Goal: Information Seeking & Learning: Learn about a topic

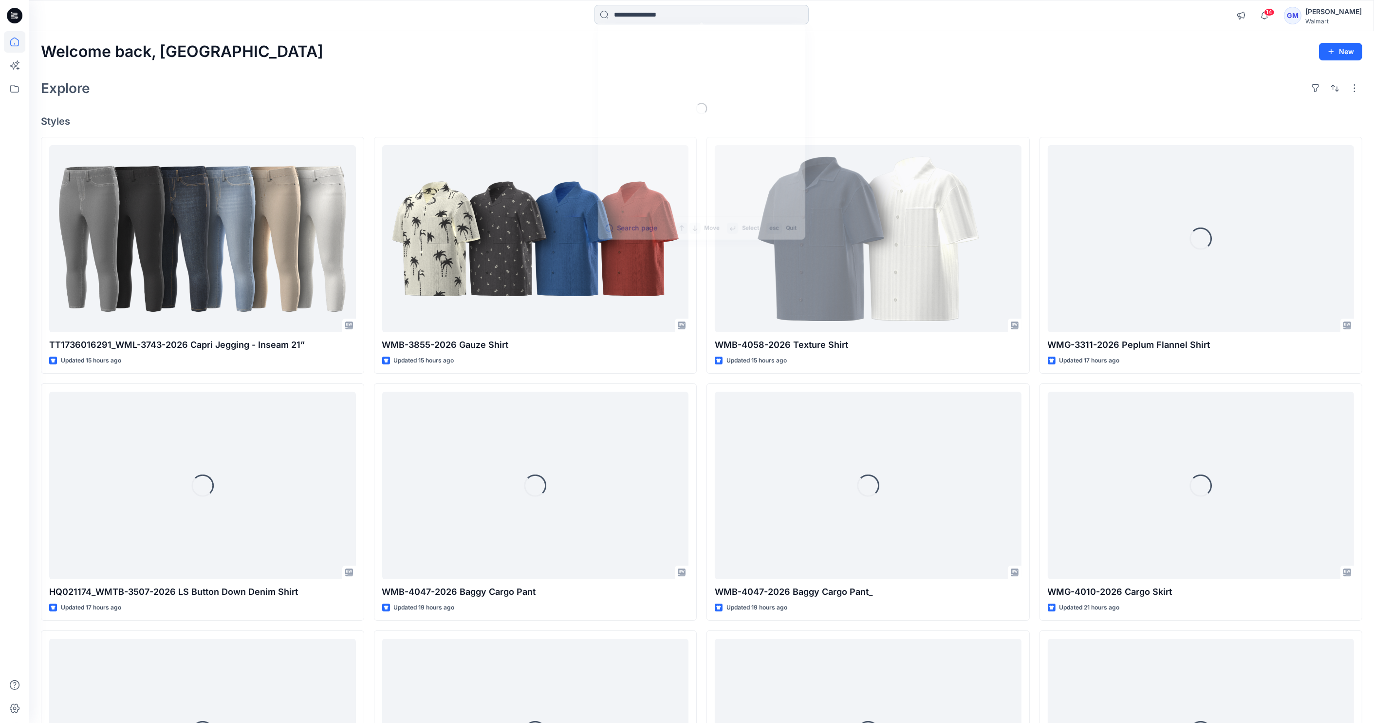
click at [613, 6] on input at bounding box center [702, 14] width 214 height 19
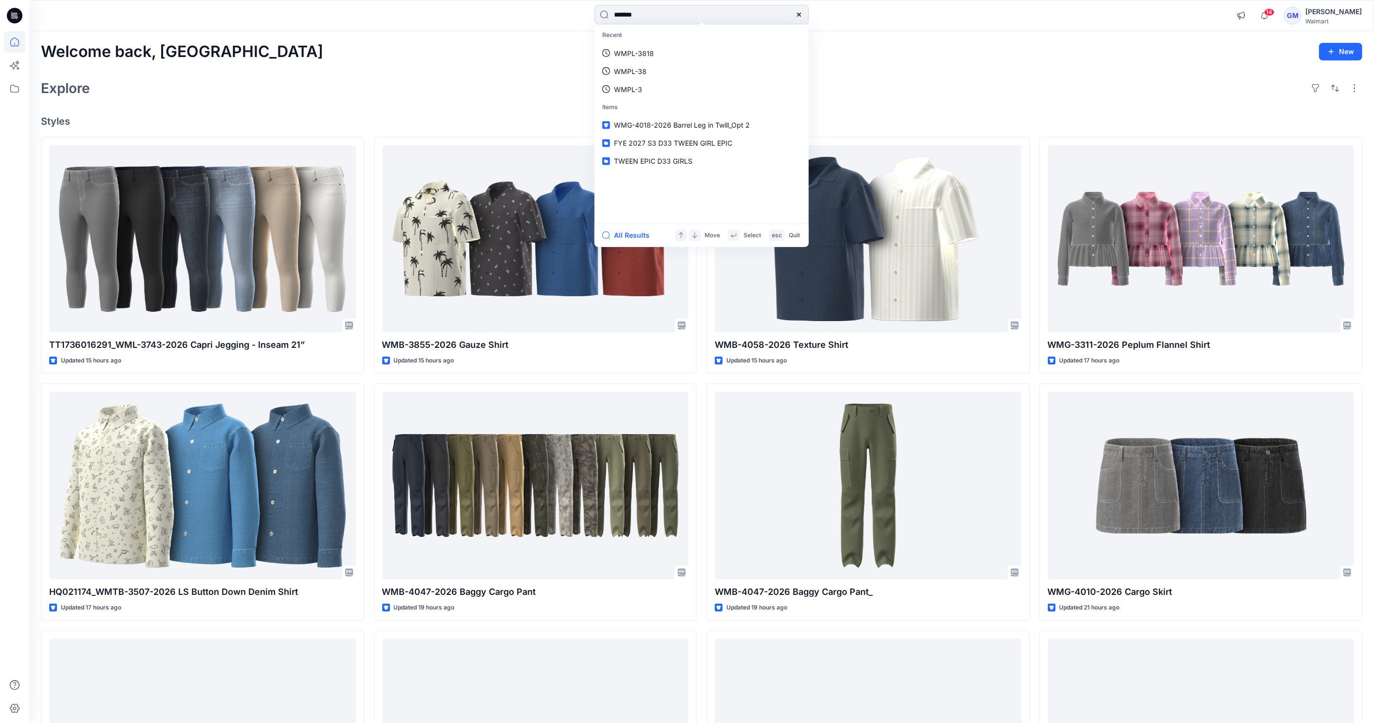
type input "********"
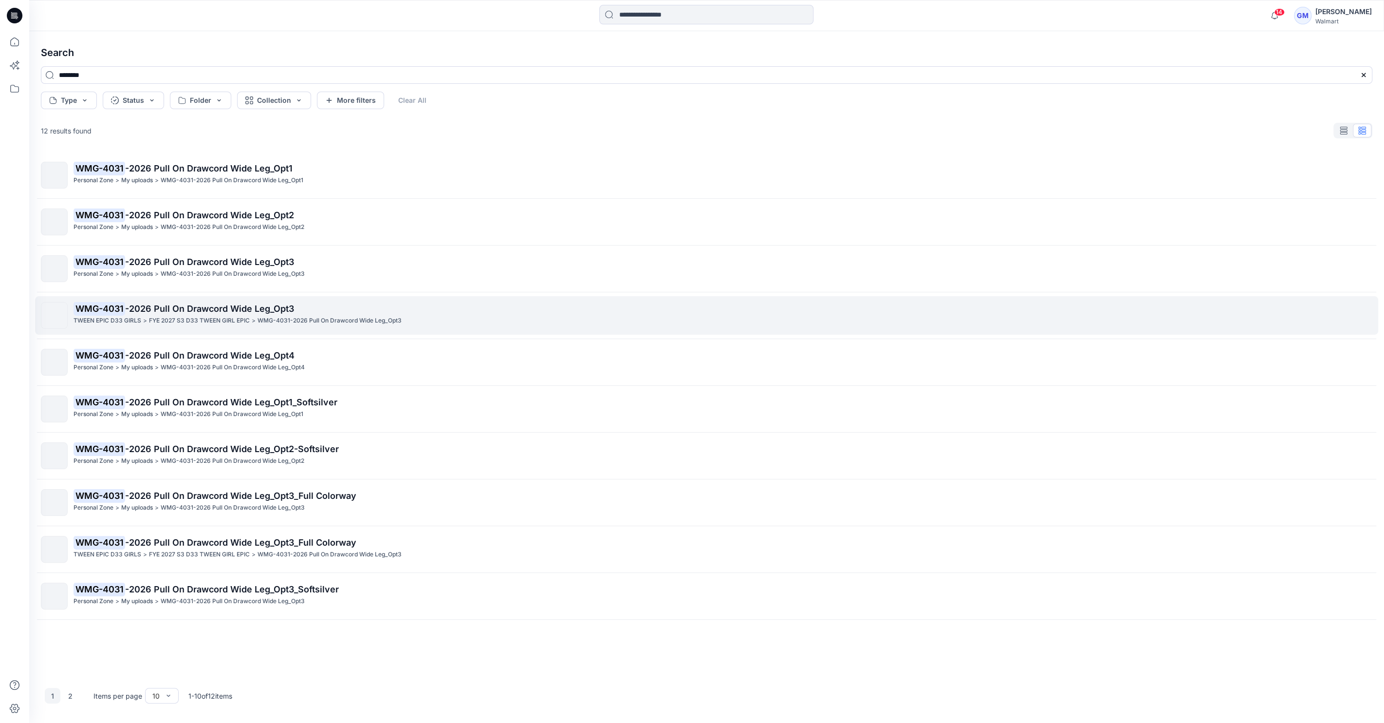
click at [232, 310] on span "-2026 Pull On Drawcord Wide Leg_Opt3" at bounding box center [209, 308] width 169 height 10
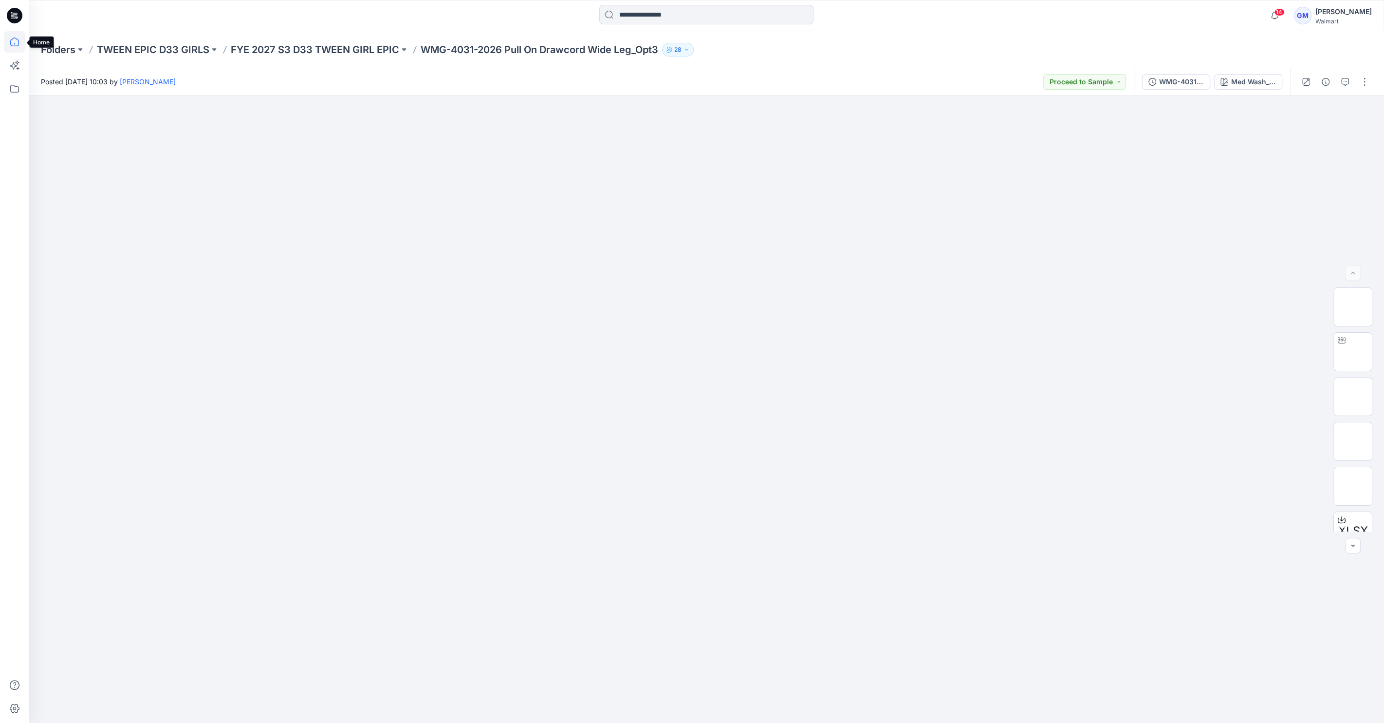
click at [16, 40] on icon at bounding box center [14, 41] width 21 height 21
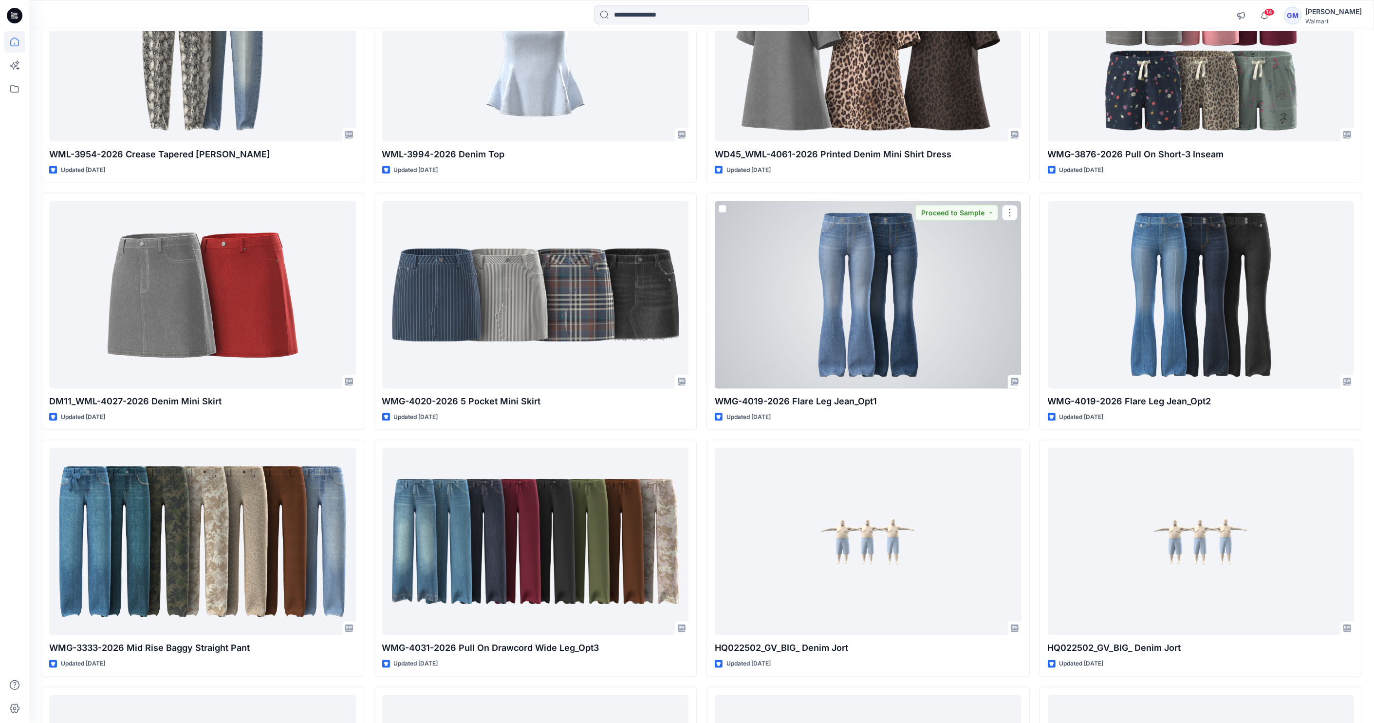
scroll to position [2303, 0]
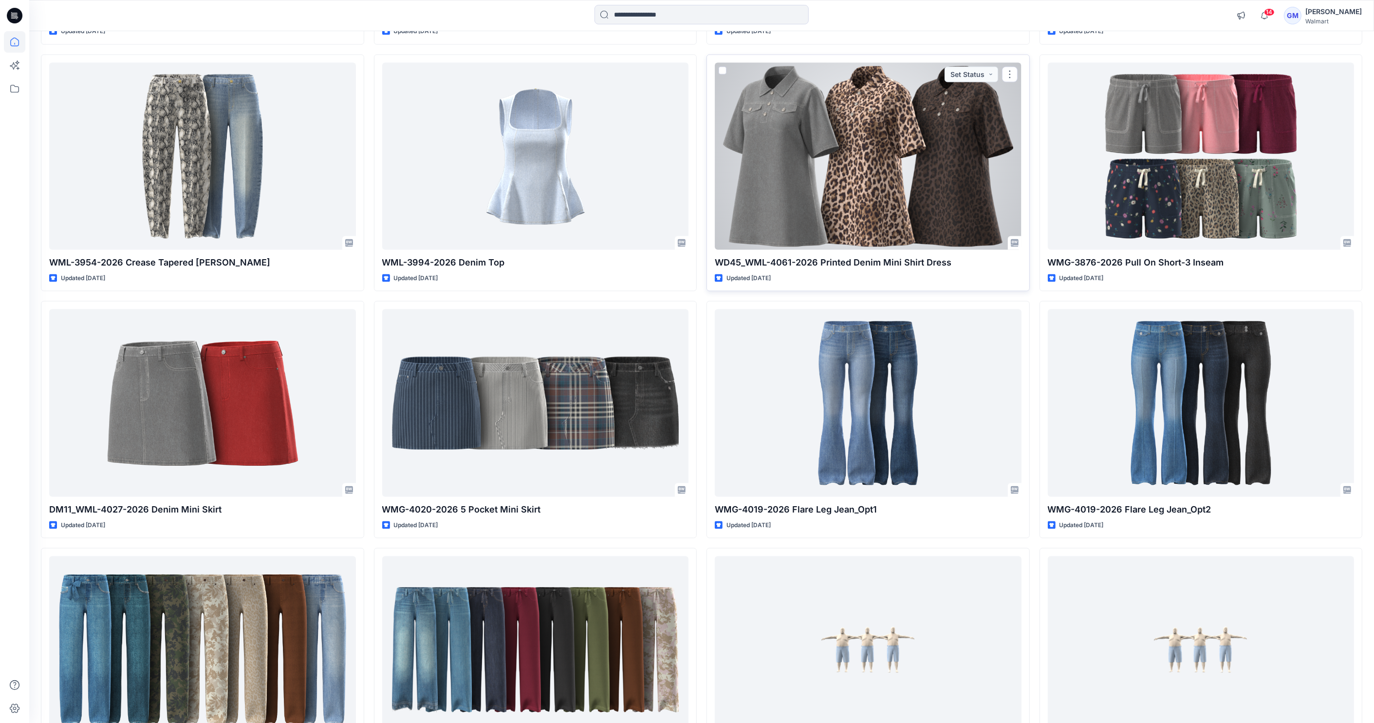
click at [941, 204] on div at bounding box center [868, 156] width 307 height 187
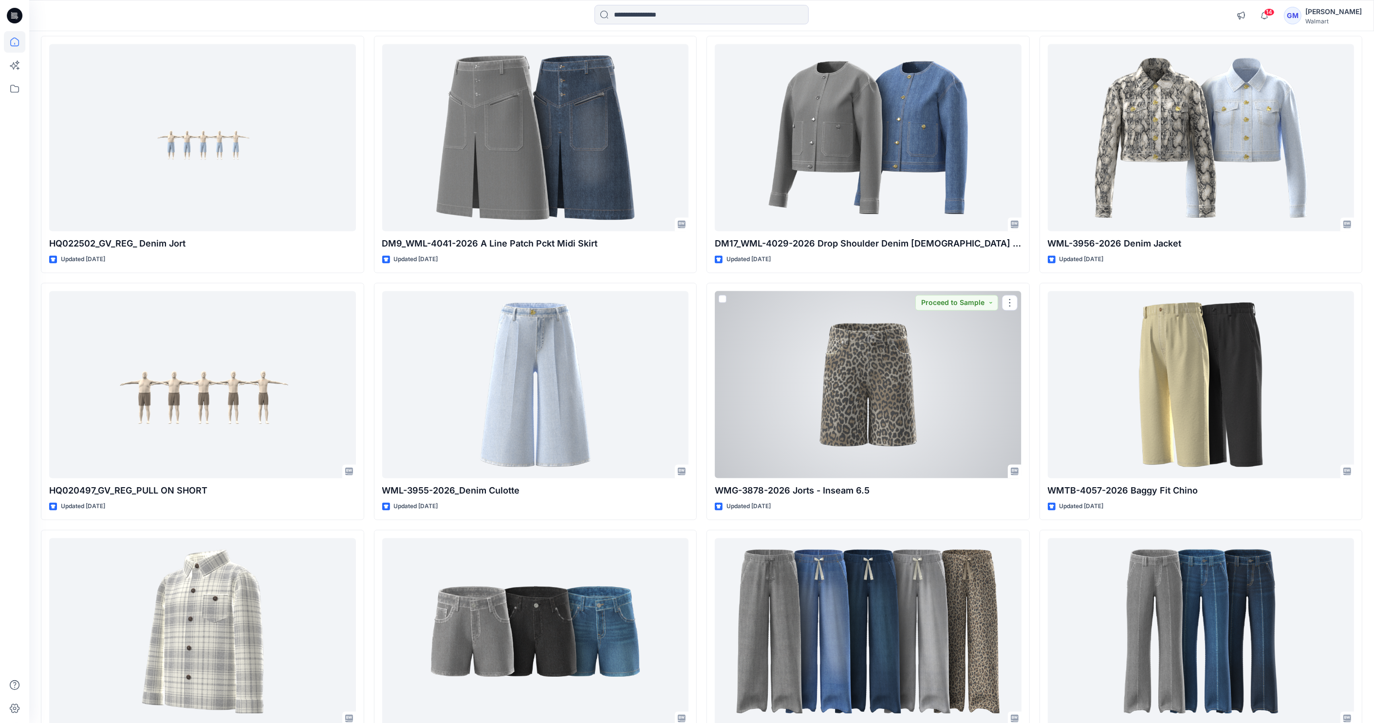
scroll to position [3043, 0]
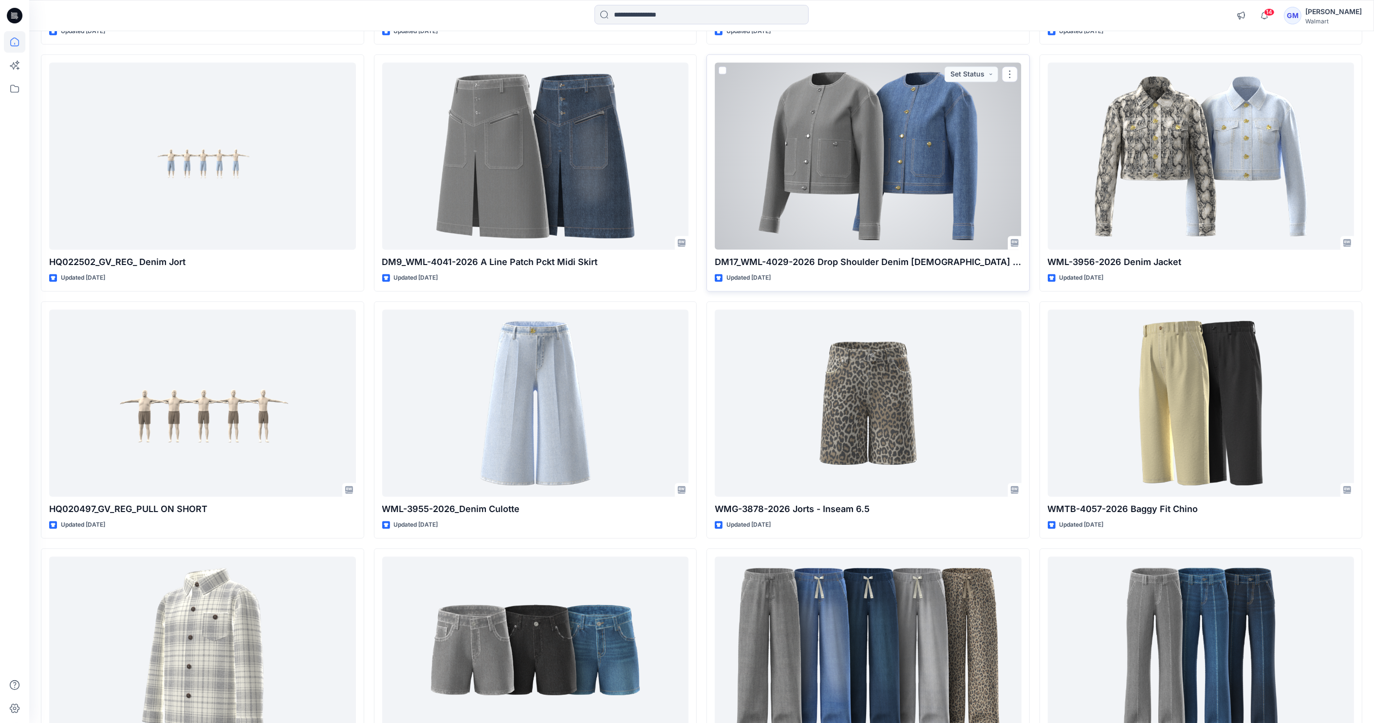
click at [879, 149] on div at bounding box center [868, 156] width 307 height 187
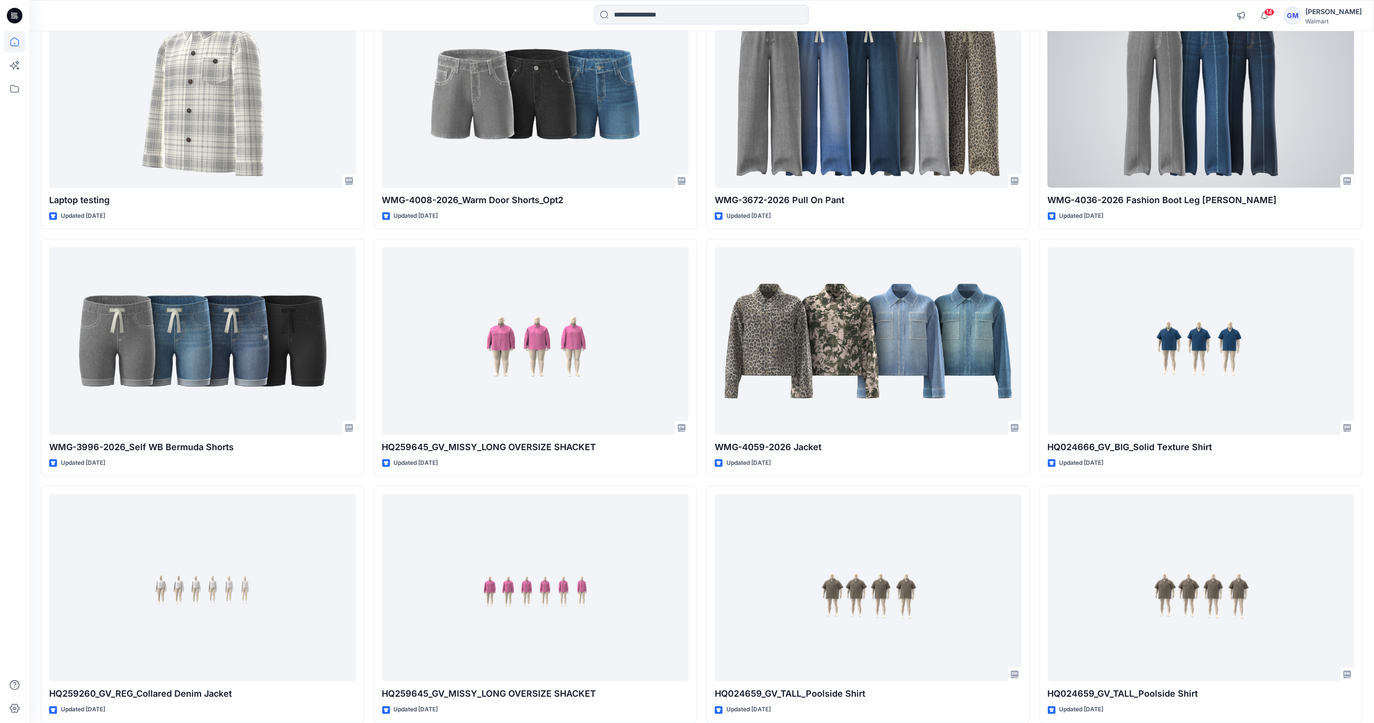
scroll to position [3568, 0]
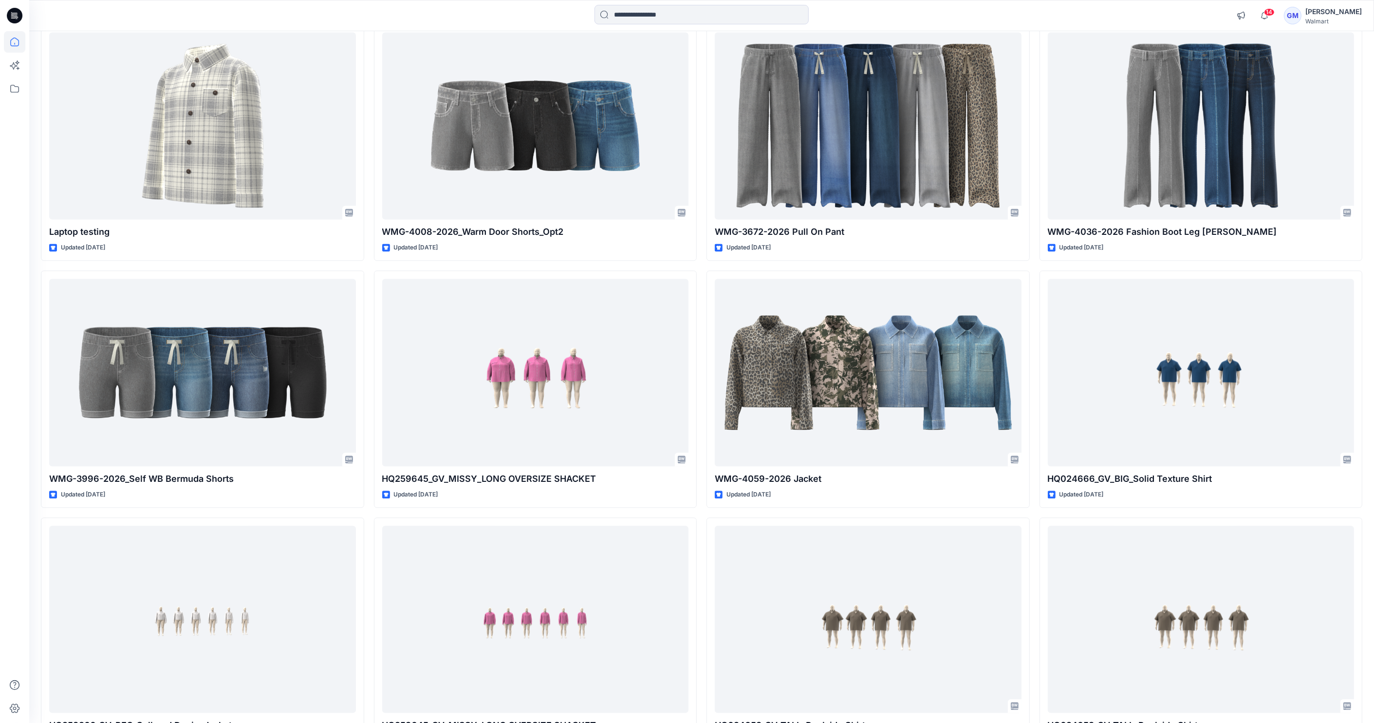
click at [325, 1] on div "14 Notifications KV Kristin Veit mentioned you in a comment on HQ021174_WMTB-35…" at bounding box center [701, 15] width 1345 height 31
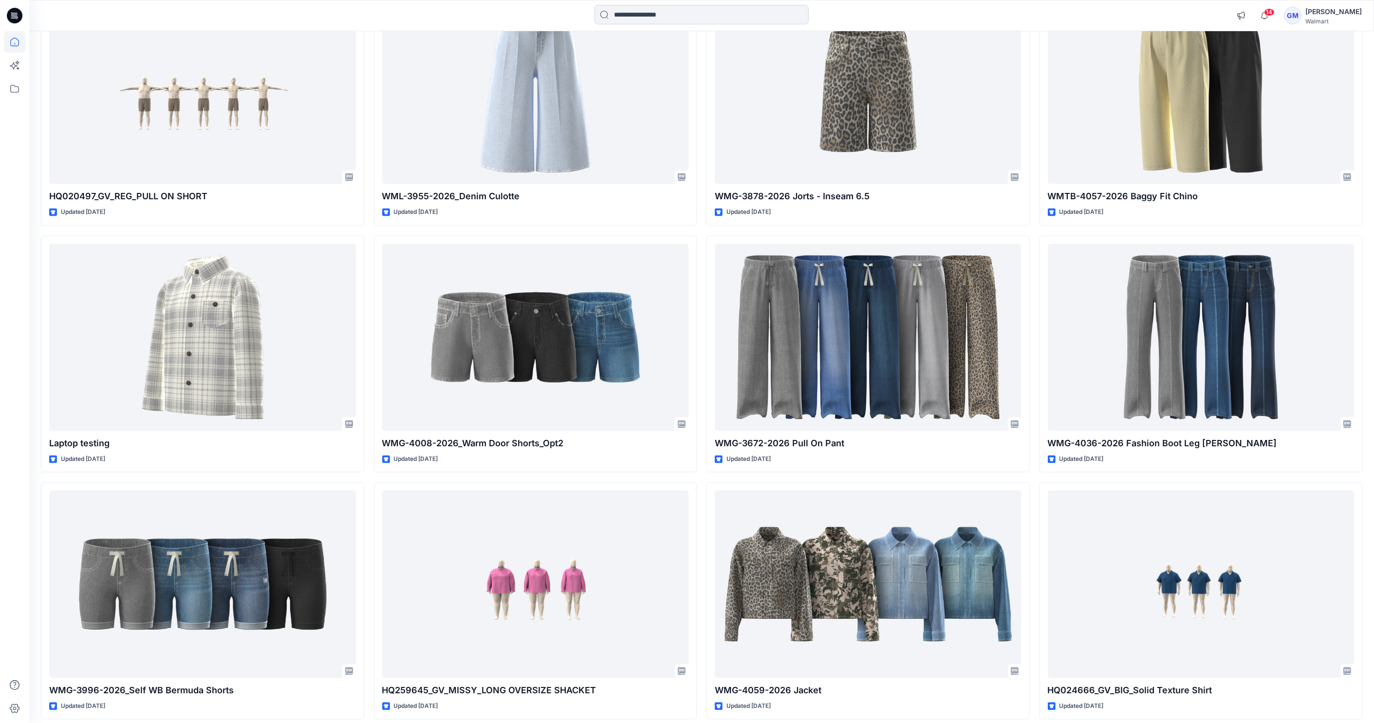
scroll to position [3351, 0]
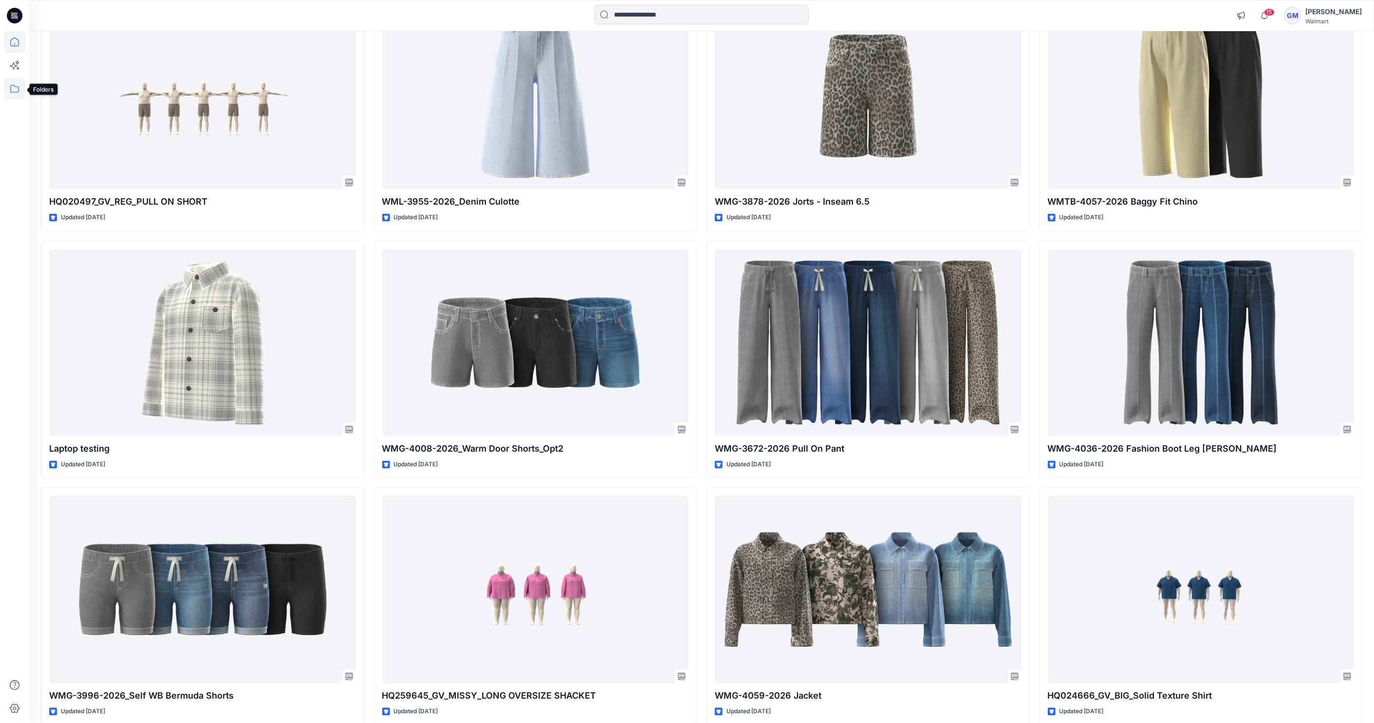
click at [6, 84] on icon at bounding box center [14, 88] width 21 height 21
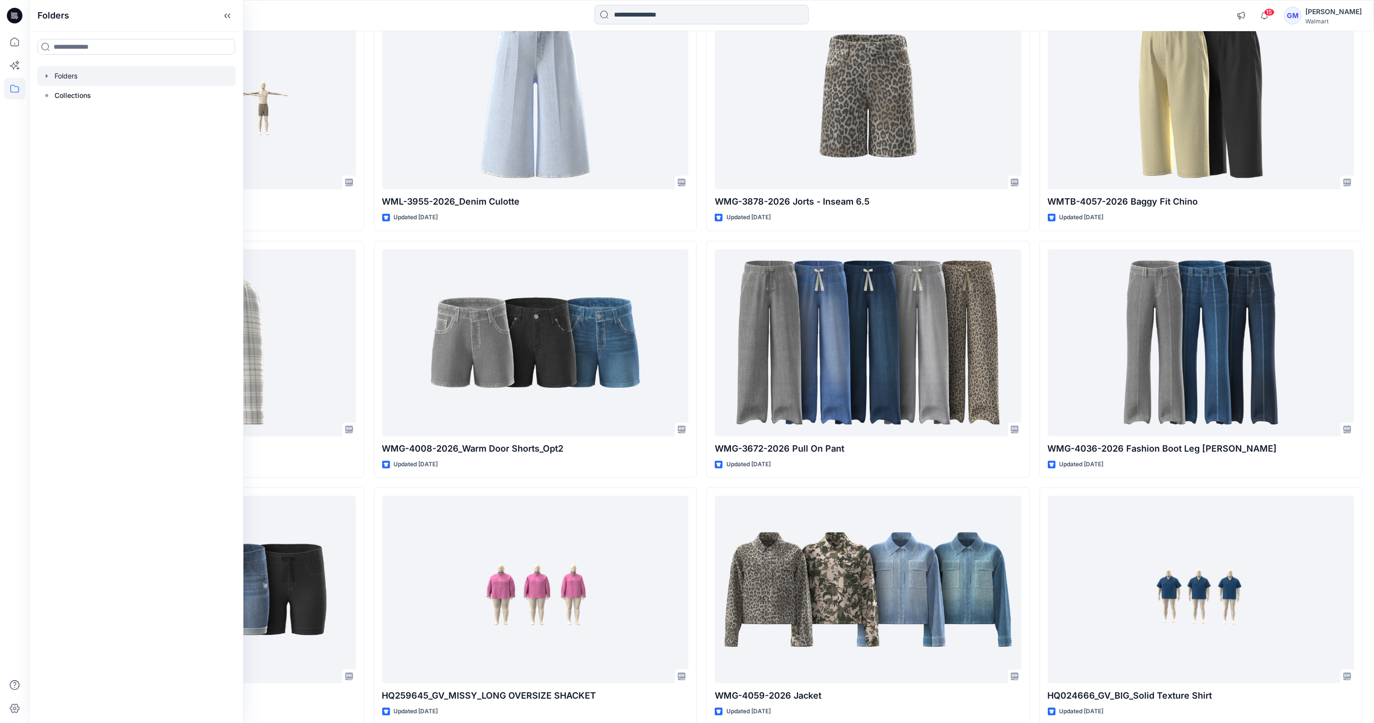
click at [76, 78] on div at bounding box center [136, 75] width 199 height 19
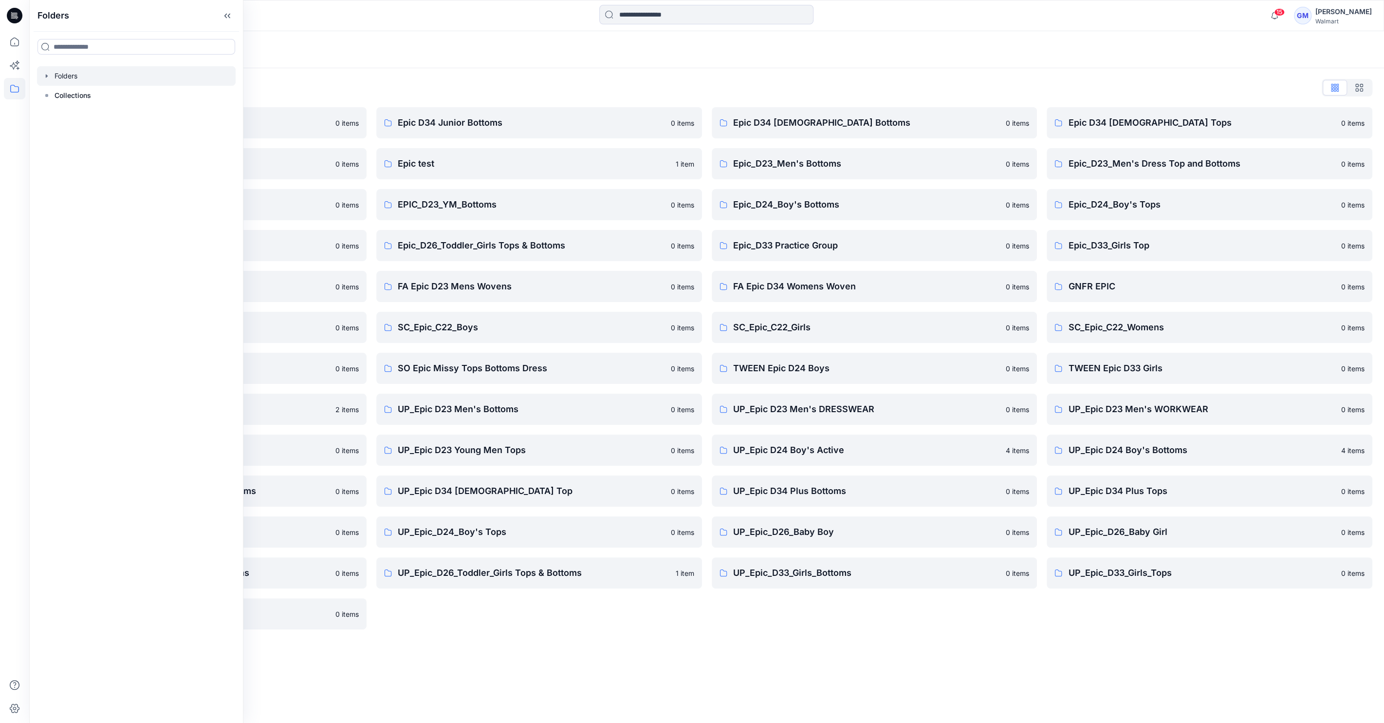
click at [387, 84] on div "Folders List" at bounding box center [707, 88] width 1332 height 16
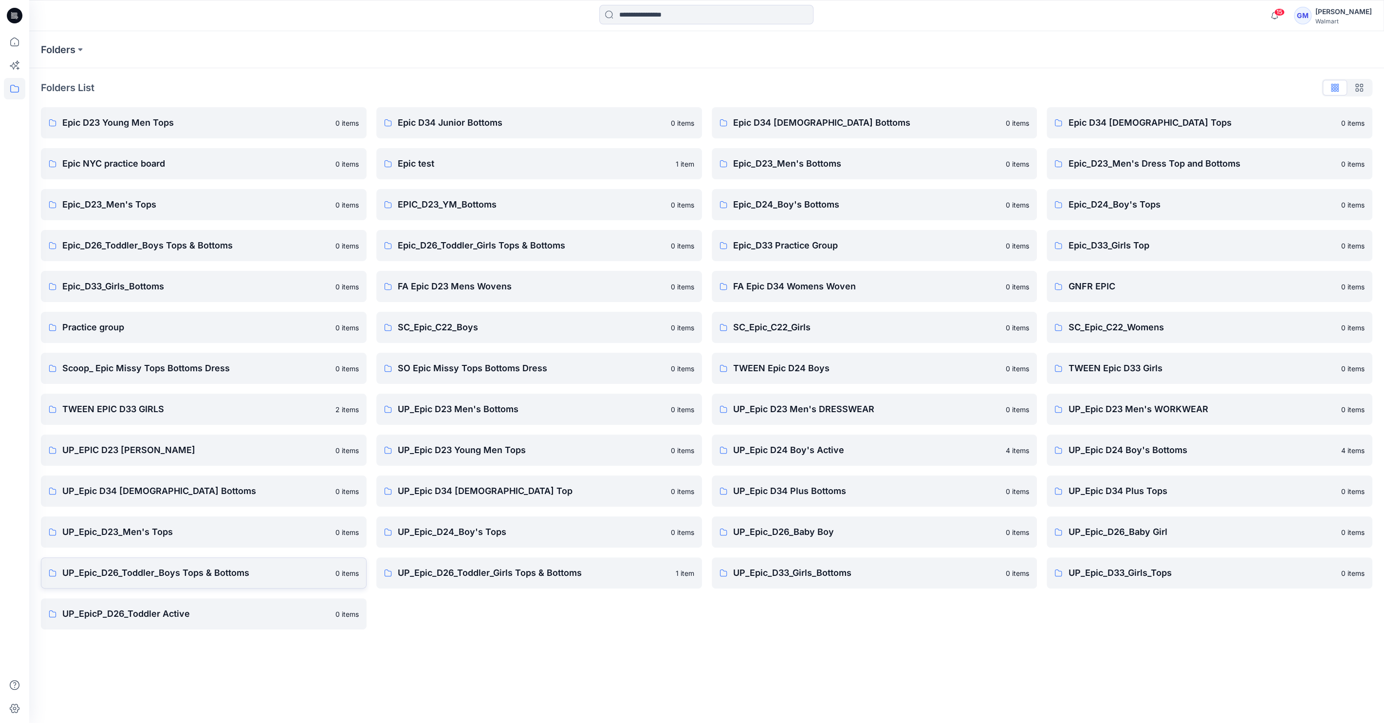
click at [231, 568] on p "UP_Epic_D26_Toddler_Boys Tops & Bottoms" at bounding box center [195, 573] width 267 height 14
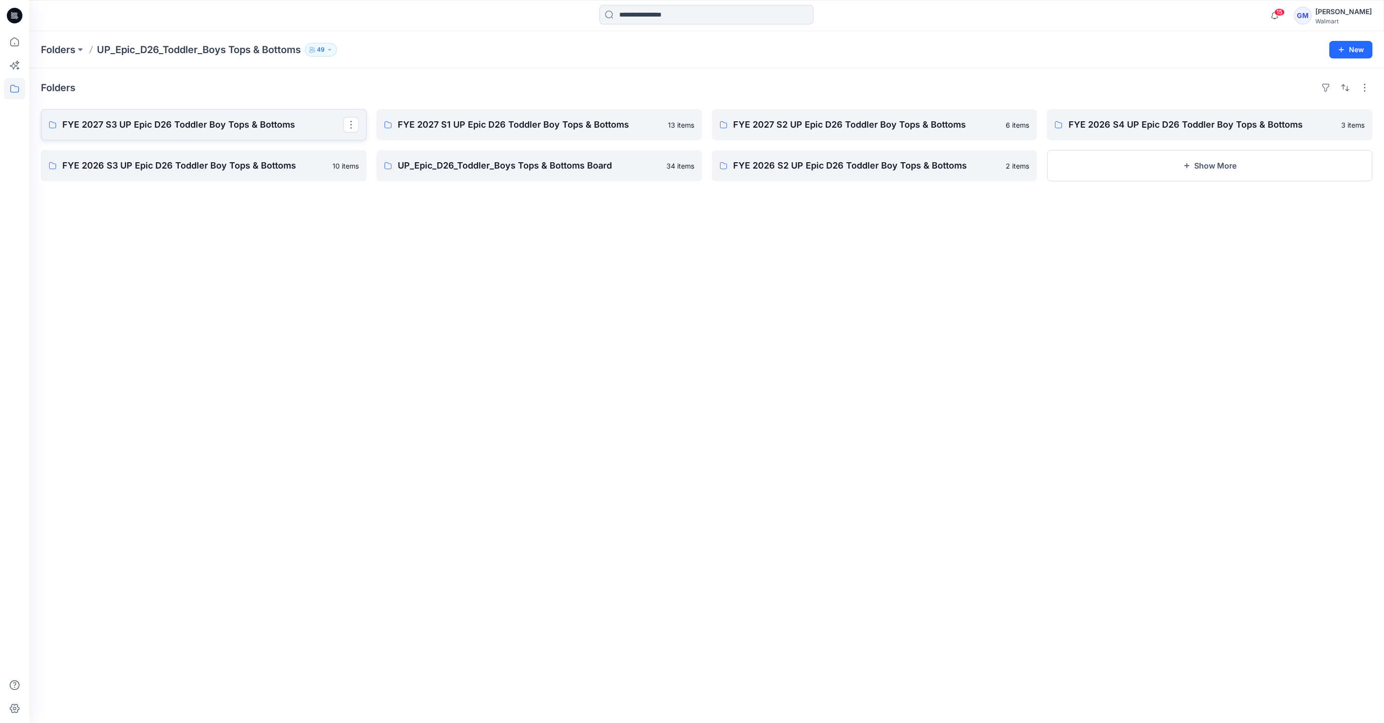
click at [105, 126] on p "FYE 2027 S3 UP Epic D26 Toddler Boy Tops & Bottoms" at bounding box center [202, 125] width 281 height 14
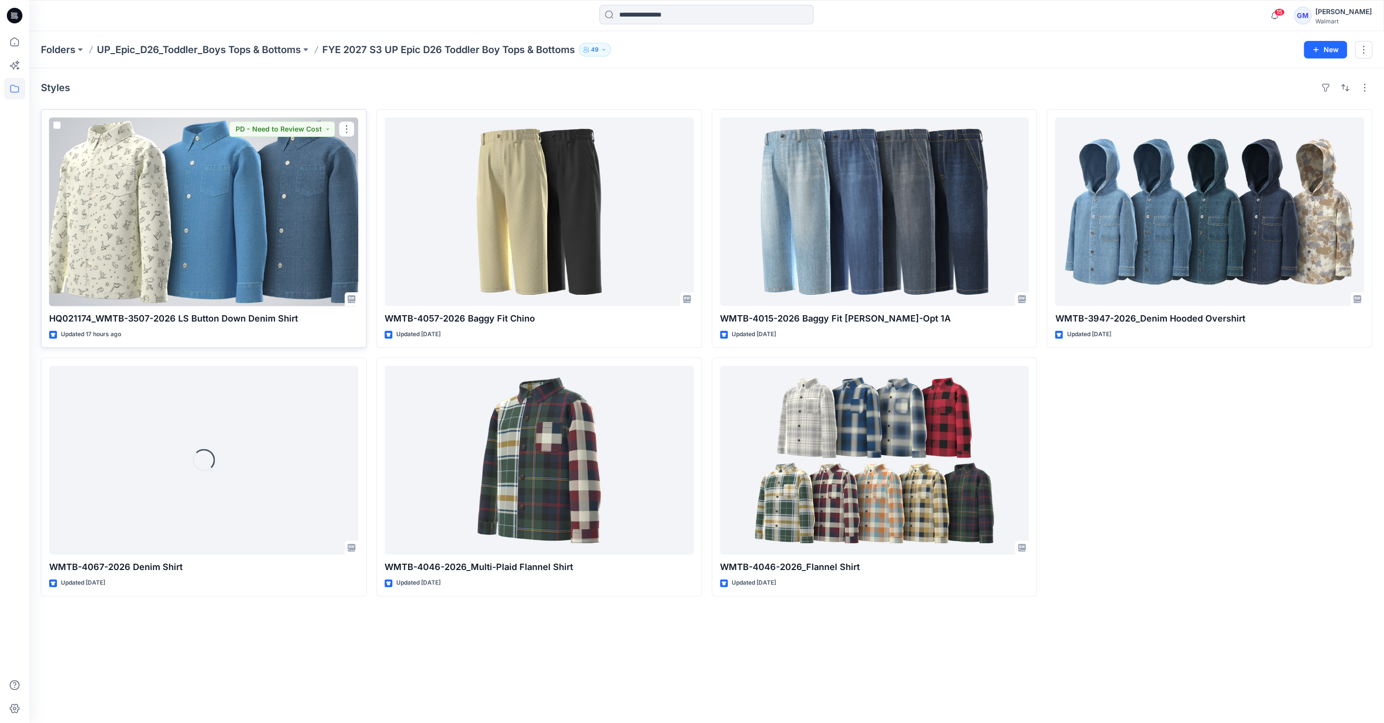
click at [250, 204] on div at bounding box center [203, 211] width 309 height 188
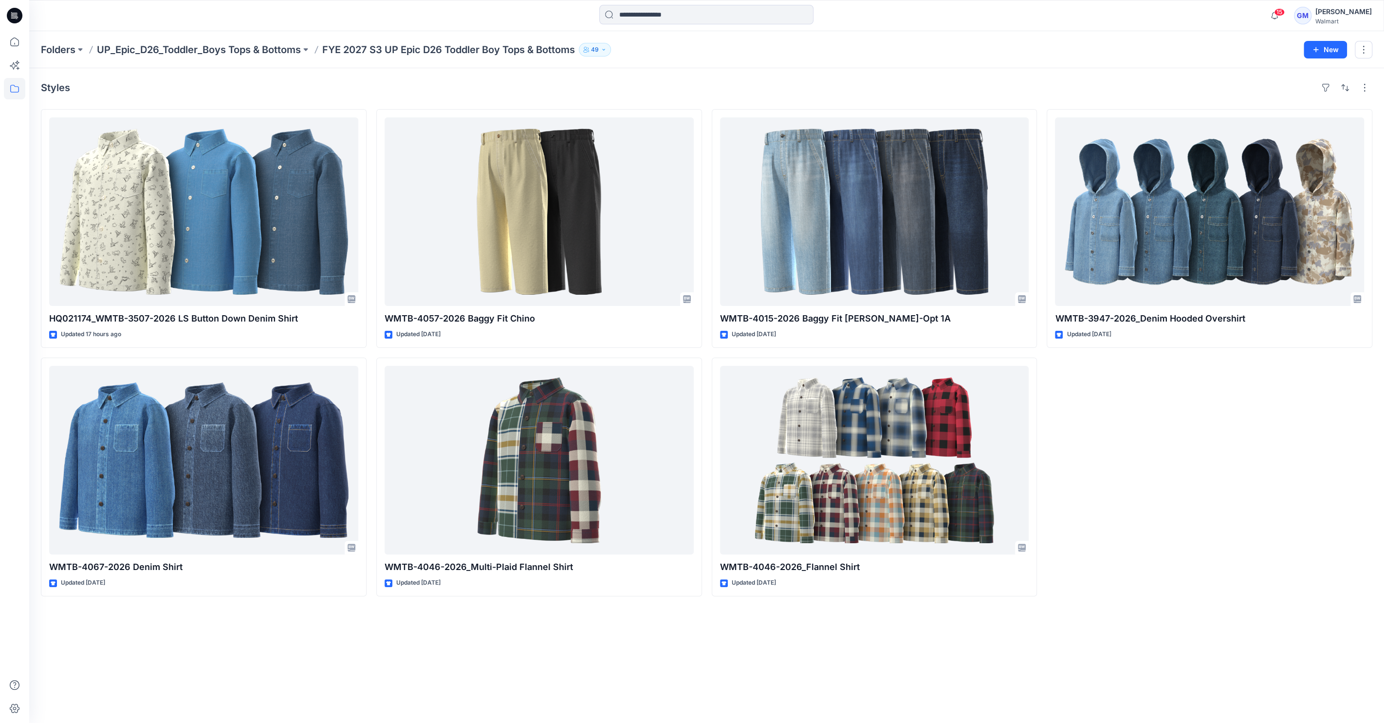
click at [41, 647] on div "Styles HQ021174_WMTB-3507-2026 LS Button Down Denim Shirt Updated 17 hours ago …" at bounding box center [706, 395] width 1355 height 654
click at [33, 351] on div "Styles HQ021174_WMTB-3507-2026 LS Button Down Denim Shirt Updated 17 hours ago …" at bounding box center [706, 395] width 1355 height 654
click at [41, 630] on div "Styles HQ021174_WMTB-3507-2026 LS Button Down Denim Shirt Updated 17 hours ago …" at bounding box center [706, 395] width 1355 height 654
click at [4, 338] on div at bounding box center [14, 376] width 21 height 691
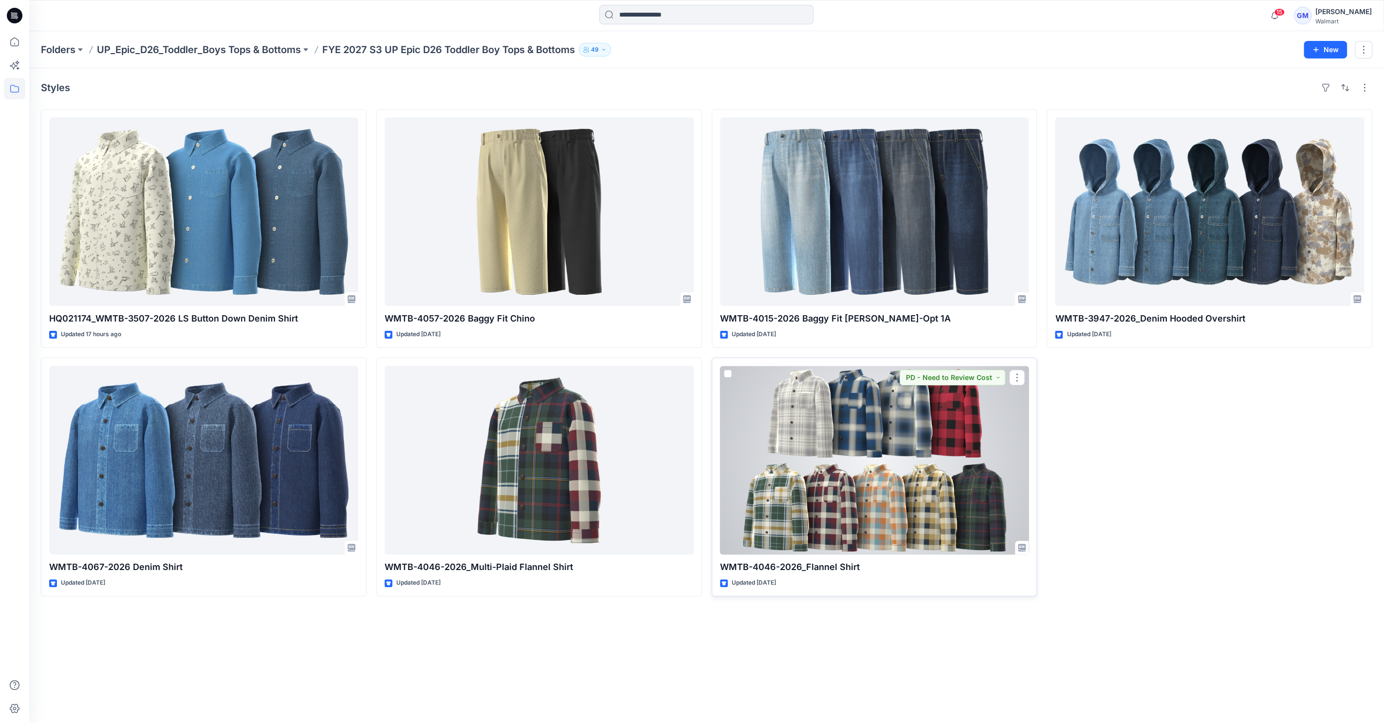
click at [771, 440] on div at bounding box center [874, 460] width 309 height 188
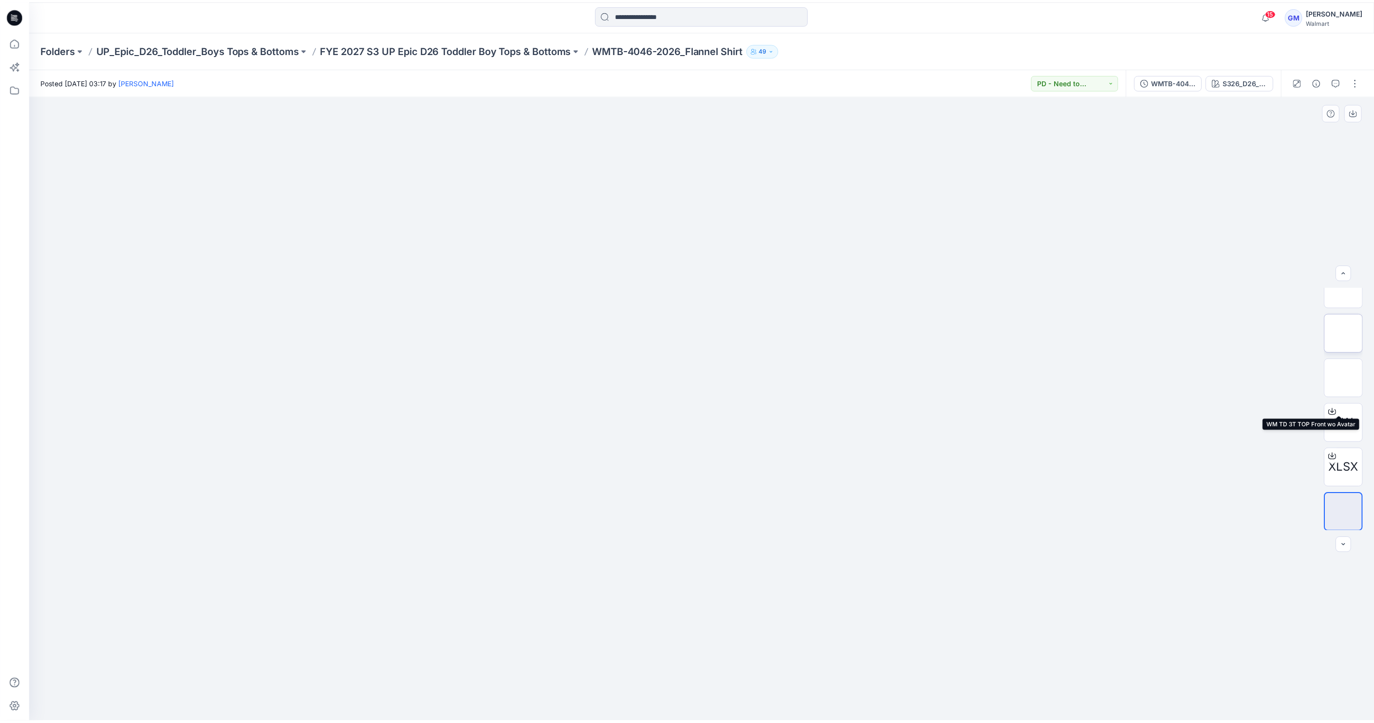
scroll to position [64, 0]
click at [1257, 77] on div "S326_D26_WN_Flannel Plaid_ Light Grey Heather_G2965A" at bounding box center [1253, 81] width 45 height 11
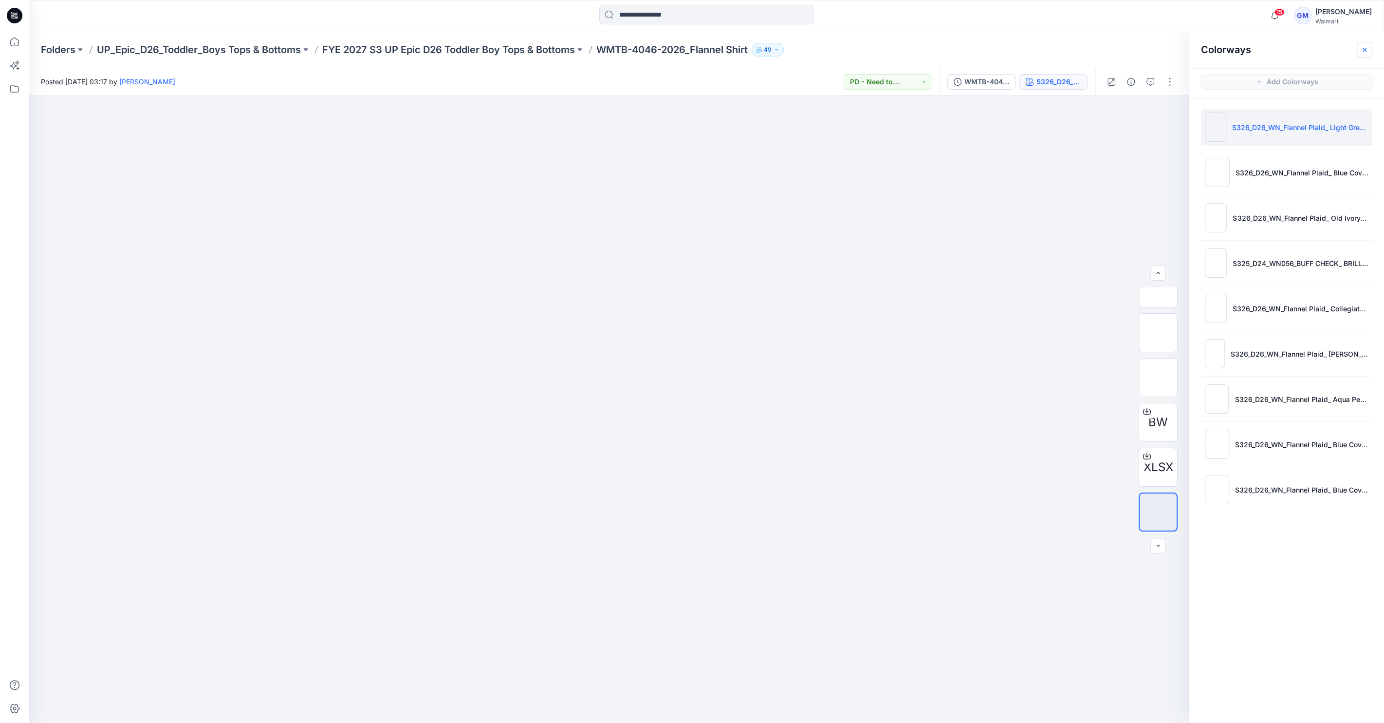
click at [1367, 46] on icon "button" at bounding box center [1365, 50] width 8 height 8
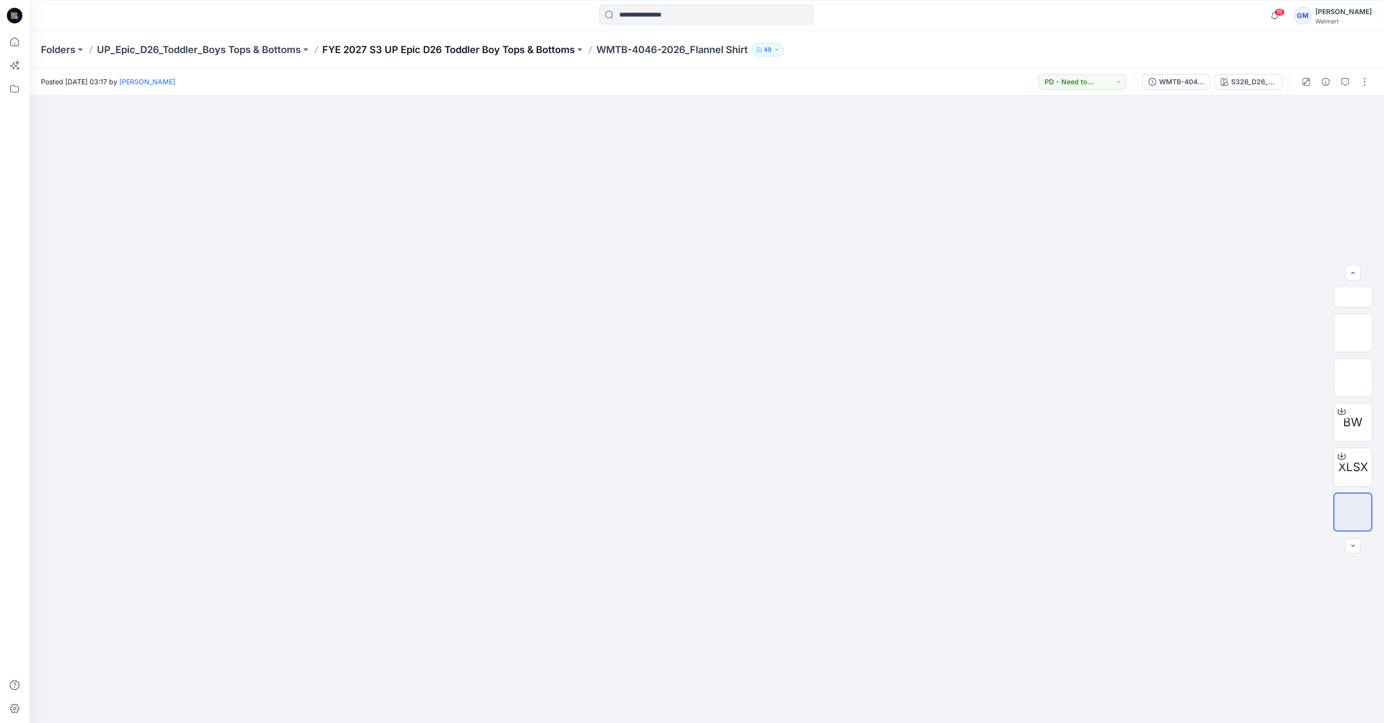
click at [390, 49] on p "FYE 2027 S3 UP Epic D26 Toddler Boy Tops & Bottoms" at bounding box center [448, 50] width 253 height 14
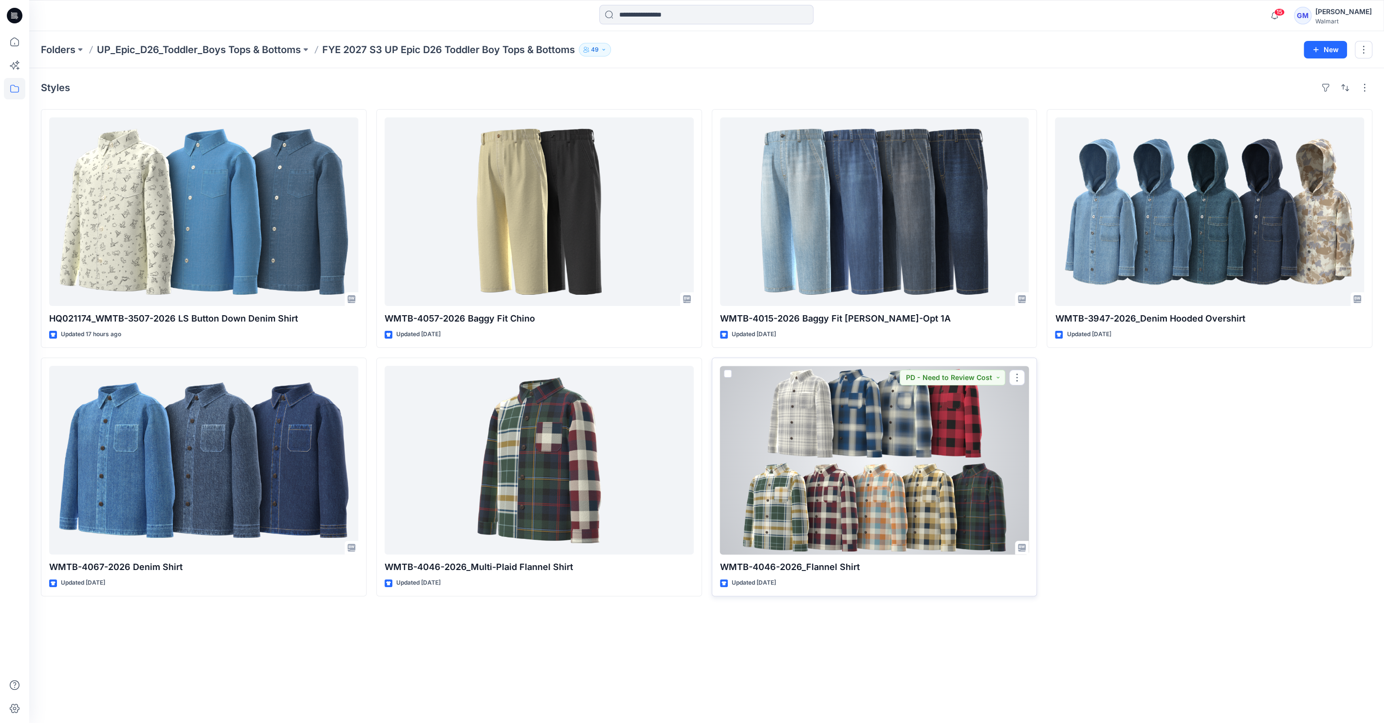
click at [940, 448] on div at bounding box center [874, 460] width 309 height 188
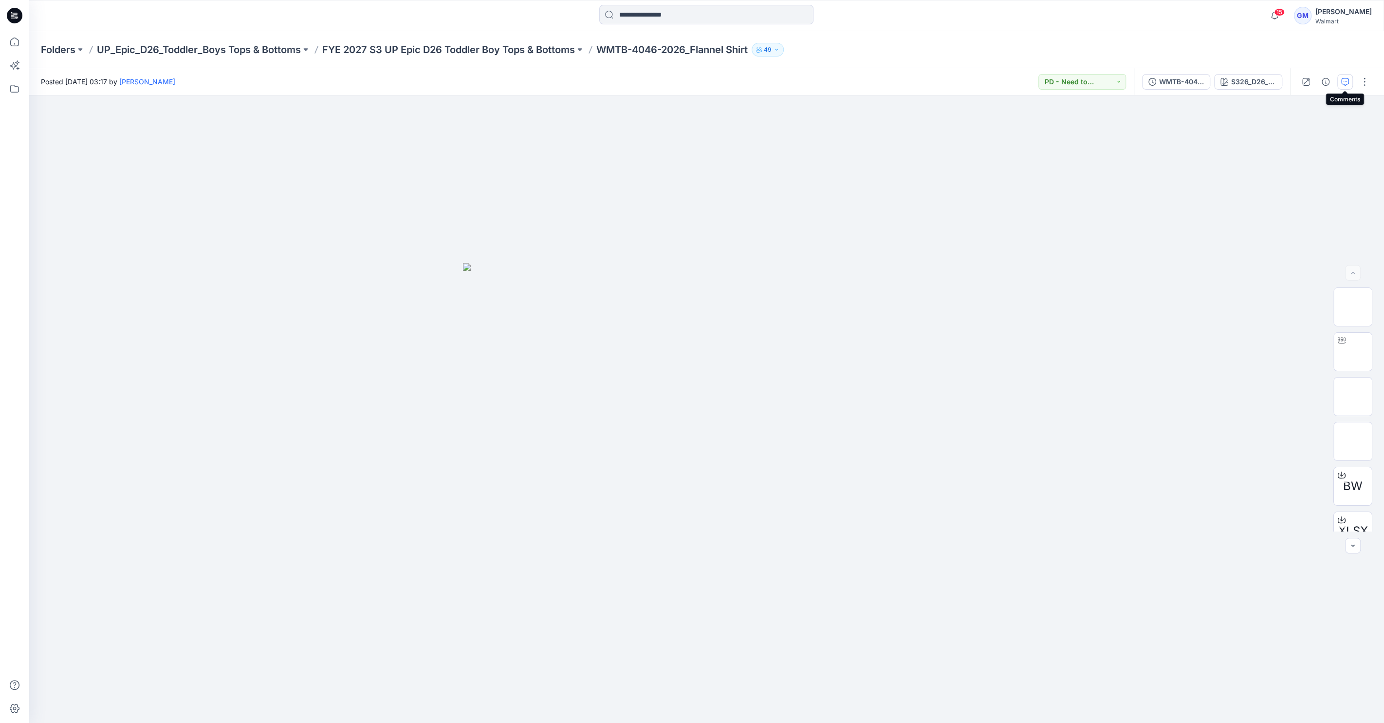
click at [1341, 76] on button "button" at bounding box center [1346, 82] width 16 height 16
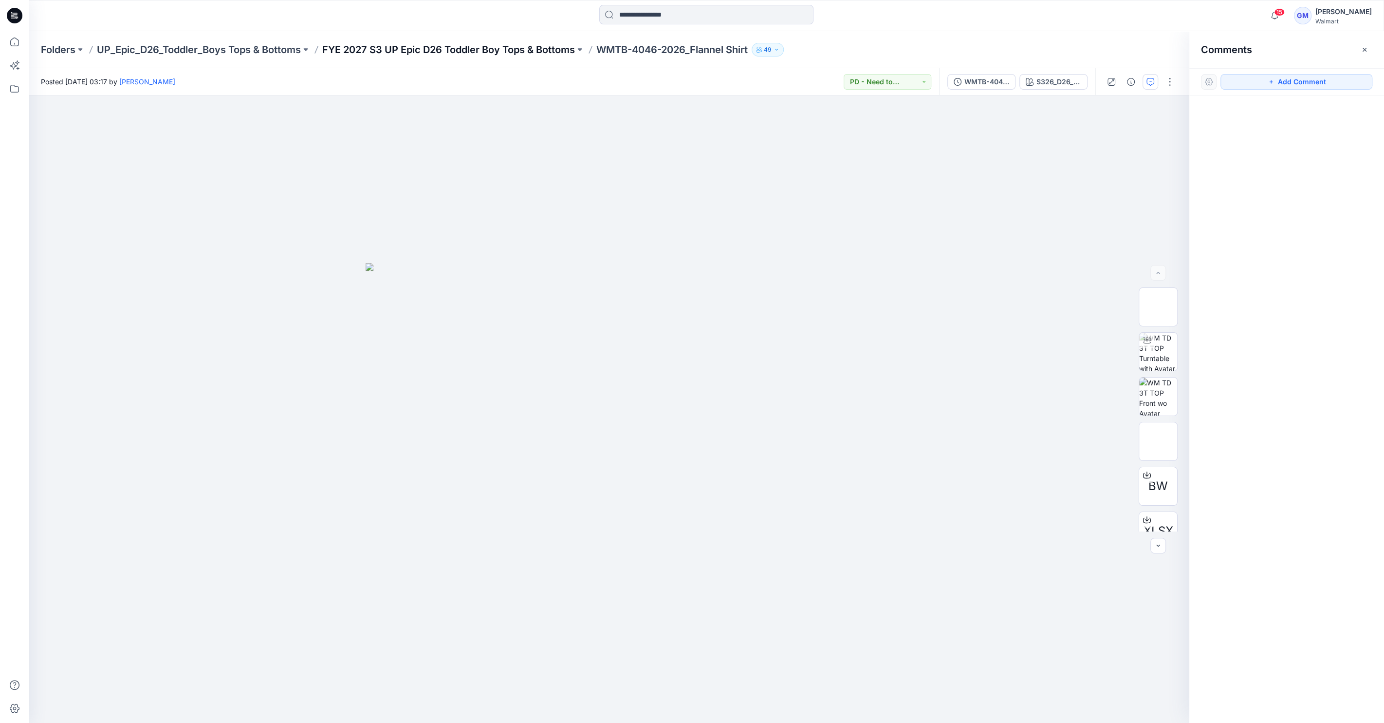
click at [457, 49] on p "FYE 2027 S3 UP Epic D26 Toddler Boy Tops & Bottoms" at bounding box center [448, 50] width 253 height 14
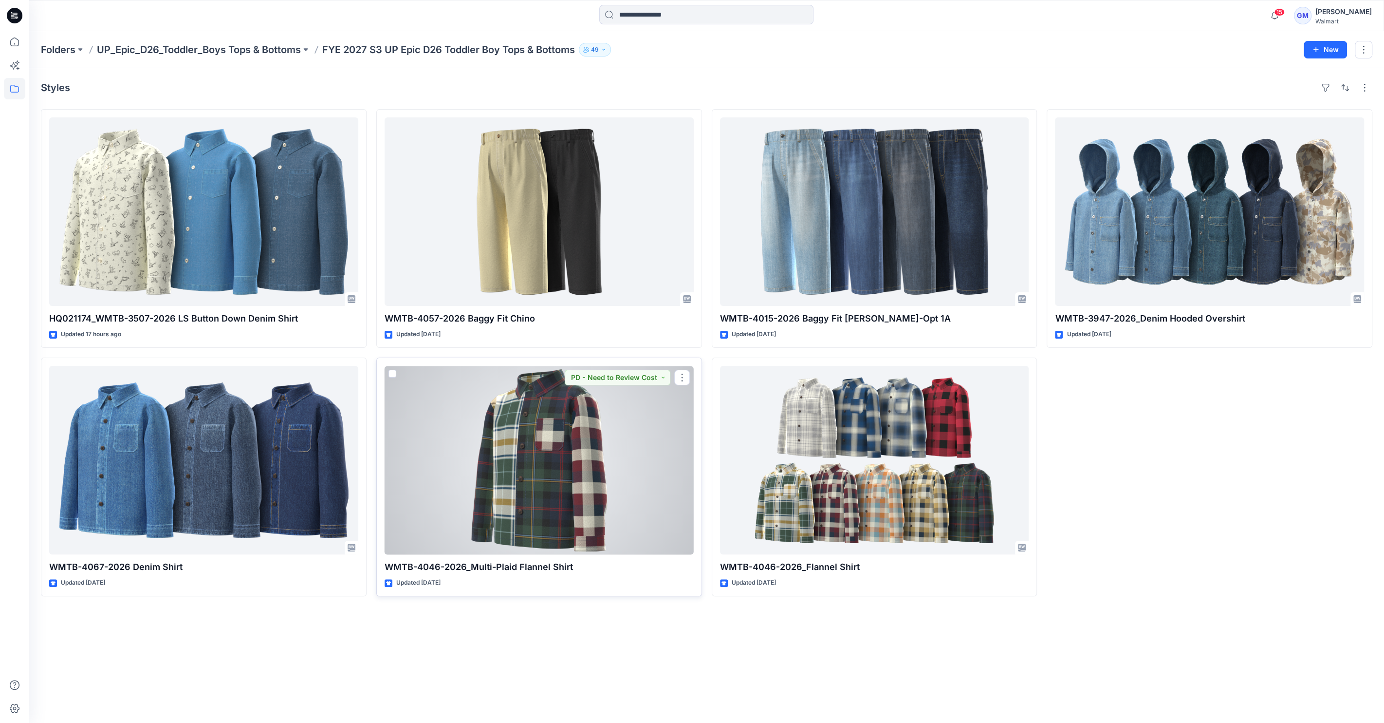
click at [521, 477] on div at bounding box center [539, 460] width 309 height 188
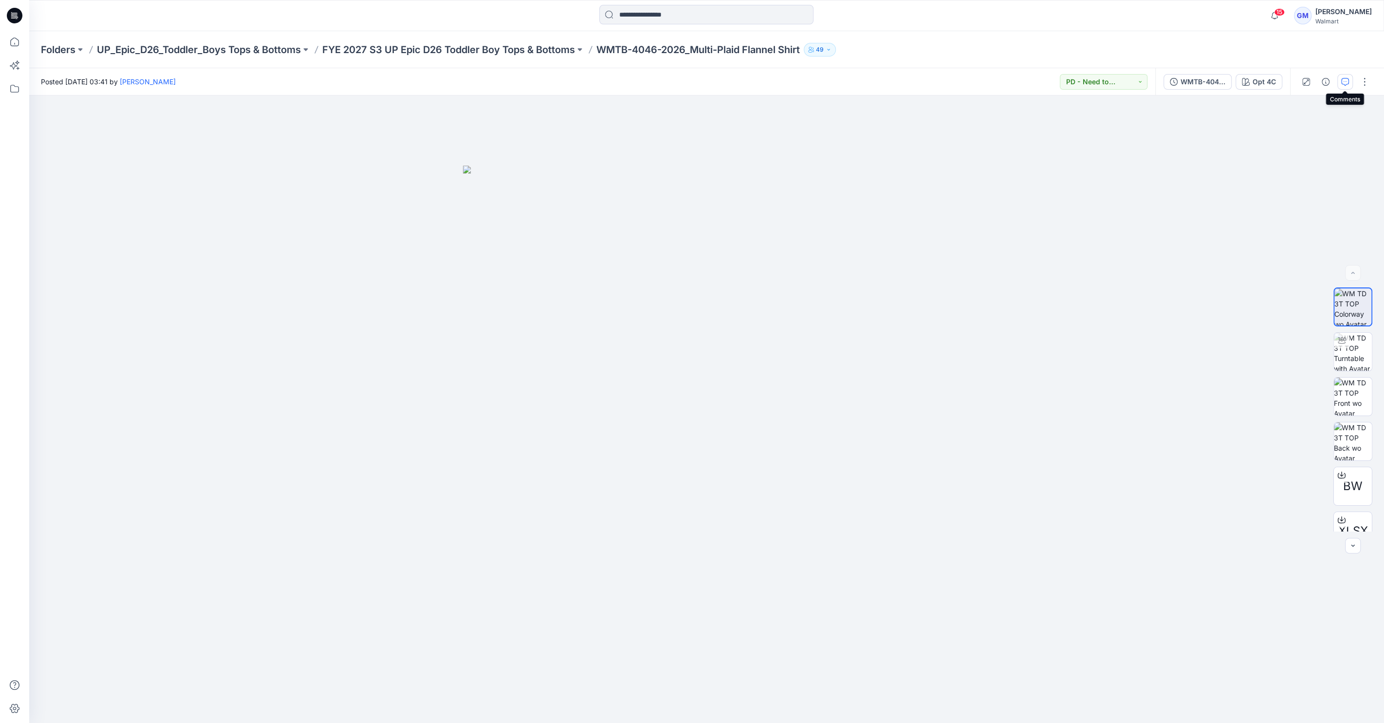
click at [1343, 80] on icon "button" at bounding box center [1346, 82] width 8 height 8
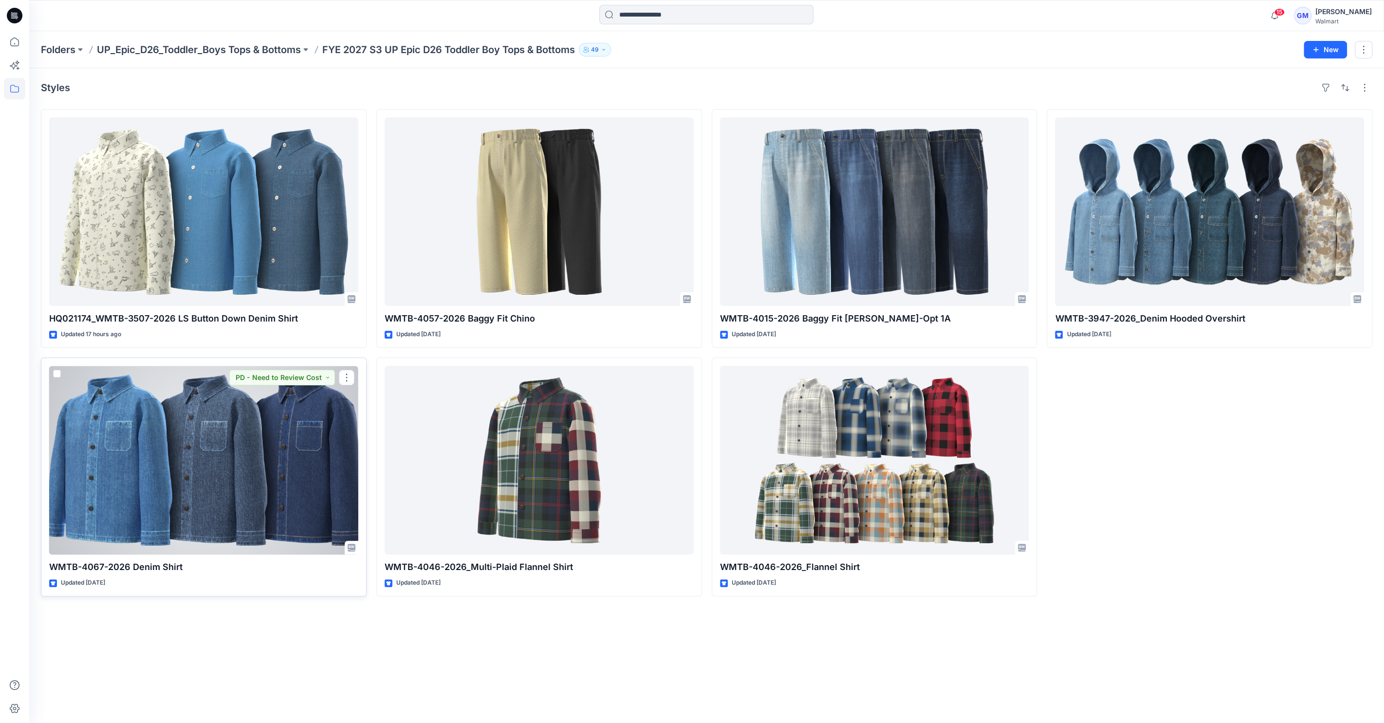
click at [227, 486] on div at bounding box center [203, 460] width 309 height 188
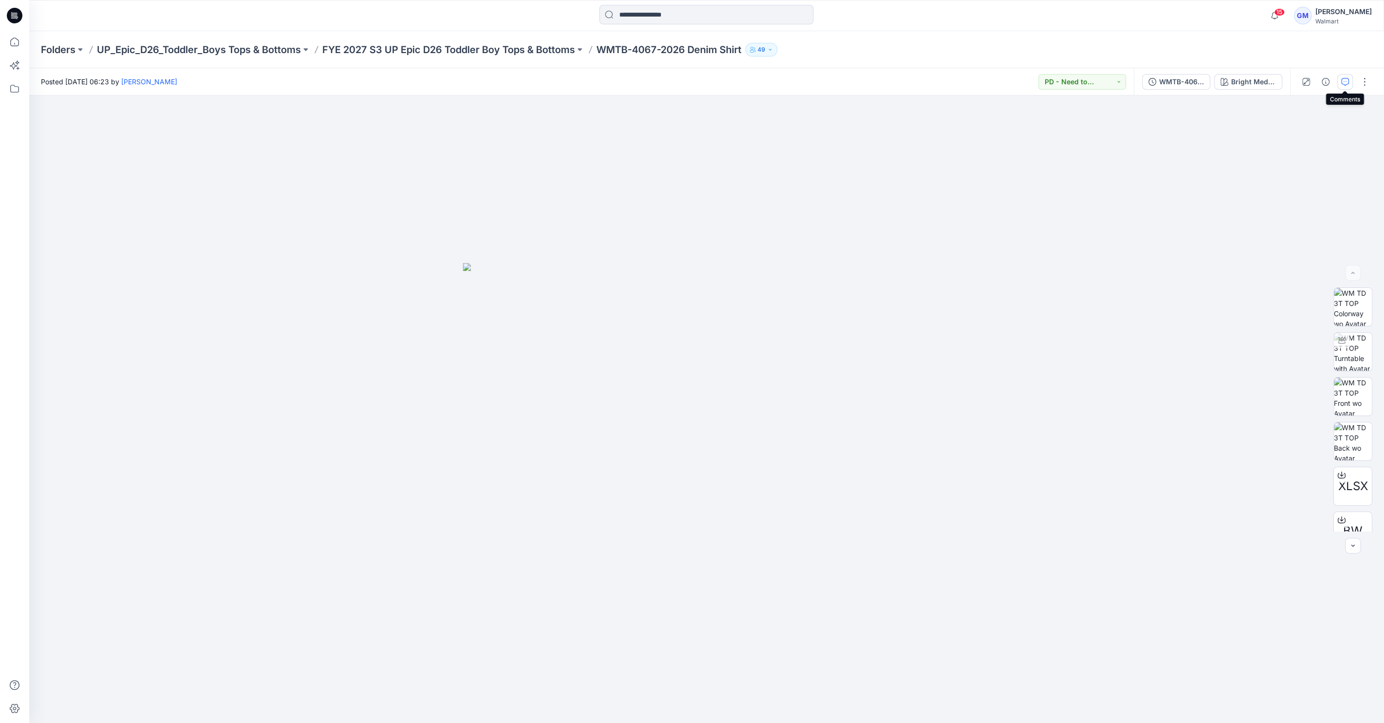
click at [1338, 86] on button "button" at bounding box center [1346, 82] width 16 height 16
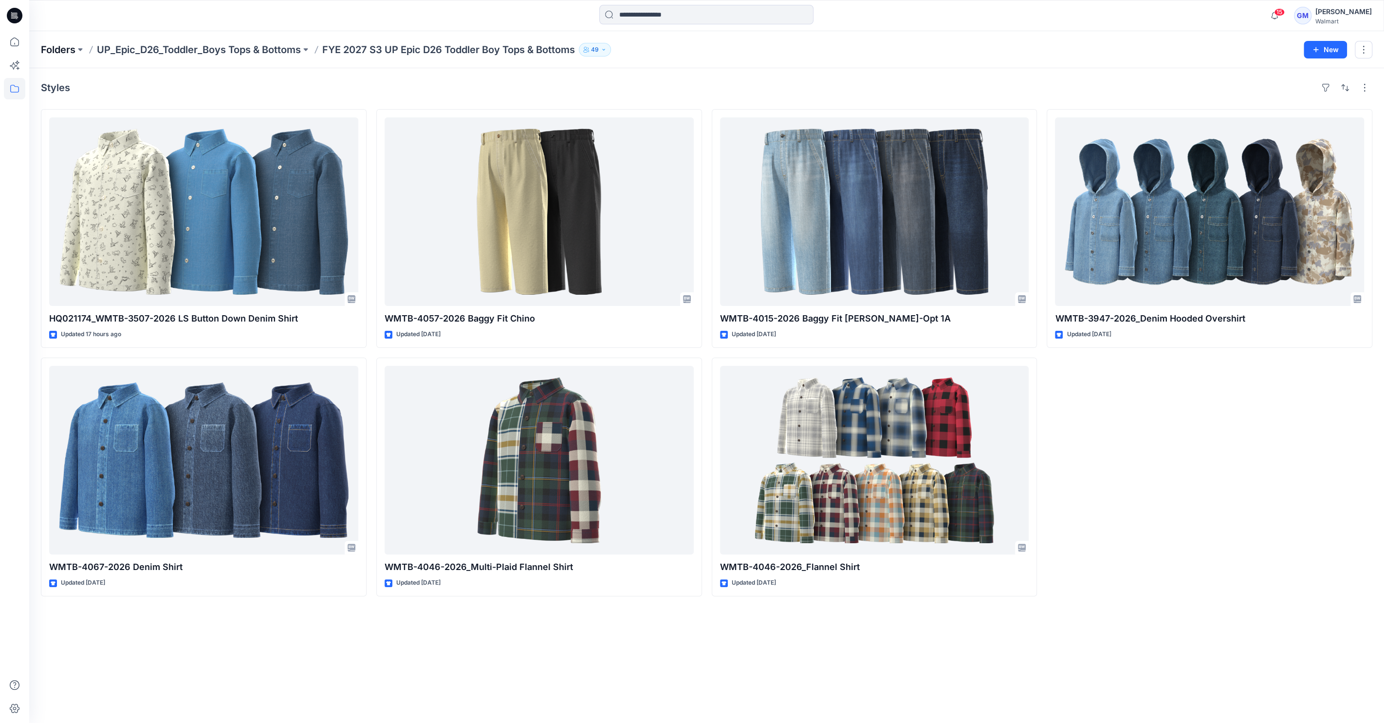
click at [55, 49] on p "Folders" at bounding box center [58, 50] width 35 height 14
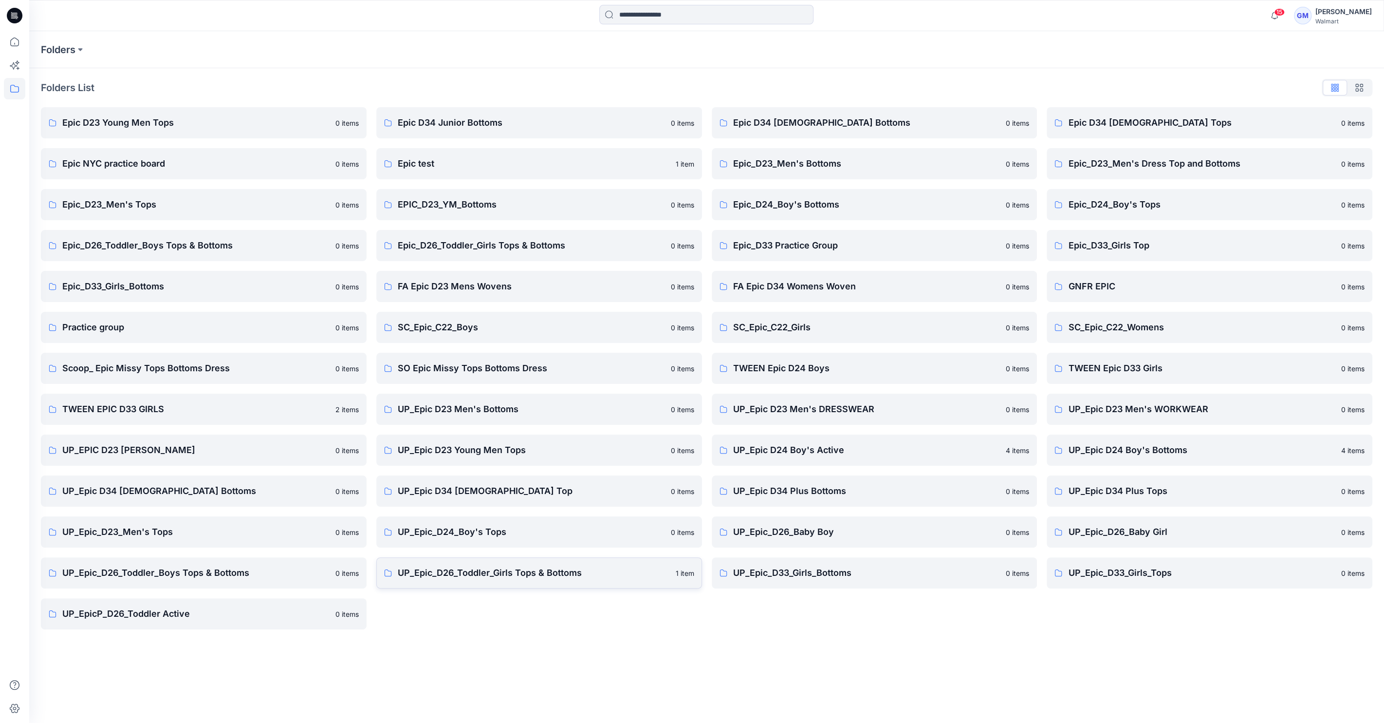
click at [493, 572] on p "UP_Epic_D26_Toddler_Girls Tops & Bottoms" at bounding box center [534, 573] width 272 height 14
click at [802, 564] on link "UP_Epic_D33_Girls_Bottoms 0 items" at bounding box center [875, 572] width 326 height 31
click at [1129, 567] on p "UP_Epic_D33_Girls_Tops" at bounding box center [1201, 573] width 267 height 14
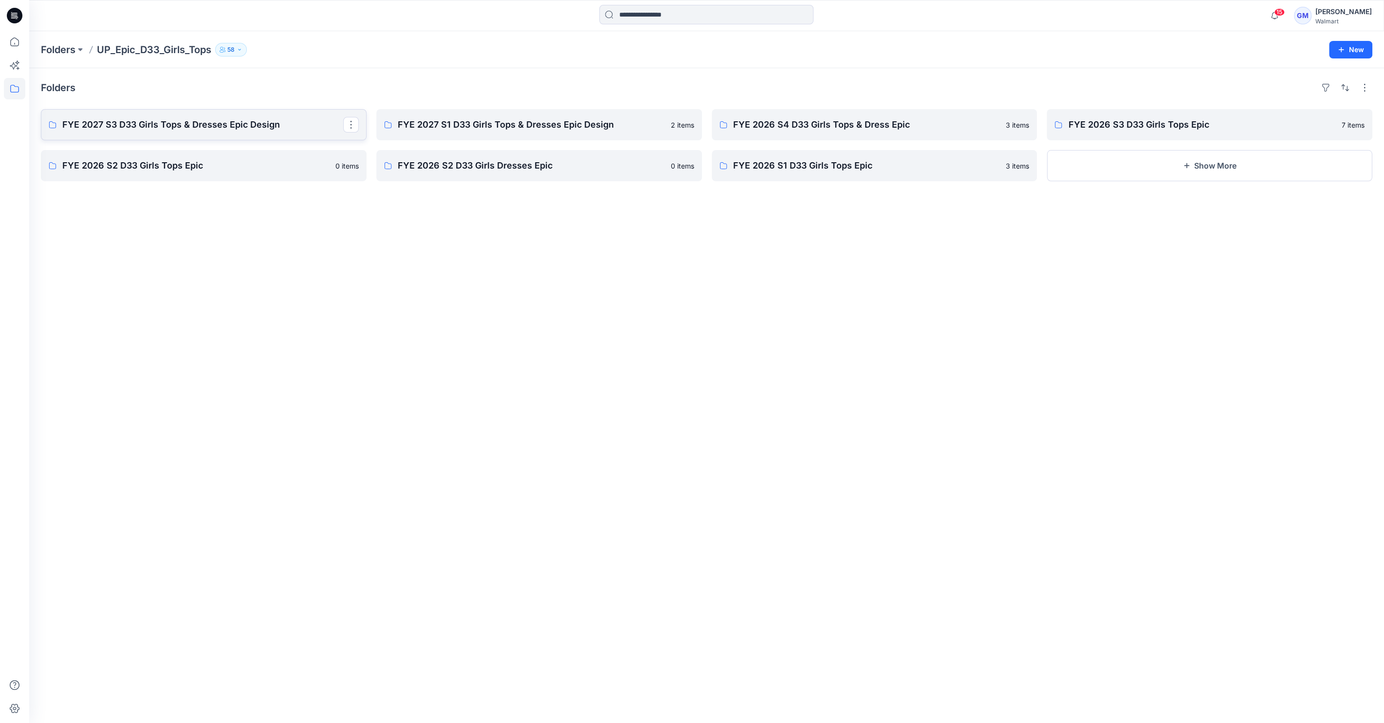
click at [214, 115] on link "FYE 2027 S3 D33 Girls Tops & Dresses Epic Design" at bounding box center [204, 124] width 326 height 31
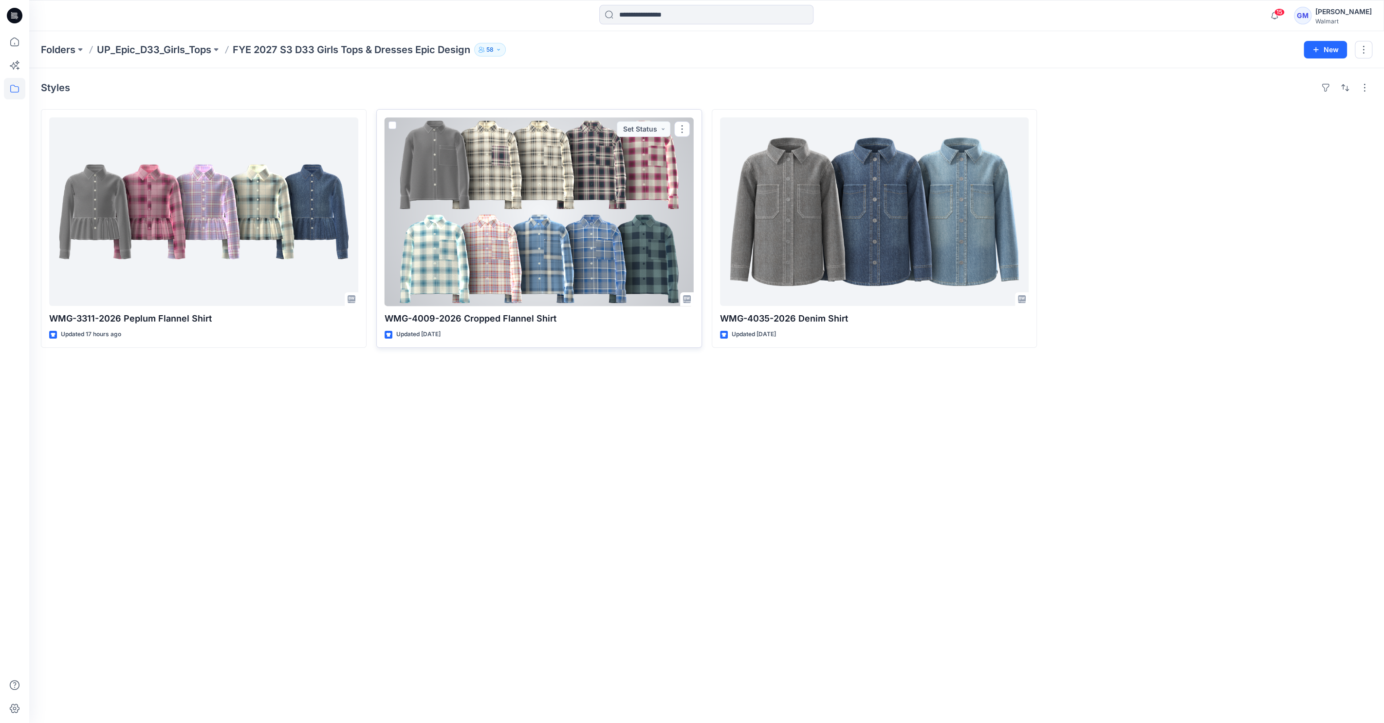
click at [514, 206] on div at bounding box center [539, 211] width 309 height 188
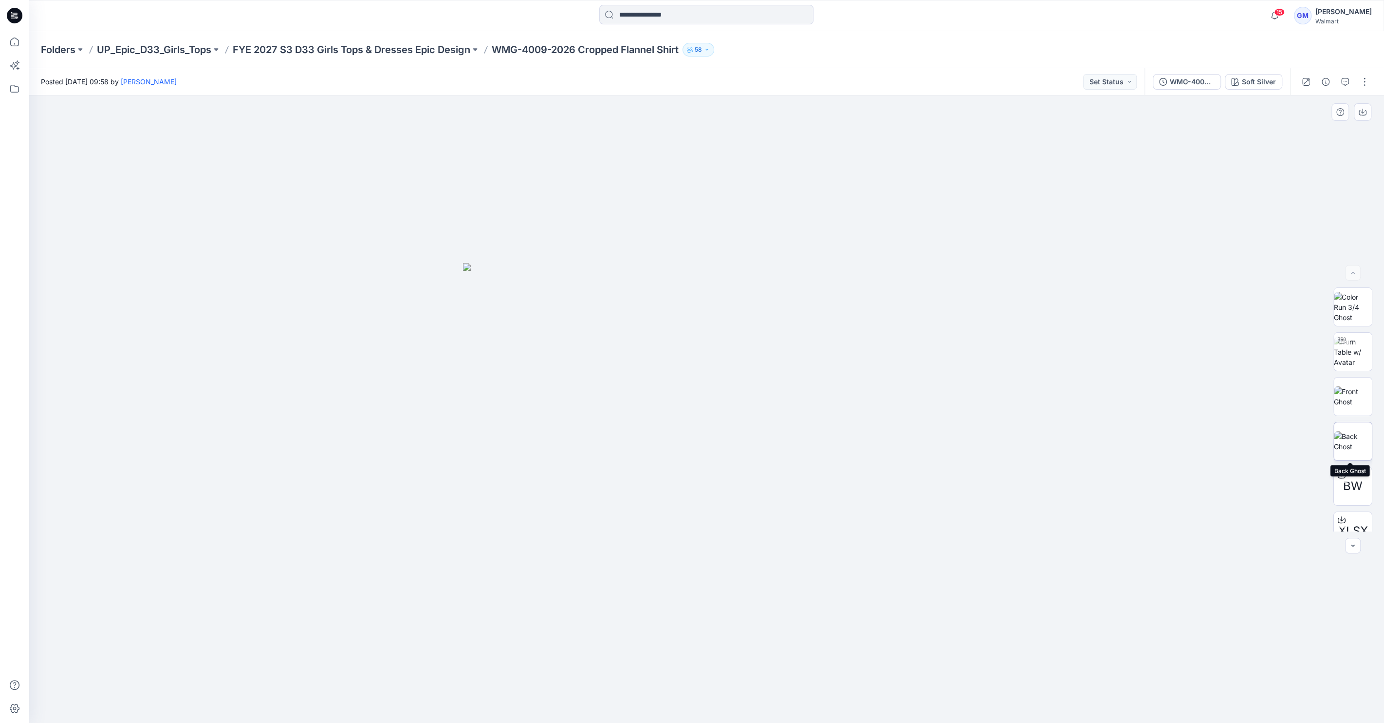
click at [1348, 449] on img at bounding box center [1353, 441] width 38 height 20
click at [93, 216] on div at bounding box center [706, 408] width 1355 height 627
click at [411, 54] on p "FYE 2027 S3 D33 Girls Tops & Dresses Epic Design" at bounding box center [352, 50] width 238 height 14
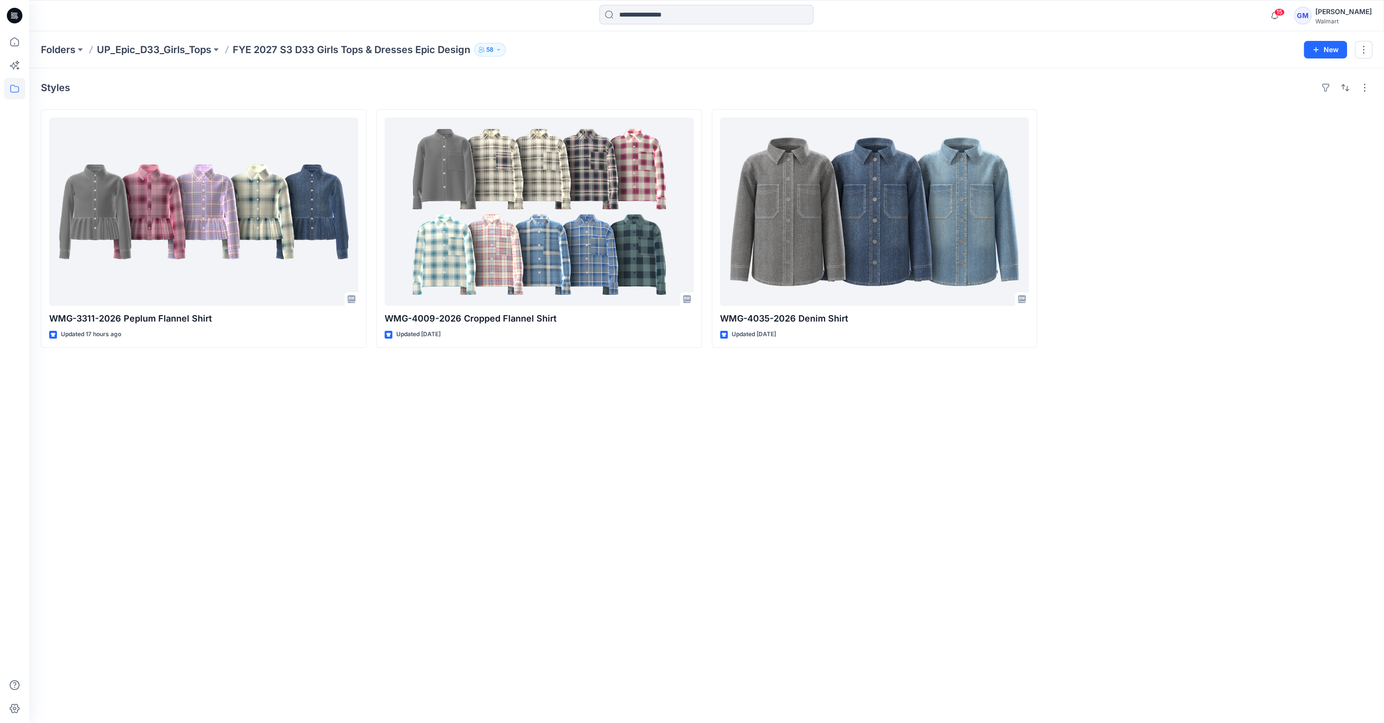
click at [153, 427] on div "Styles WMG-3311-2026 Peplum Flannel Shirt Updated 17 hours ago WMG-4009-2026 Cr…" at bounding box center [706, 395] width 1355 height 654
click at [685, 12] on input at bounding box center [706, 14] width 214 height 19
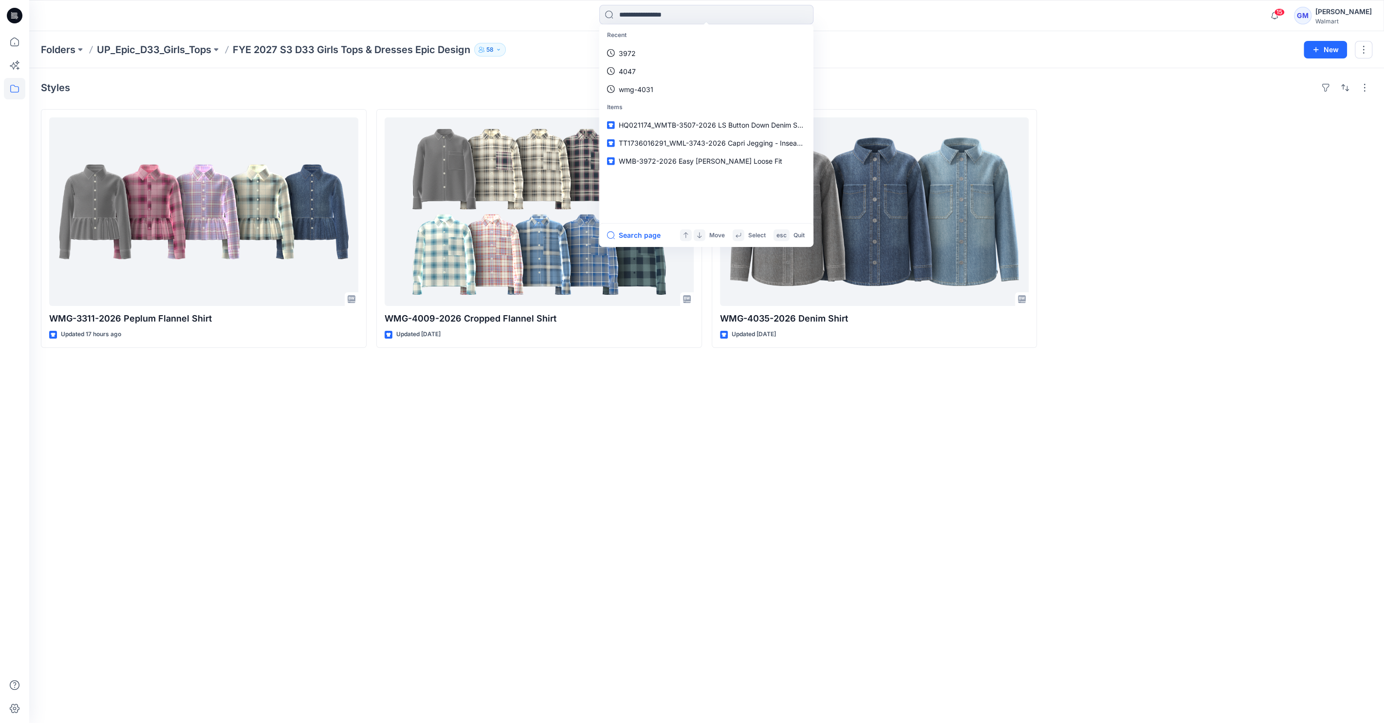
paste input "**********"
type input "**********"
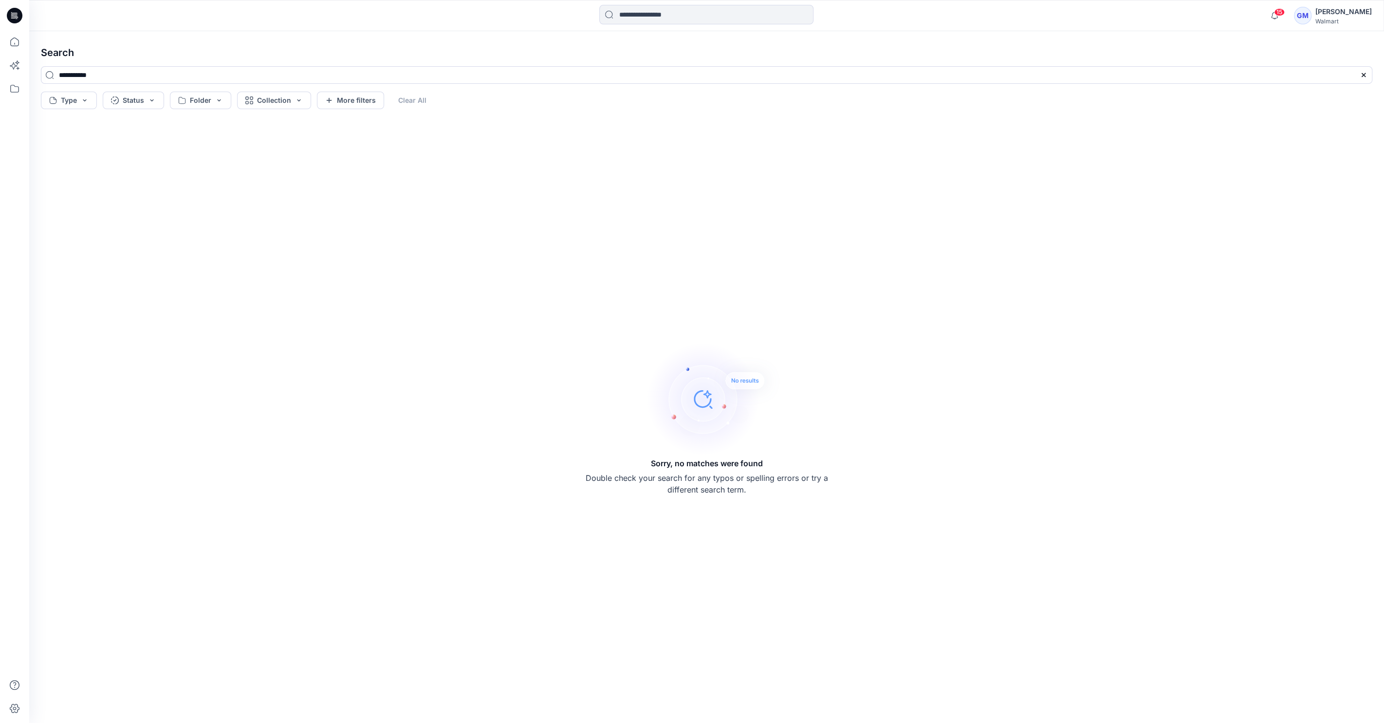
drag, startPoint x: 70, startPoint y: 71, endPoint x: -57, endPoint y: 67, distance: 126.7
click at [0, 67] on html "15 Notifications KV Kristin Veit mentioned you in a comment on HQ021174_WMTB-35…" at bounding box center [692, 361] width 1384 height 723
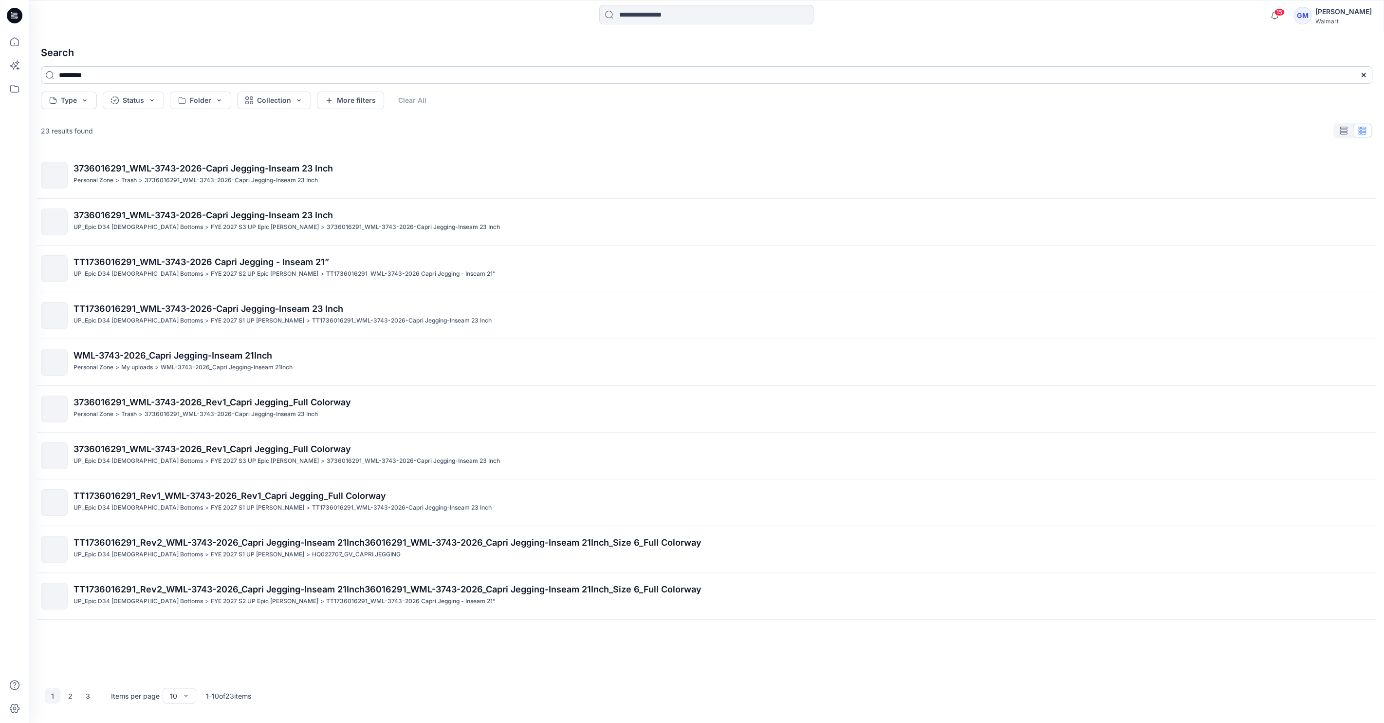
click at [156, 71] on input "********" at bounding box center [707, 75] width 1332 height 18
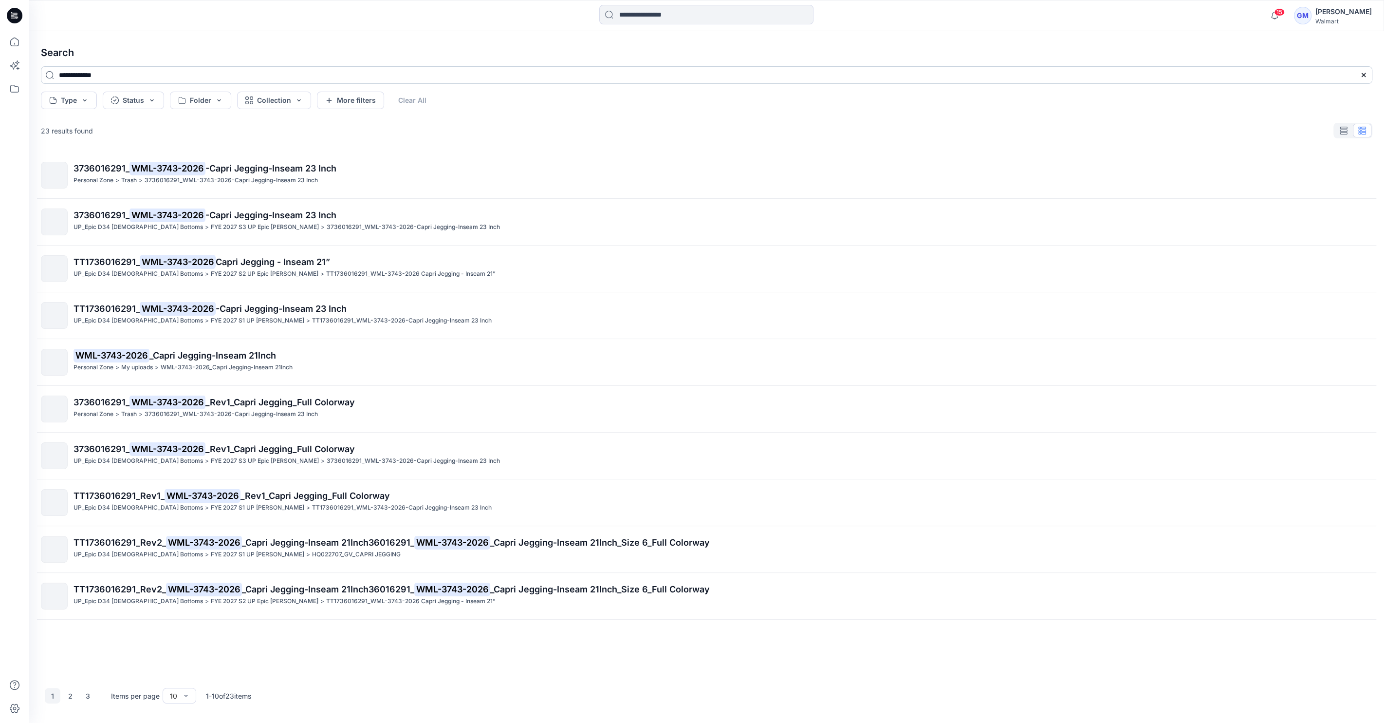
type input "**********"
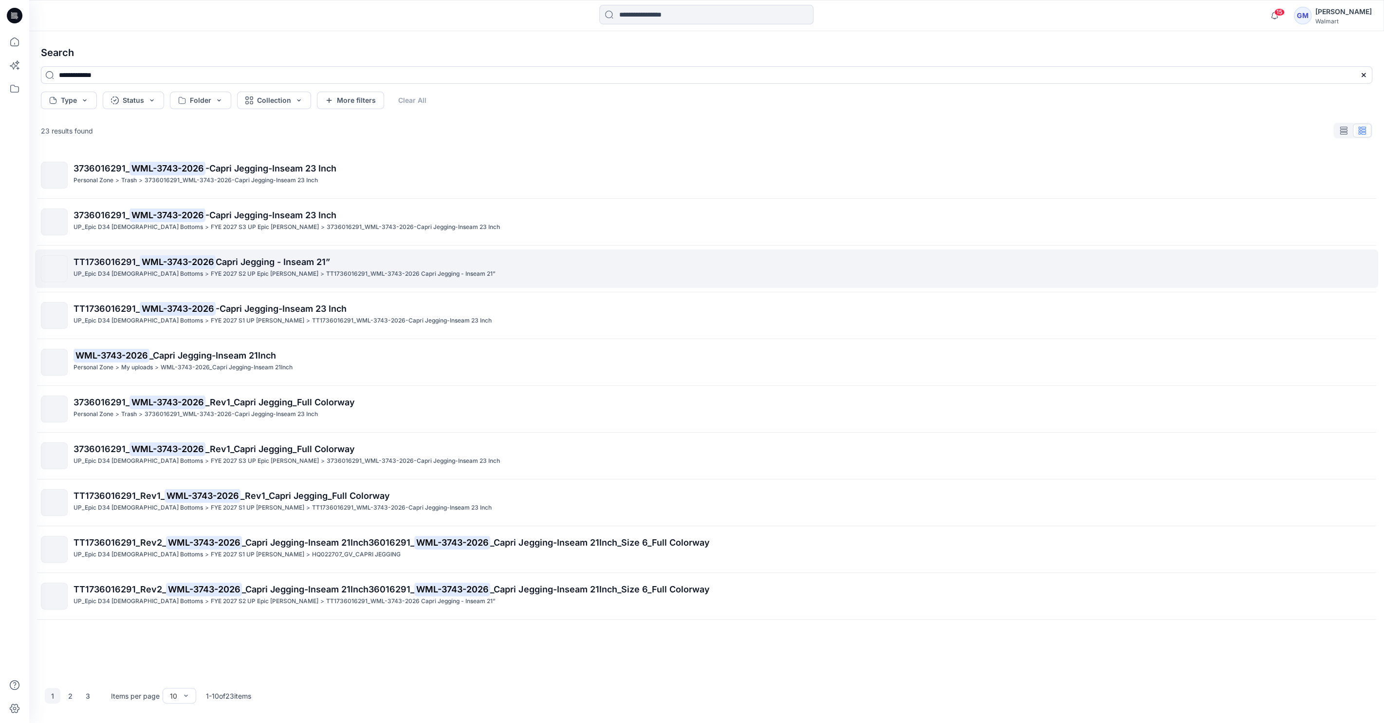
click at [483, 262] on p "TT1736016291_ WML-3743-2026 Capri Jegging - Inseam 21”" at bounding box center [723, 262] width 1299 height 14
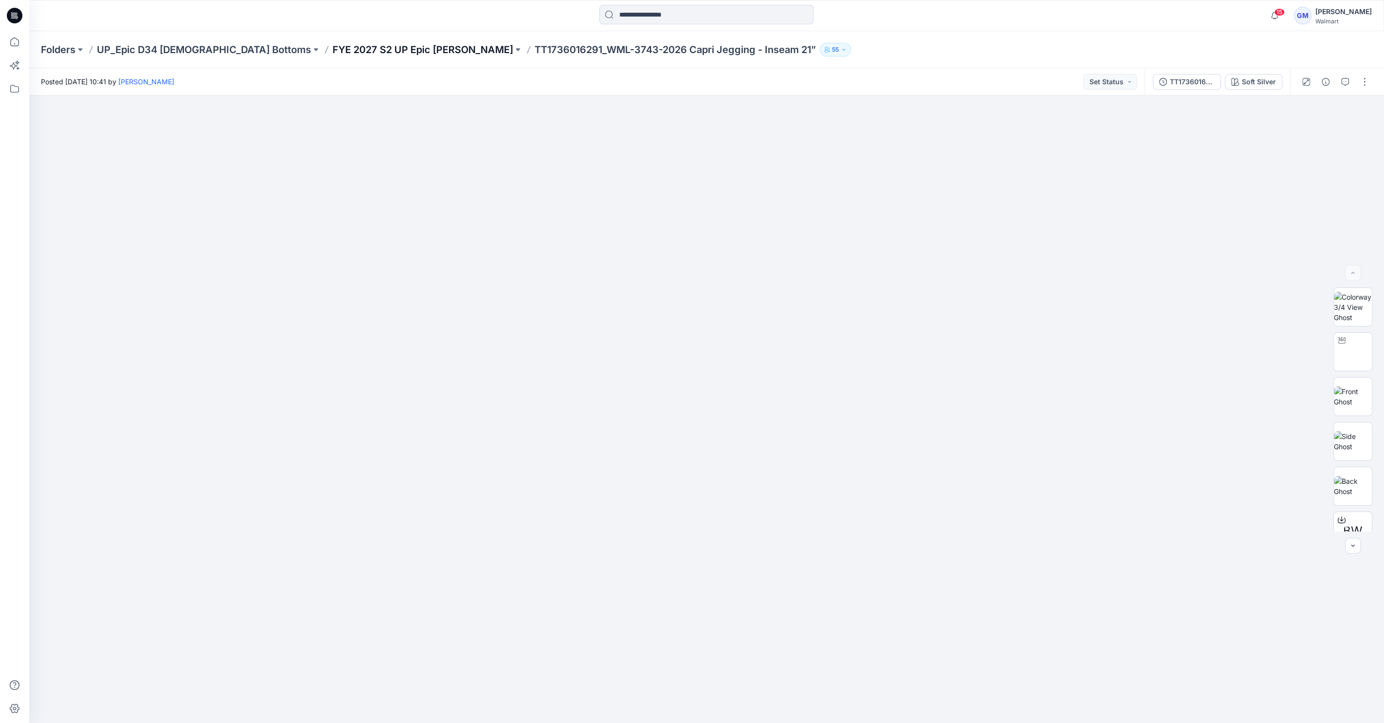
click at [347, 46] on p "FYE 2027 S2 UP Epic [PERSON_NAME]" at bounding box center [423, 50] width 181 height 14
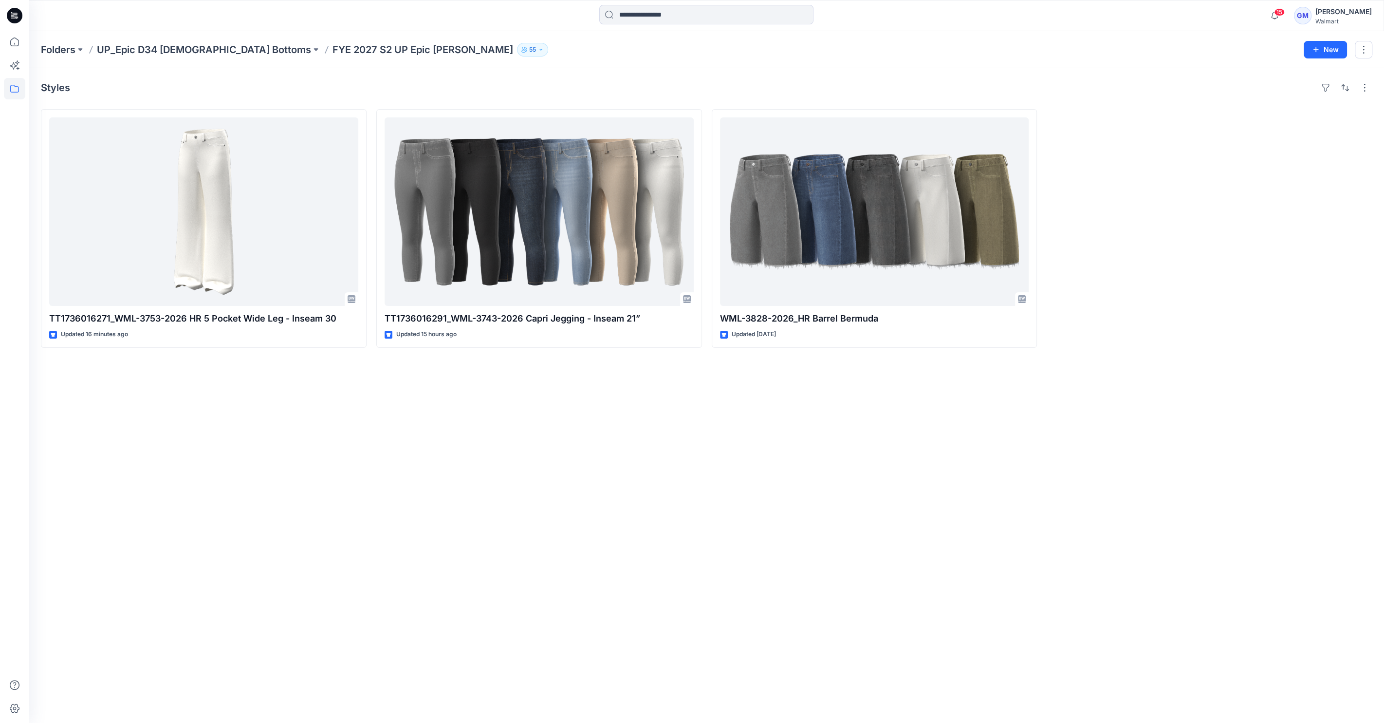
click at [24, 468] on div at bounding box center [14, 376] width 21 height 691
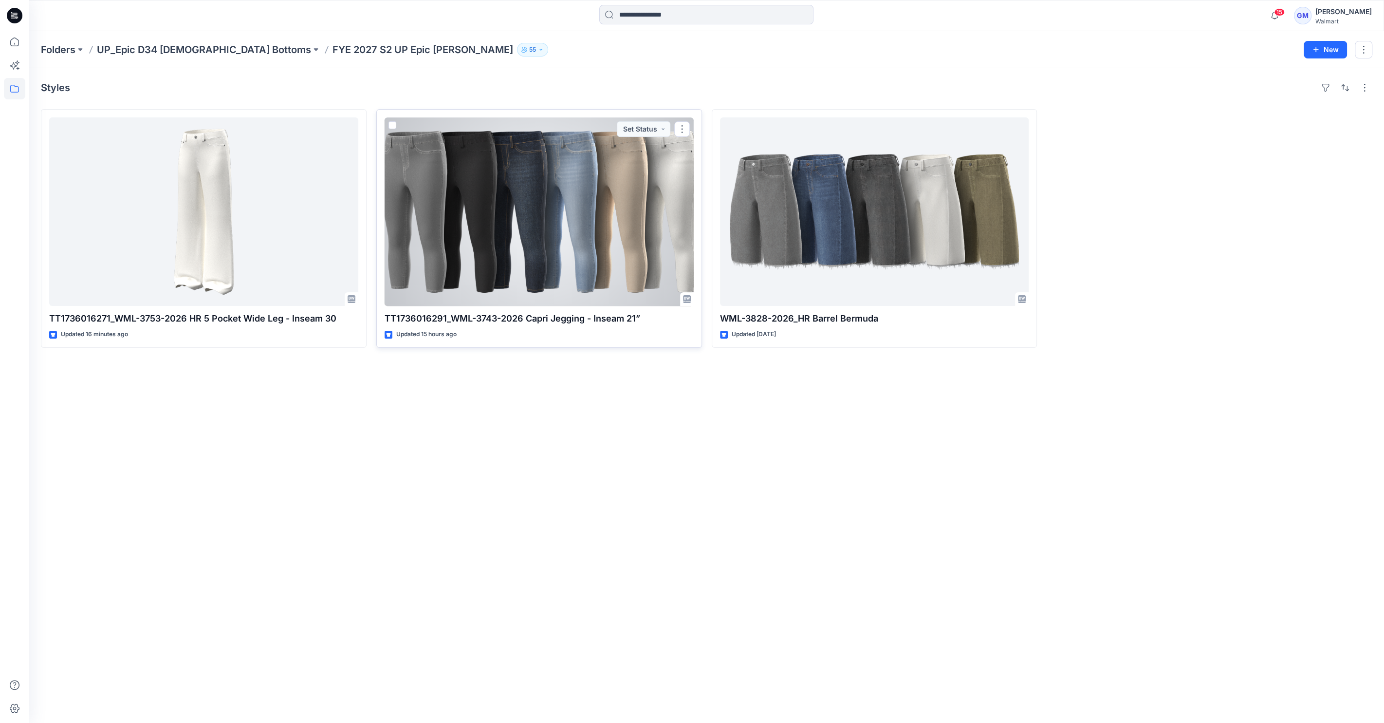
click at [610, 218] on div at bounding box center [539, 211] width 309 height 188
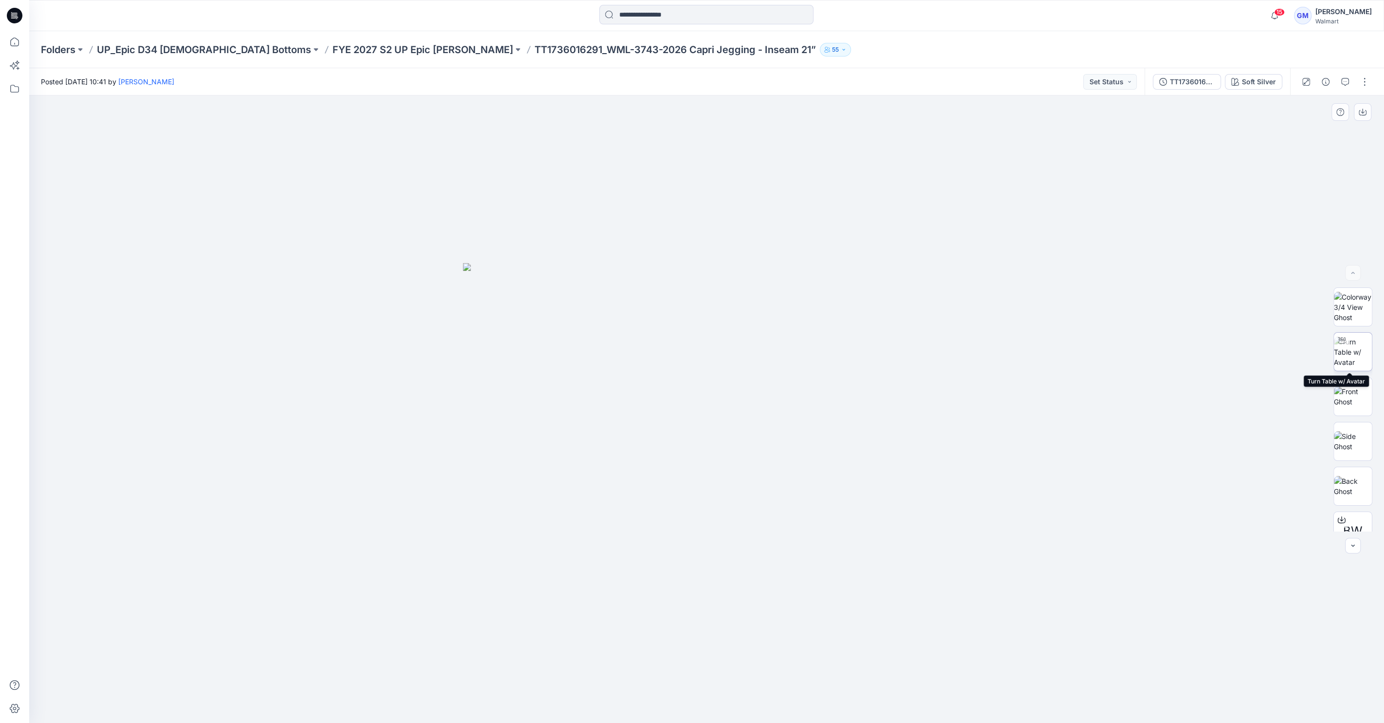
click at [1359, 349] on img at bounding box center [1353, 351] width 38 height 31
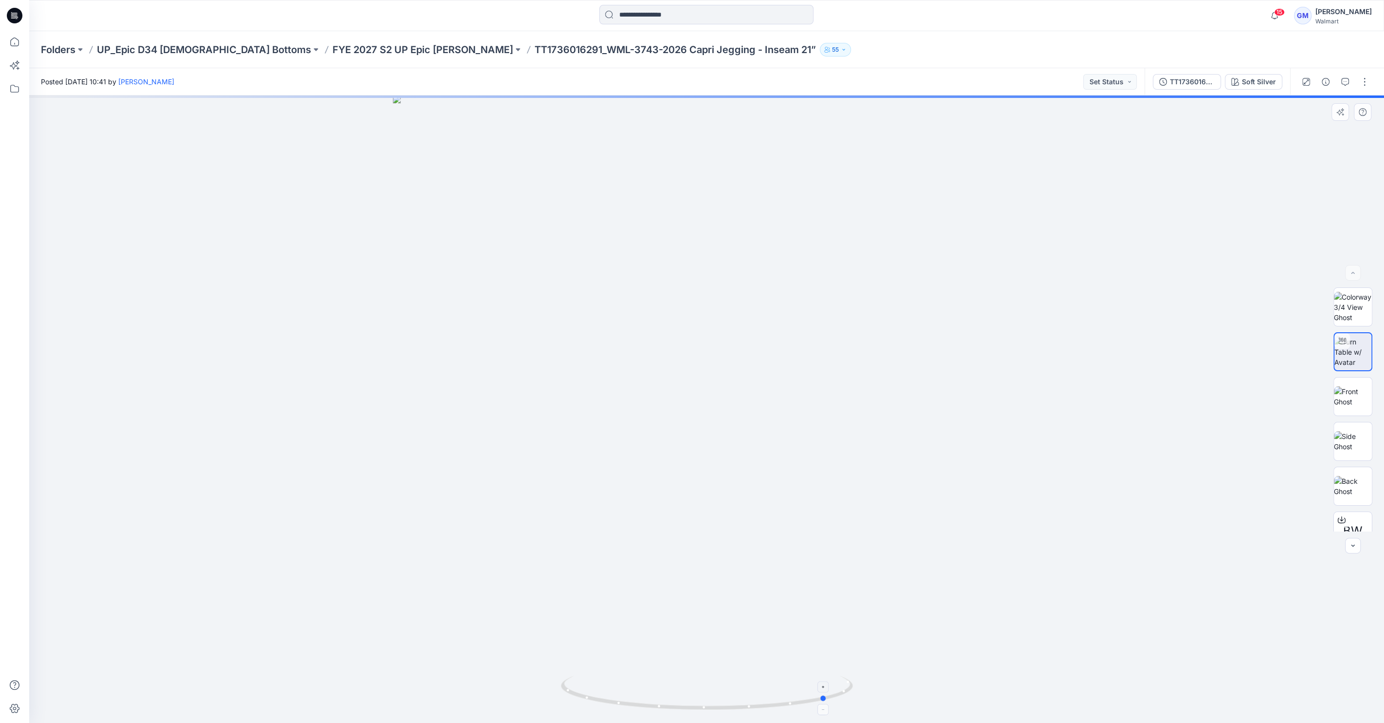
drag, startPoint x: 700, startPoint y: 707, endPoint x: 821, endPoint y: 694, distance: 121.4
click at [821, 694] on icon at bounding box center [708, 693] width 295 height 37
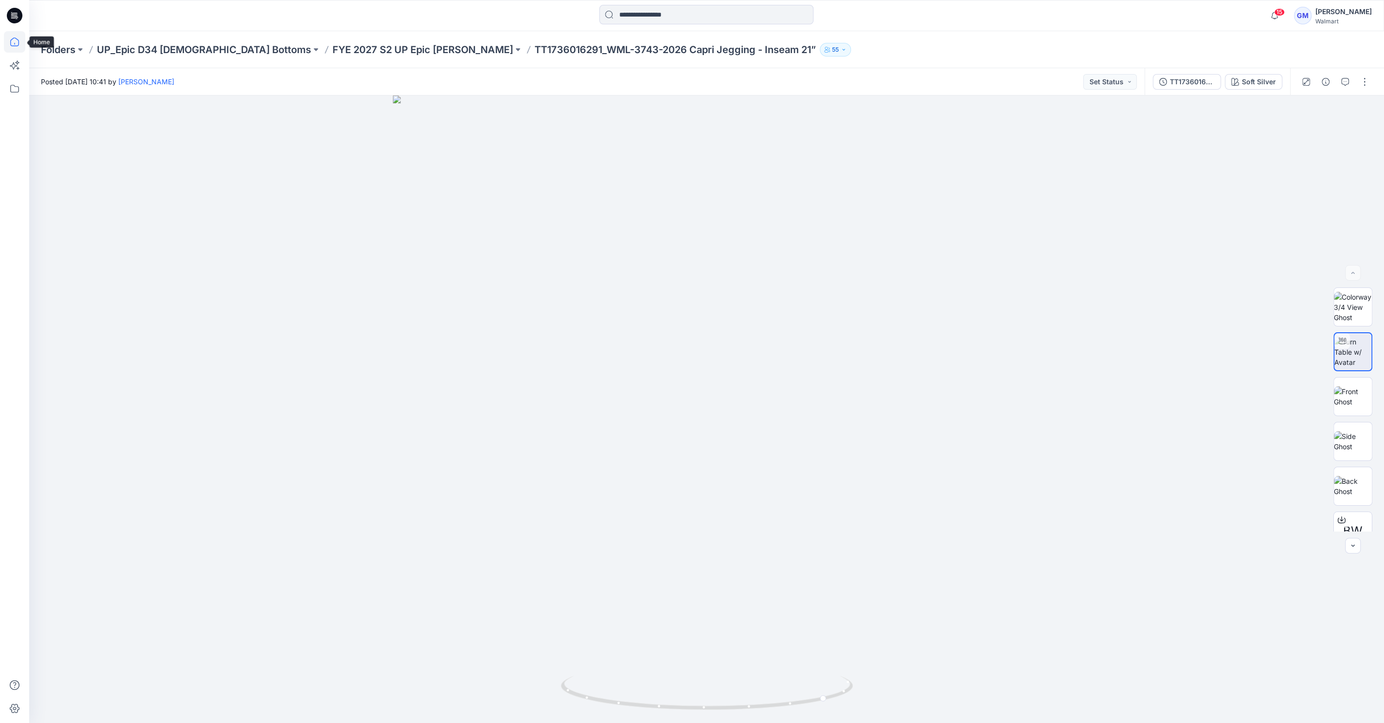
click at [6, 41] on icon at bounding box center [14, 41] width 21 height 21
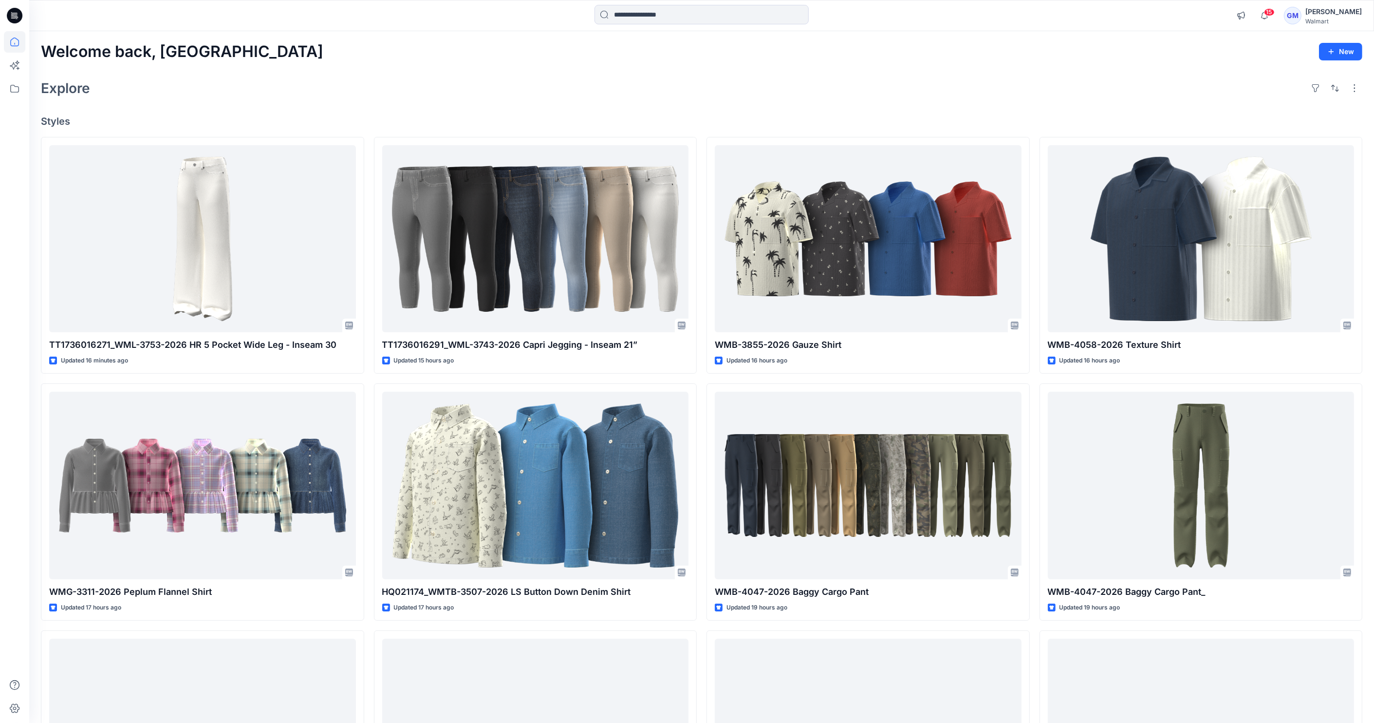
click at [111, 103] on div "Welcome back, Gayan New Explore Styles TT1736016271_WML-3753-2026 HR 5 Pocket W…" at bounding box center [701, 472] width 1345 height 883
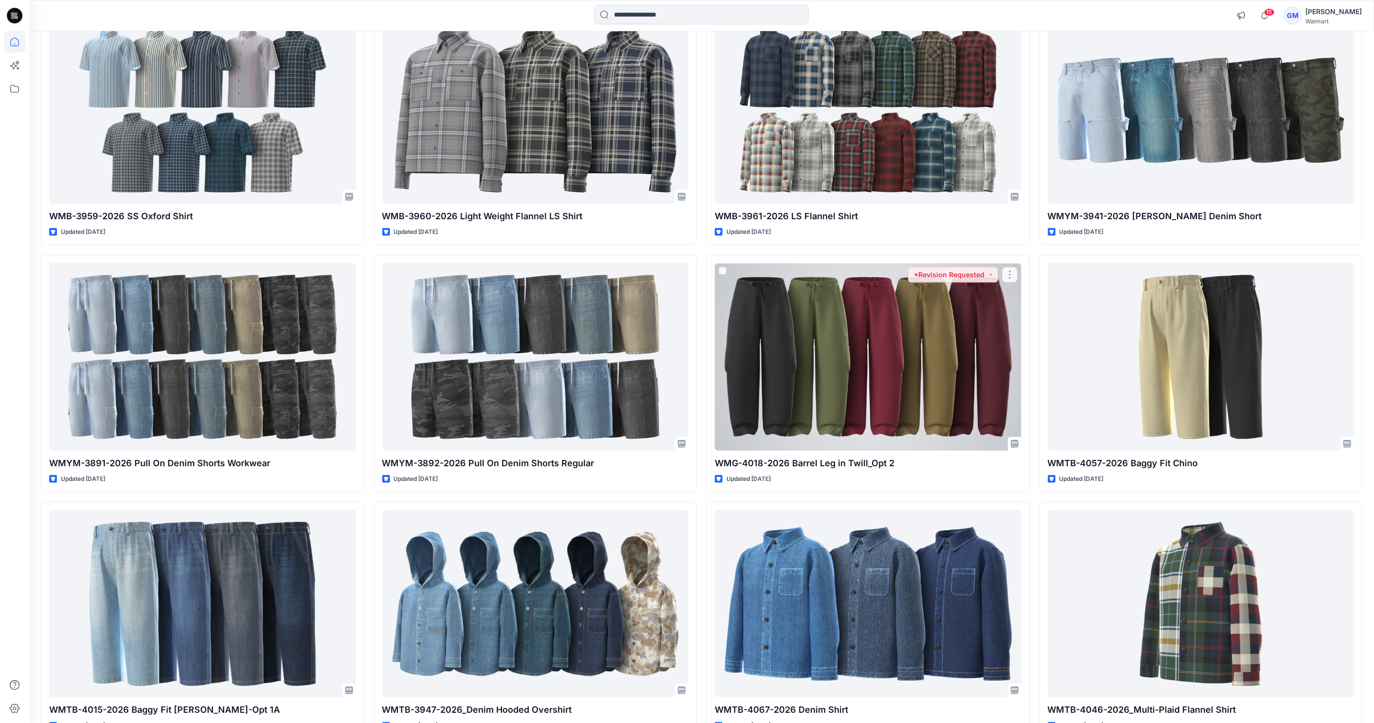
scroll to position [1190, 0]
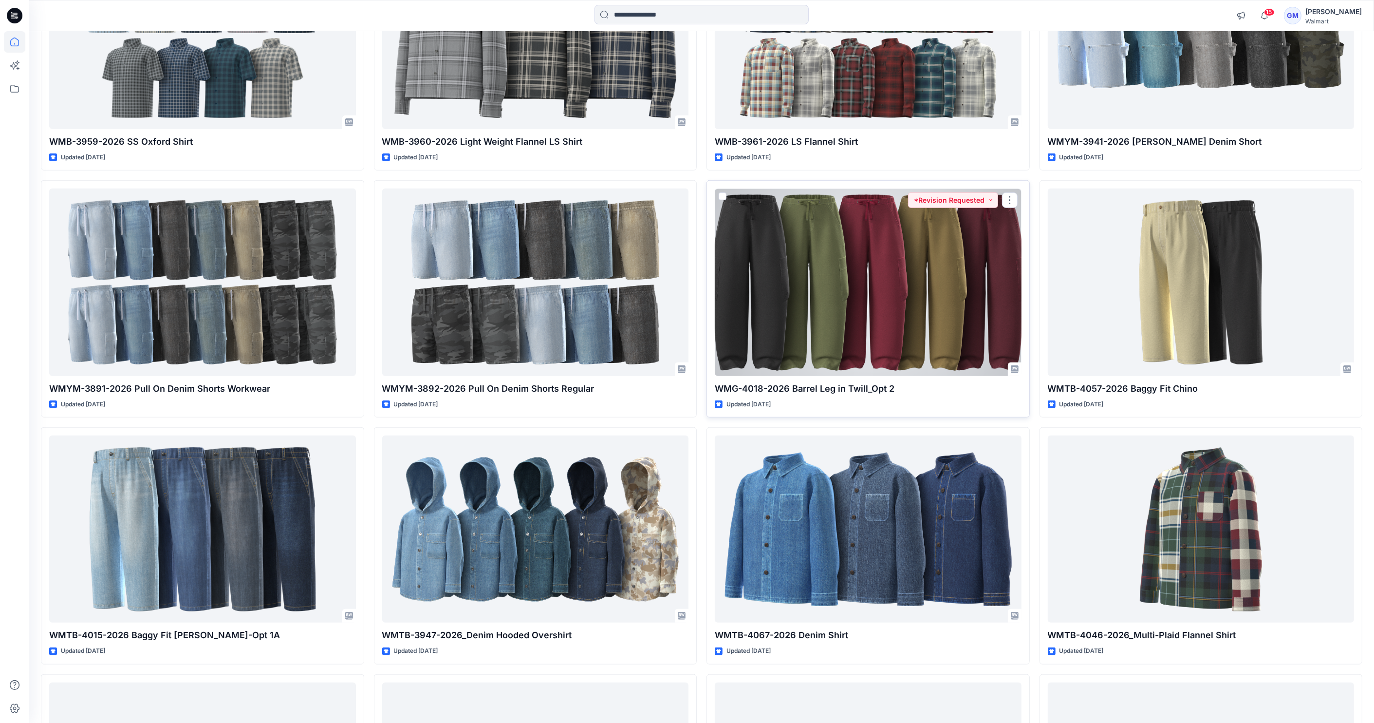
click at [862, 312] on div at bounding box center [868, 281] width 307 height 187
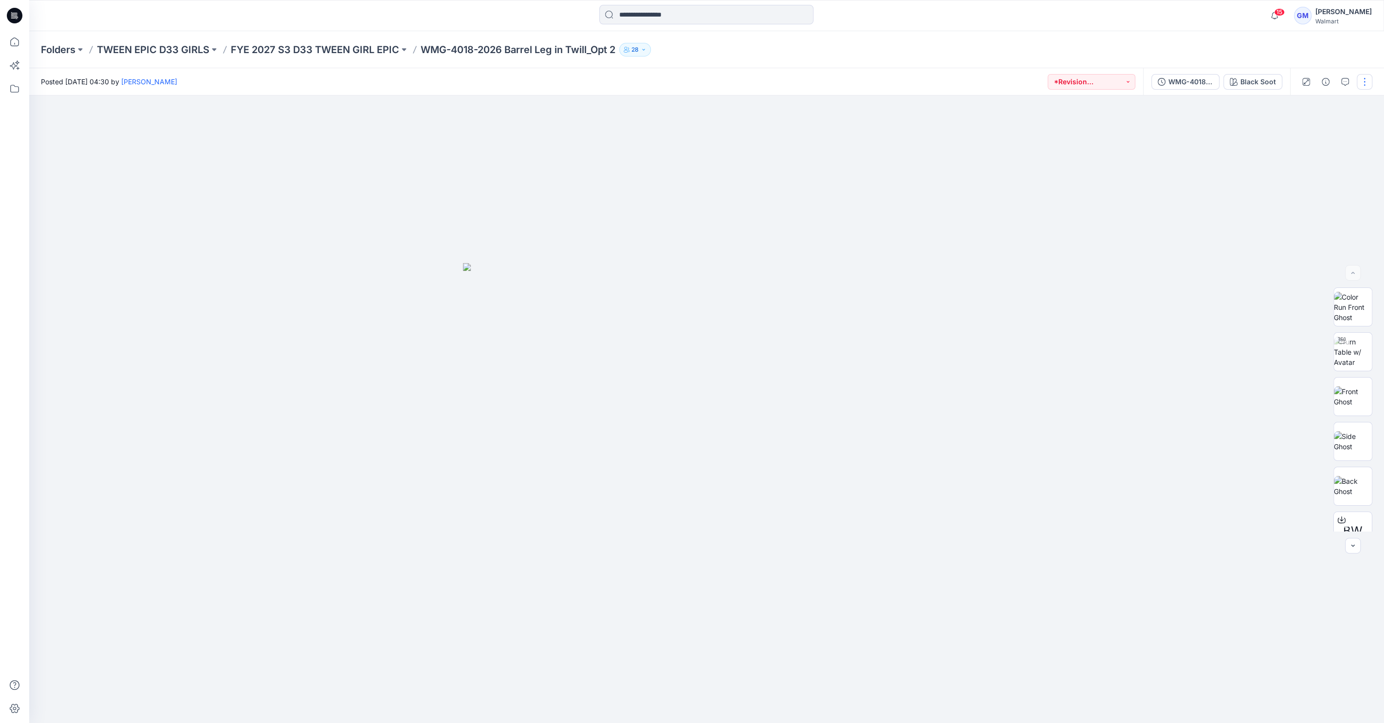
click at [1371, 87] on button "button" at bounding box center [1365, 82] width 16 height 16
click at [1310, 127] on button "Edit" at bounding box center [1324, 132] width 90 height 18
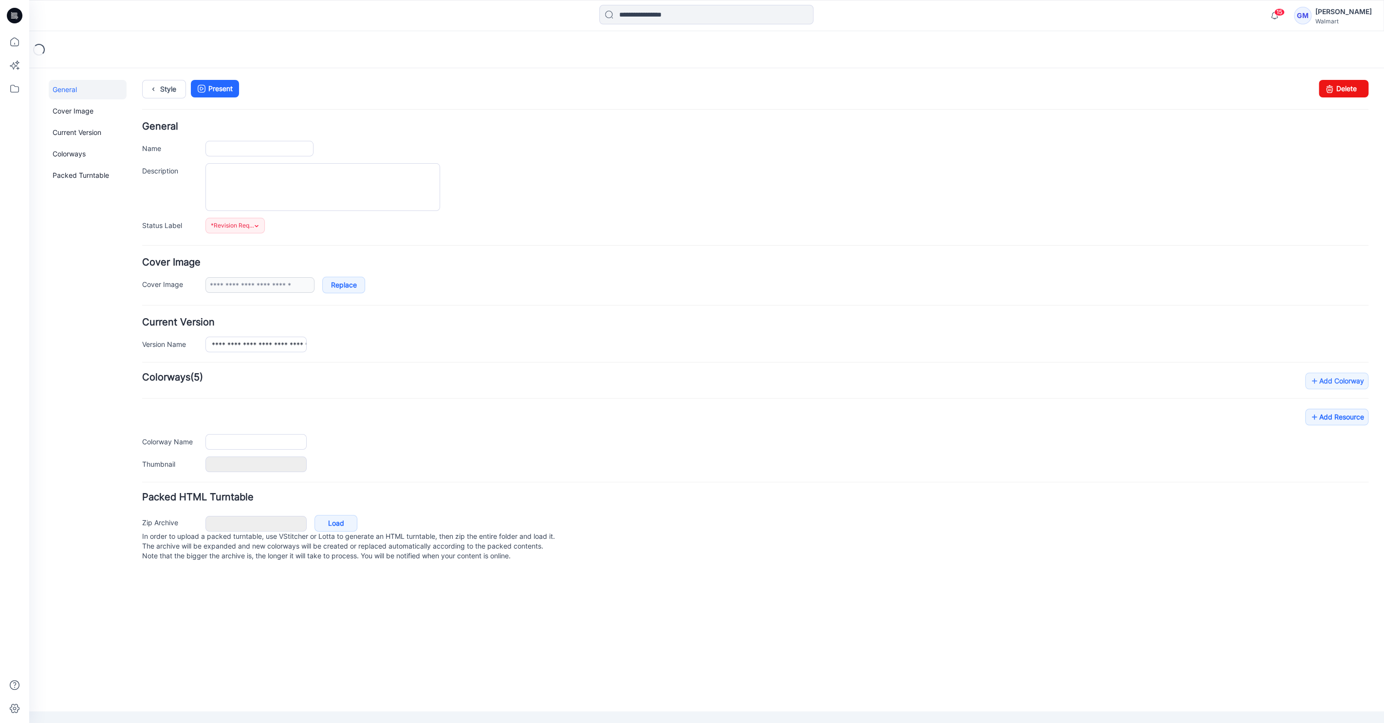
type input "**********"
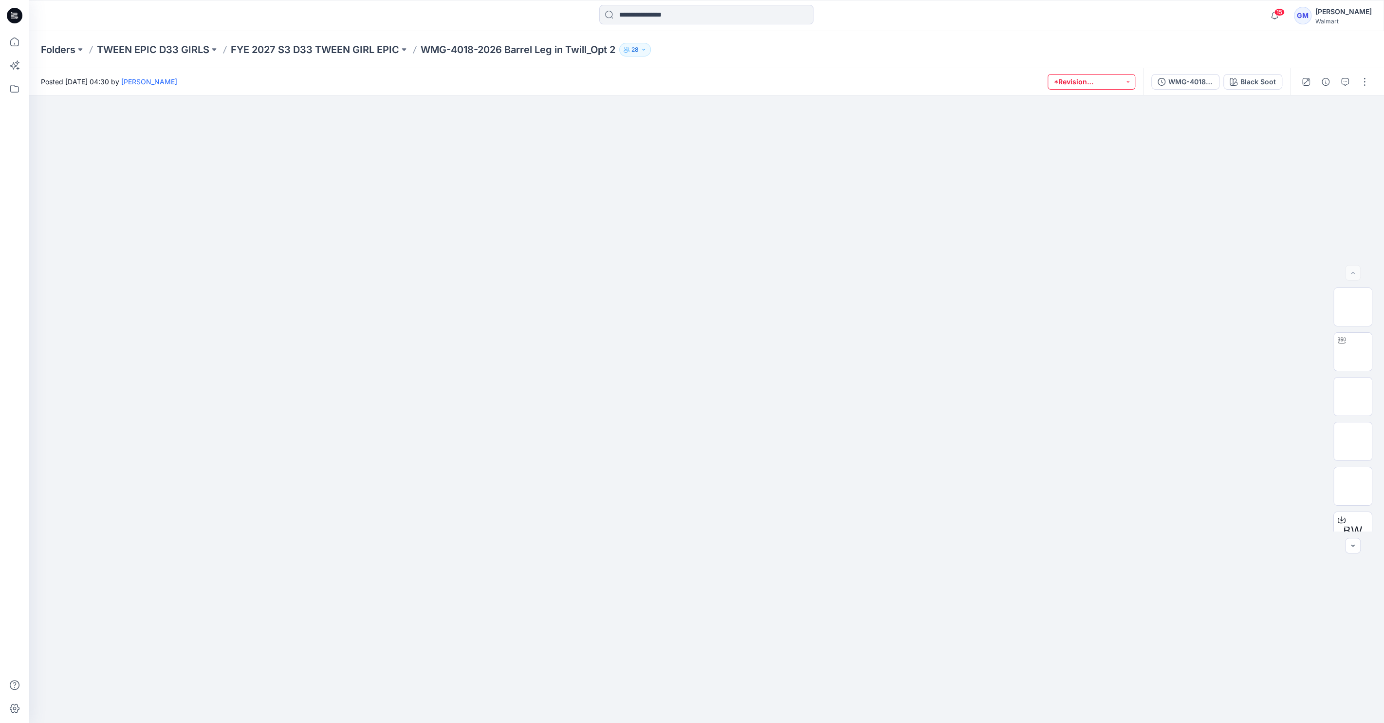
click at [1083, 84] on button "*Revision Requested" at bounding box center [1092, 82] width 88 height 16
click at [843, 126] on div at bounding box center [706, 408] width 1355 height 627
click at [1367, 86] on button "button" at bounding box center [1365, 82] width 16 height 16
click at [1301, 130] on p "Edit" at bounding box center [1303, 132] width 12 height 10
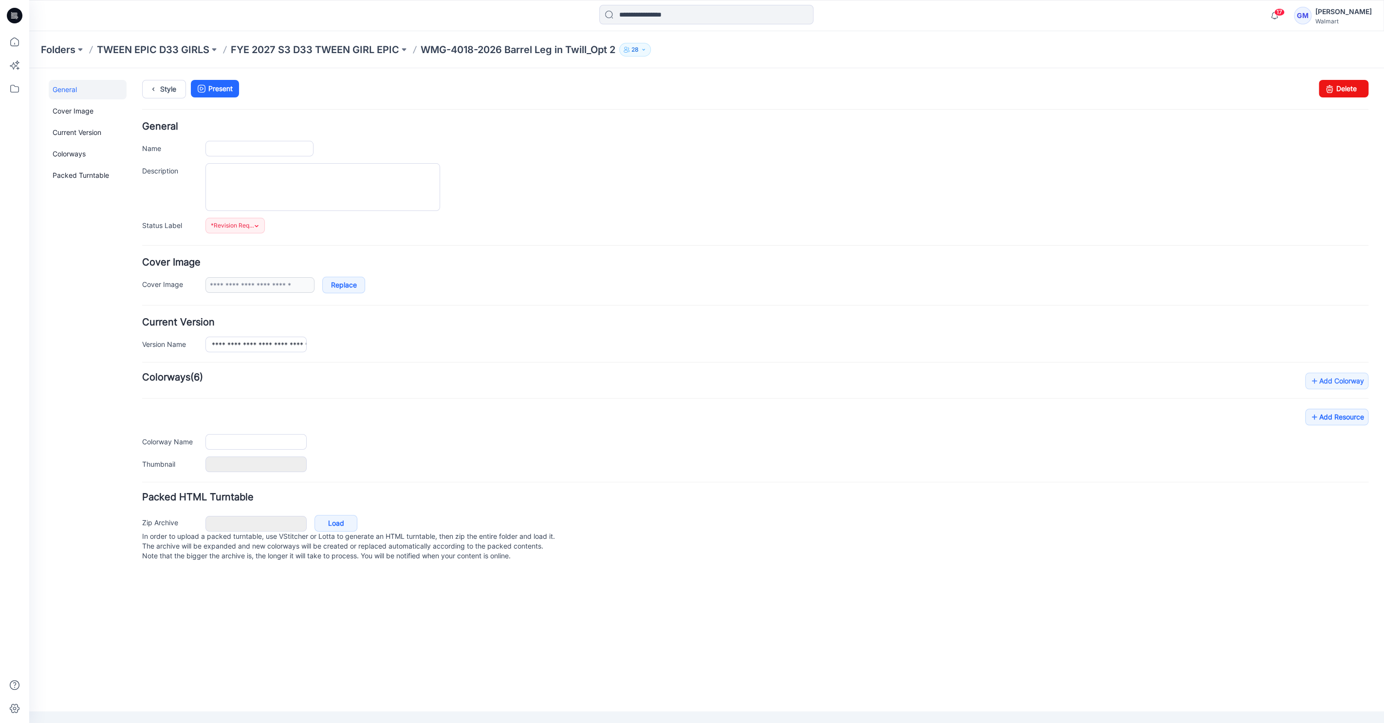
type input "**********"
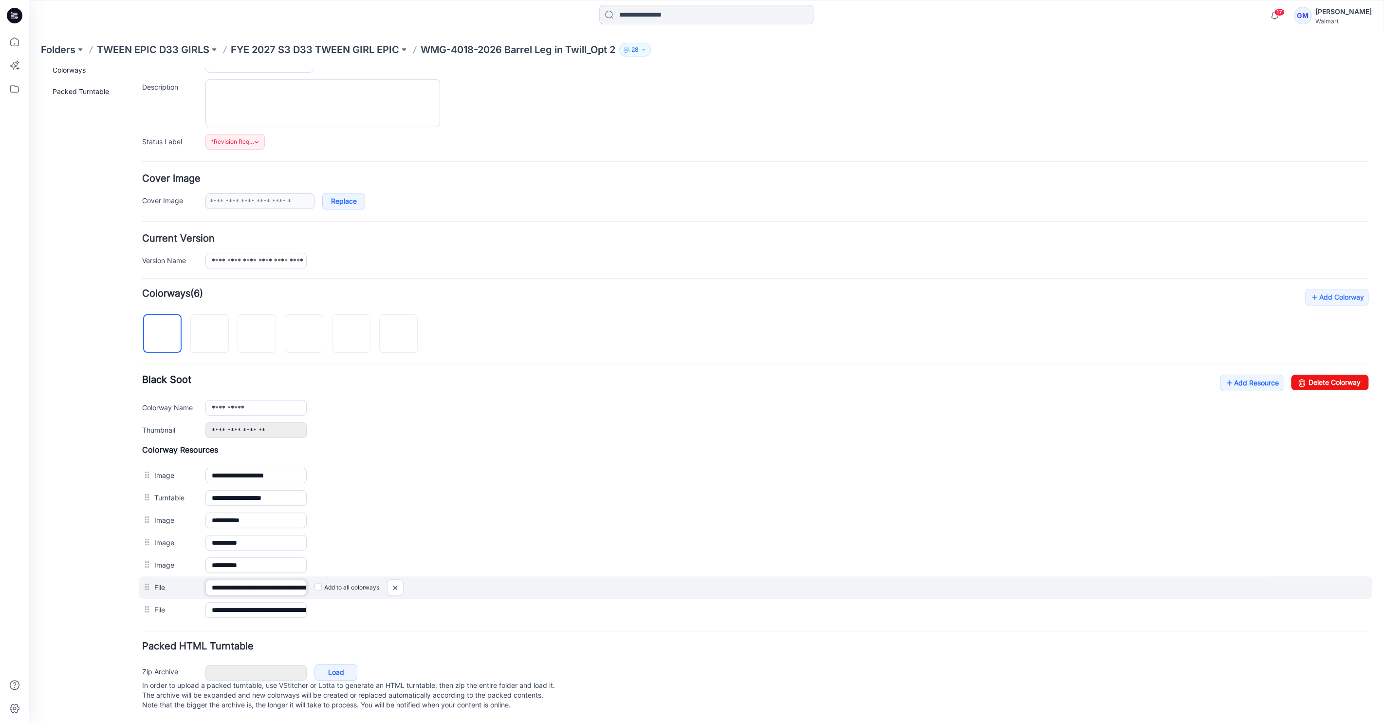
scroll to position [0, 61]
drag, startPoint x: 244, startPoint y: 578, endPoint x: 548, endPoint y: 582, distance: 304.4
click at [548, 582] on div "**********" at bounding box center [755, 587] width 1233 height 22
click at [395, 579] on img at bounding box center [396, 587] width 16 height 16
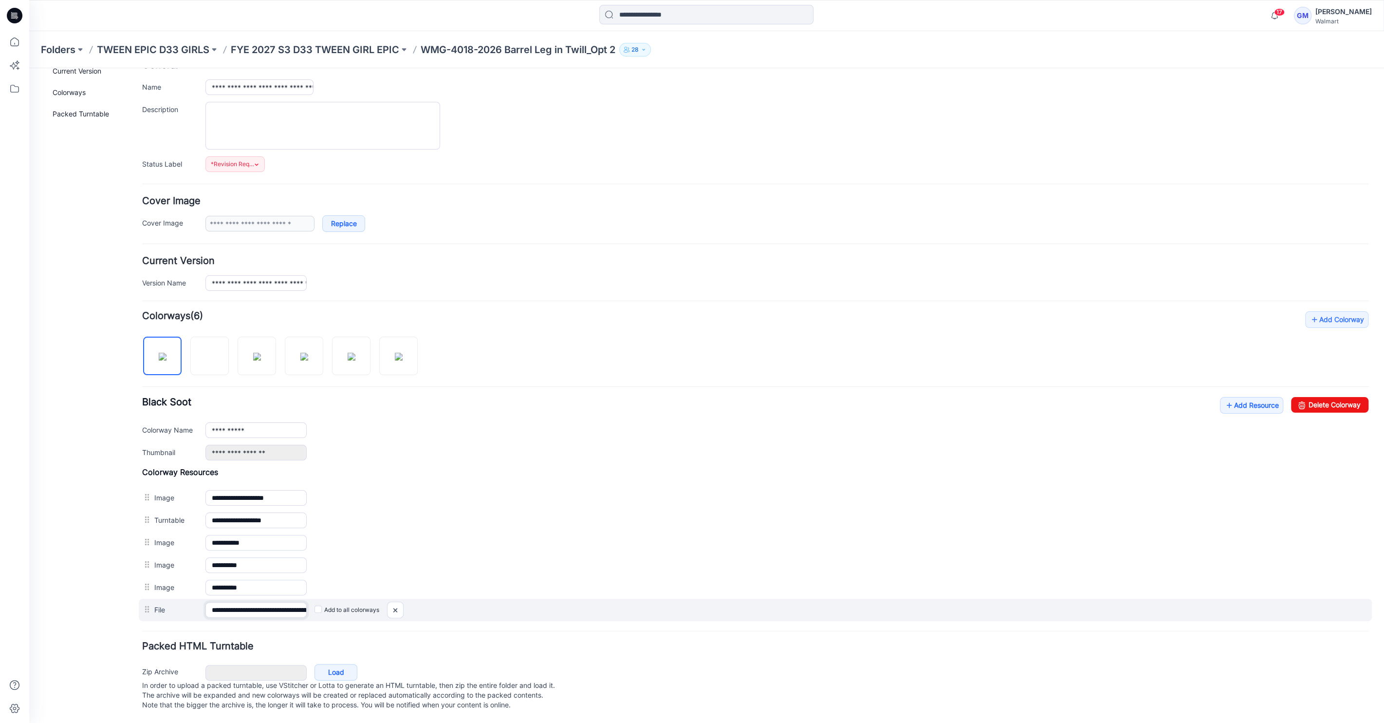
scroll to position [0, 125]
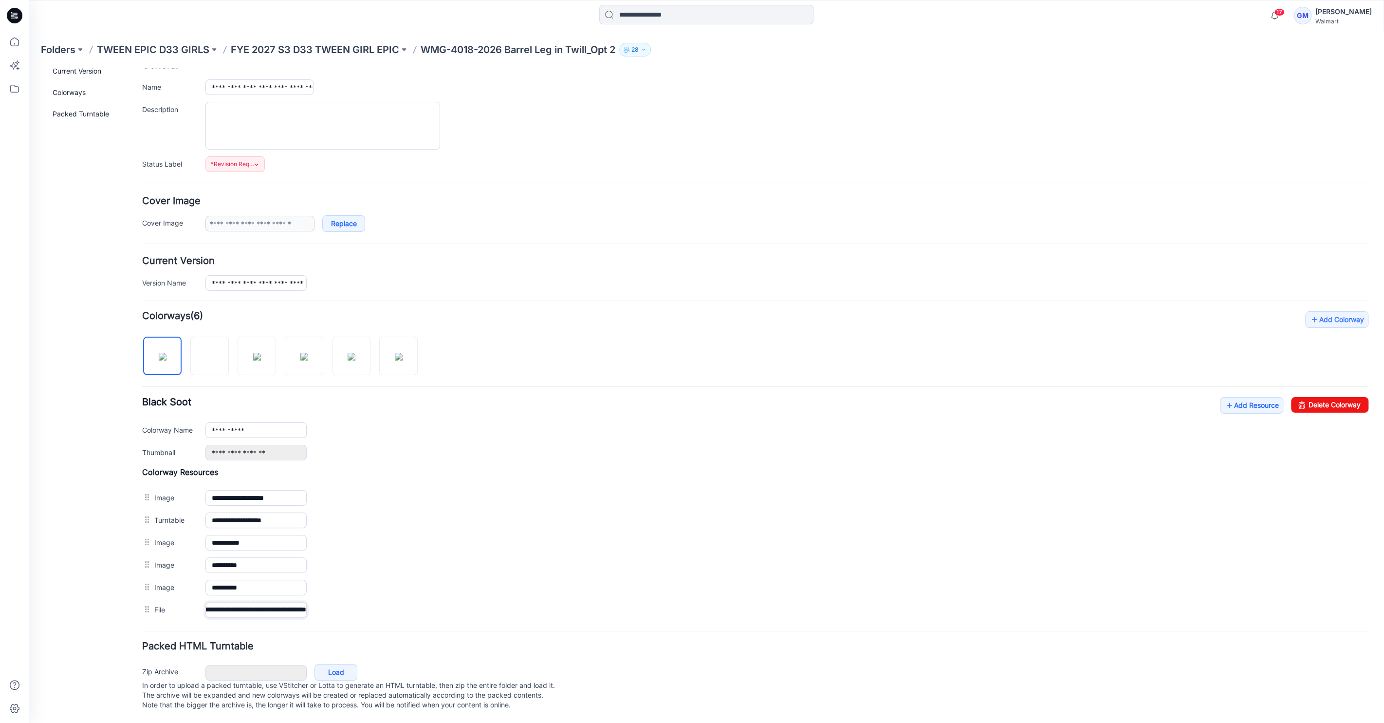
drag, startPoint x: 252, startPoint y: 599, endPoint x: 492, endPoint y: 613, distance: 240.4
click at [487, 613] on form "**********" at bounding box center [755, 386] width 1227 height 653
click at [1249, 401] on link "Add Resource" at bounding box center [1251, 405] width 63 height 17
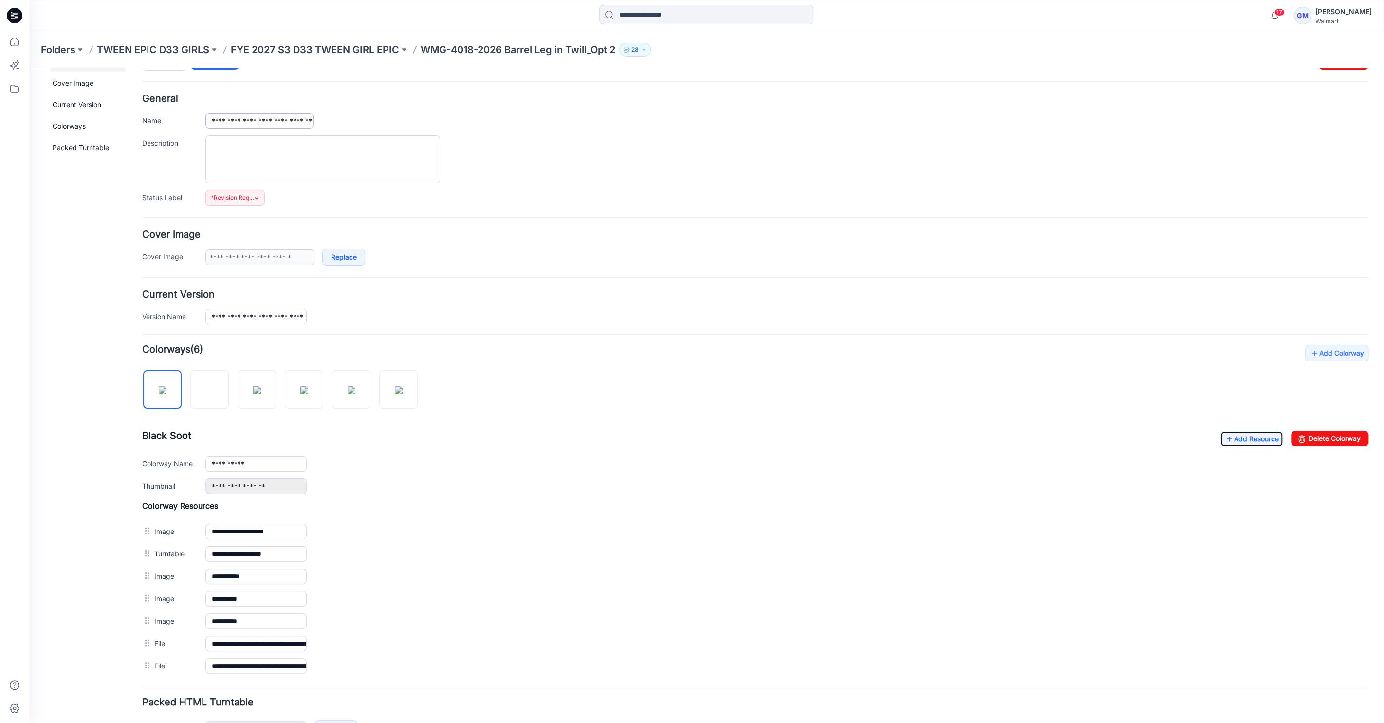
scroll to position [0, 0]
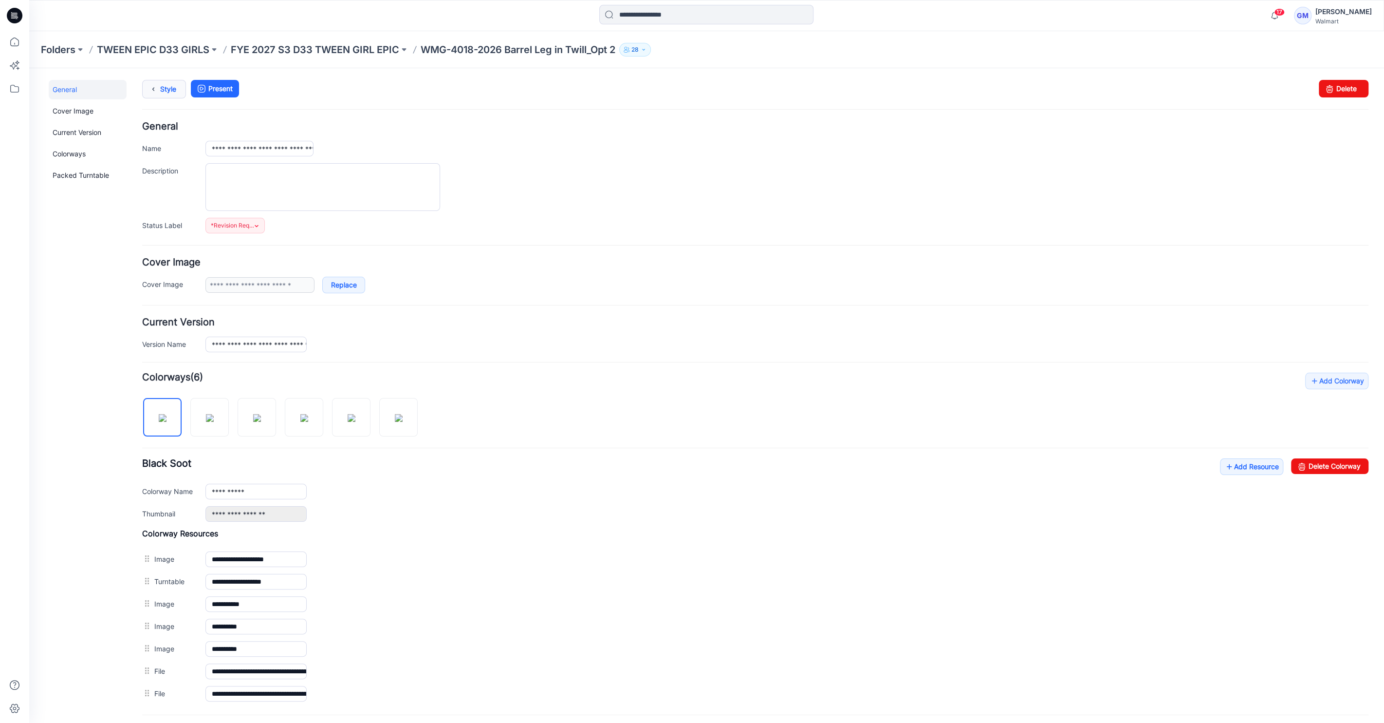
click at [159, 92] on icon at bounding box center [154, 89] width 14 height 18
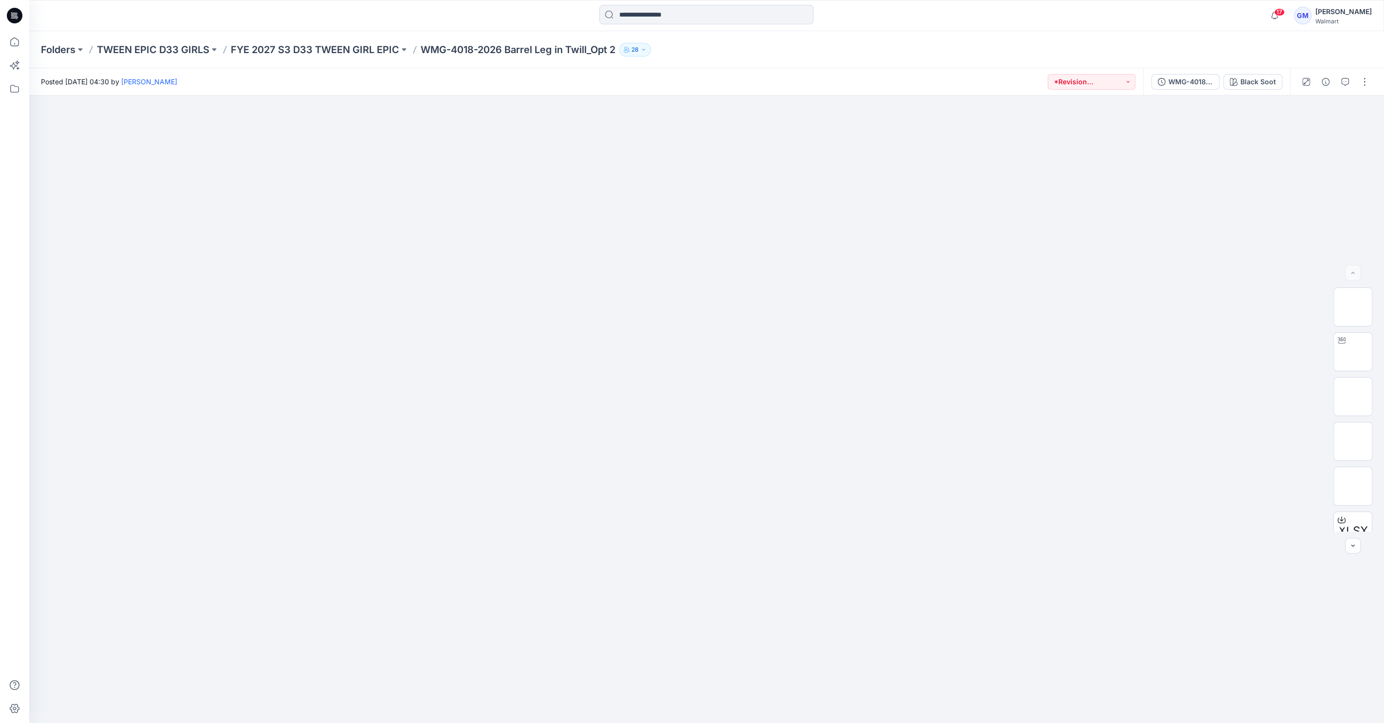
click at [343, 56] on div "Folders TWEEN EPIC D33 GIRLS FYE 2027 S3 D33 TWEEN GIRL EPIC WMG-4018-2026 Barr…" at bounding box center [706, 49] width 1355 height 37
click at [354, 46] on p "FYE 2027 S3 D33 TWEEN GIRL EPIC" at bounding box center [315, 50] width 168 height 14
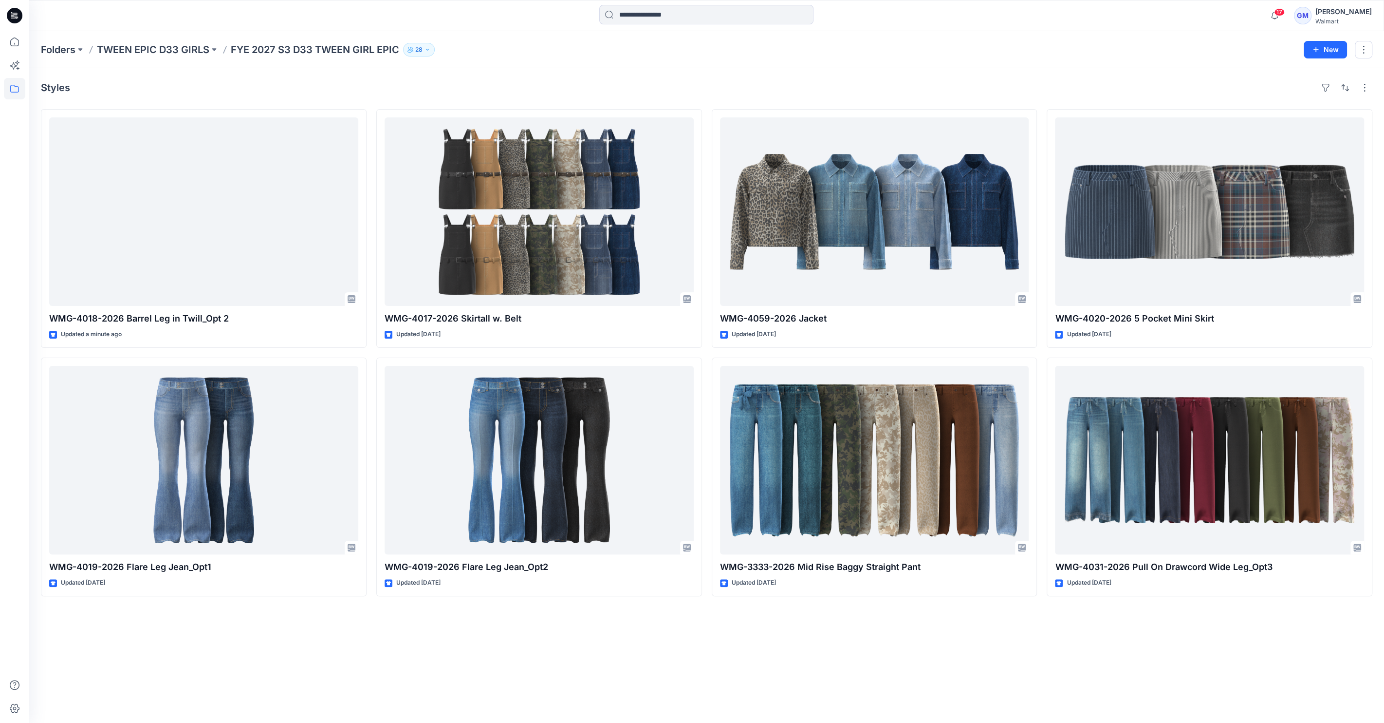
drag, startPoint x: 76, startPoint y: 12, endPoint x: 86, endPoint y: 11, distance: 9.8
click at [76, 12] on div at bounding box center [198, 15] width 339 height 21
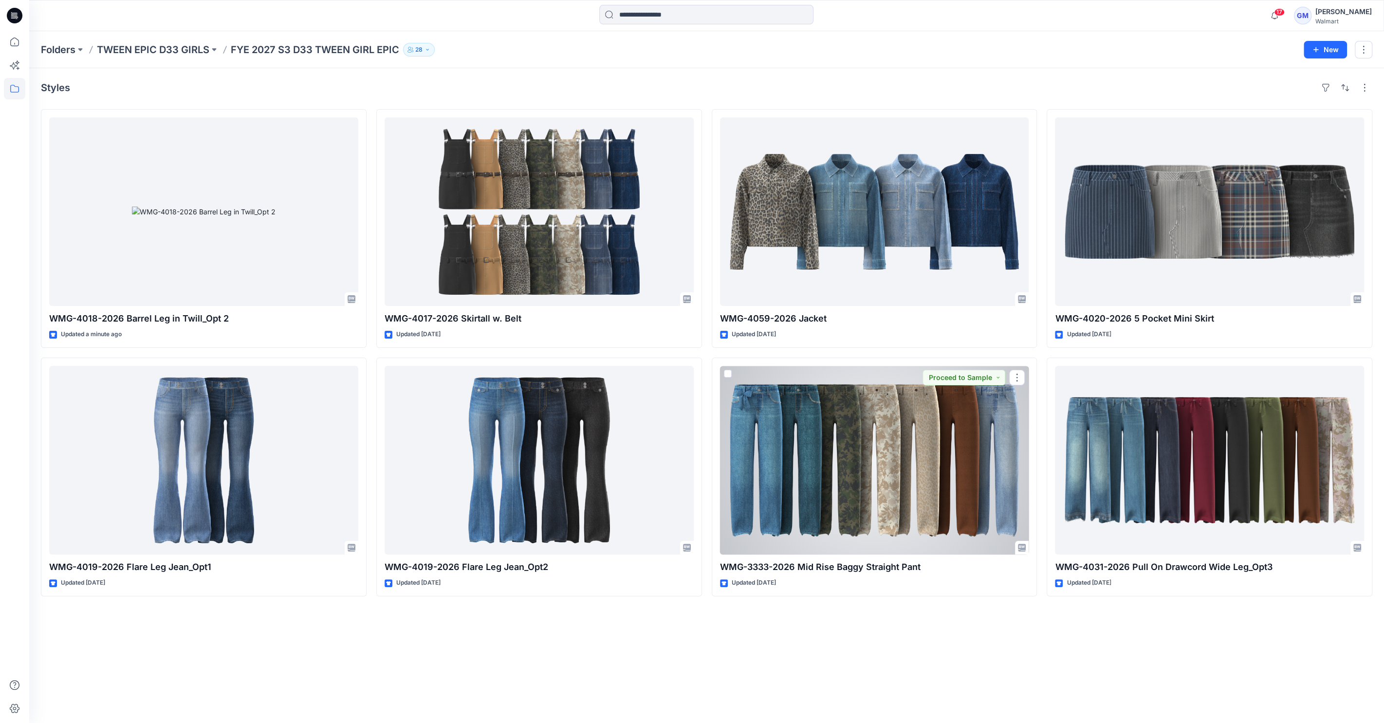
drag, startPoint x: 902, startPoint y: 479, endPoint x: 936, endPoint y: 479, distance: 34.1
click at [902, 479] on div at bounding box center [874, 460] width 309 height 188
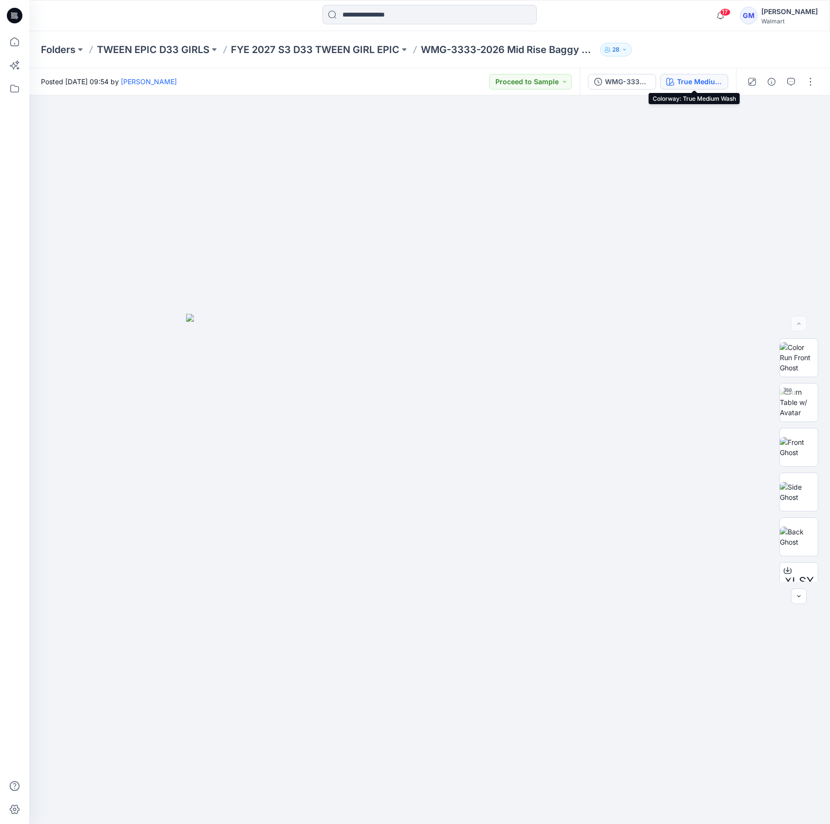
click at [699, 77] on div "True Medium Wash" at bounding box center [699, 81] width 45 height 11
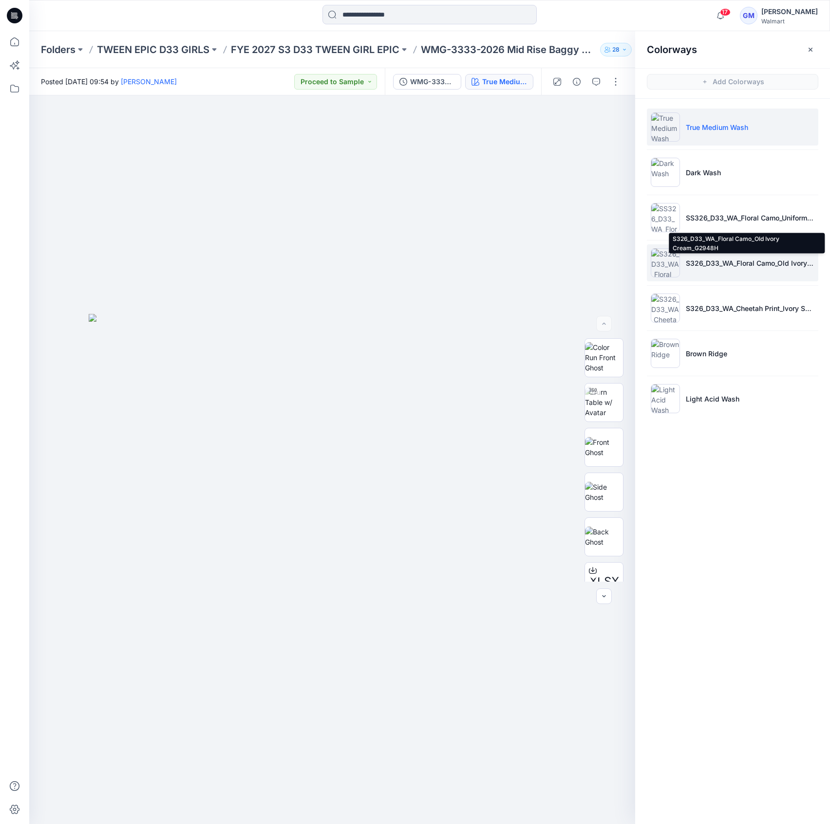
click at [745, 258] on p "S326_D33_WA_Floral Camo_Old Ivory Cream_G2948H" at bounding box center [750, 263] width 129 height 10
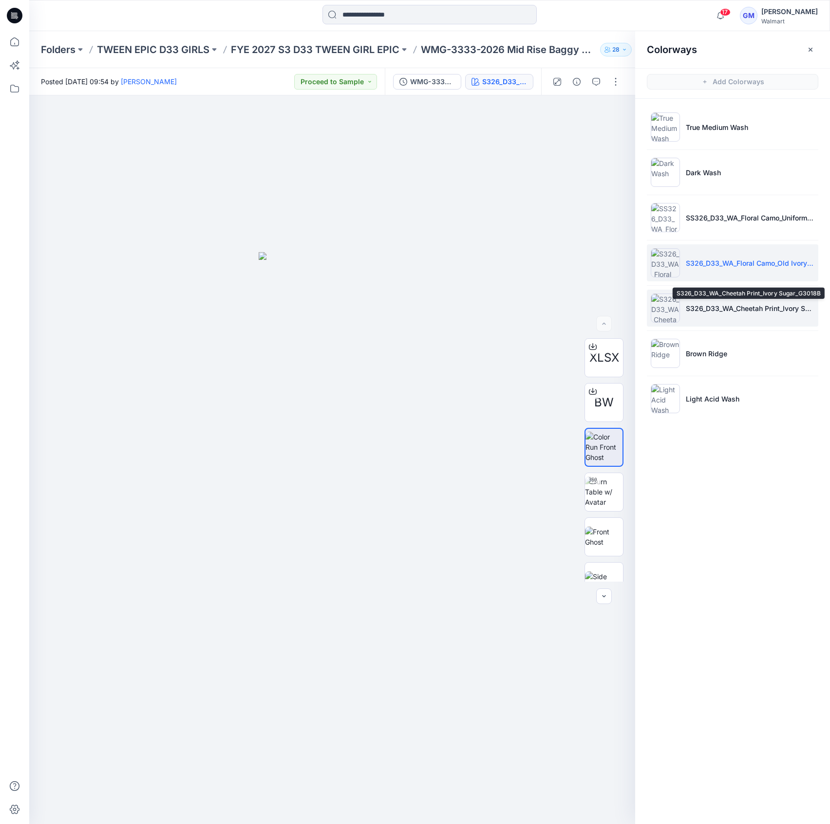
click at [740, 306] on p "S326_D33_WA_Cheetah Print_Ivory Sugar_G3018B" at bounding box center [750, 308] width 129 height 10
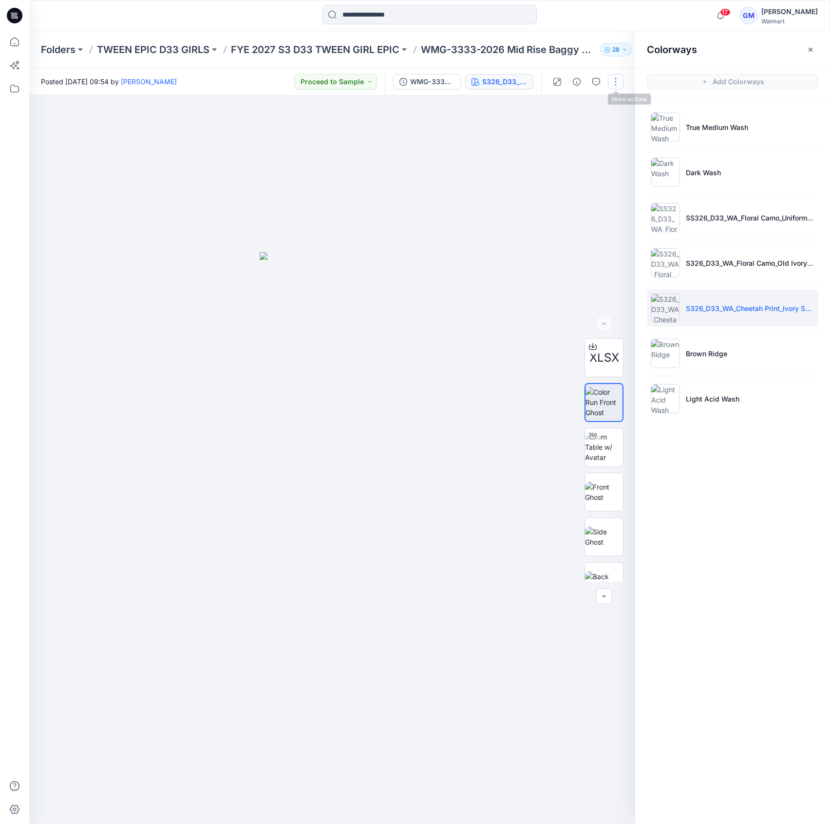
click at [609, 83] on button "button" at bounding box center [616, 82] width 16 height 16
click at [574, 131] on button "Edit" at bounding box center [575, 132] width 90 height 18
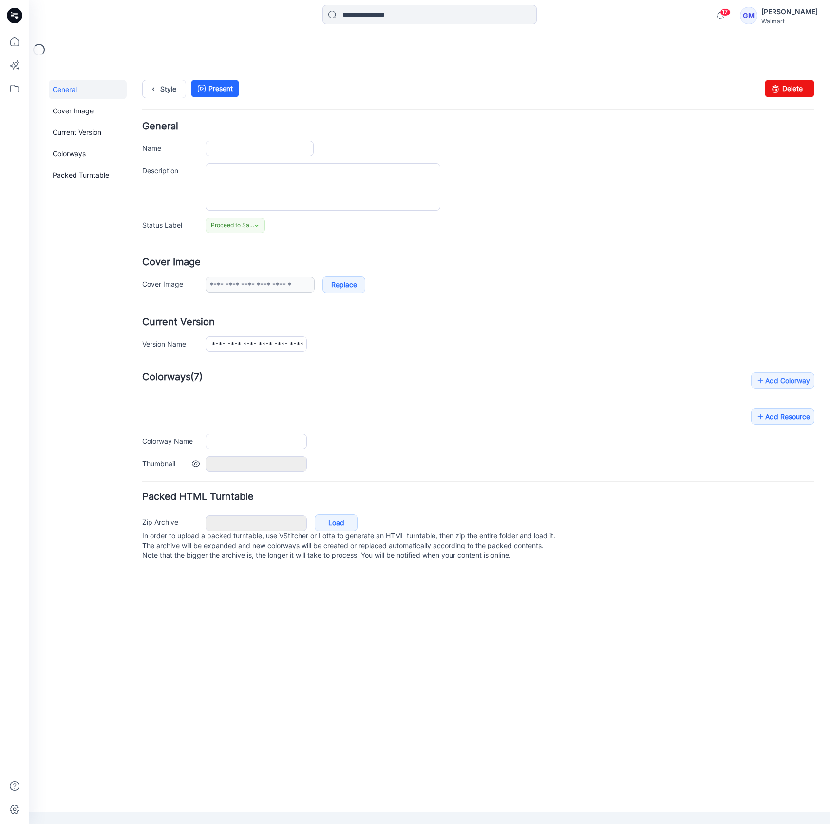
type input "**********"
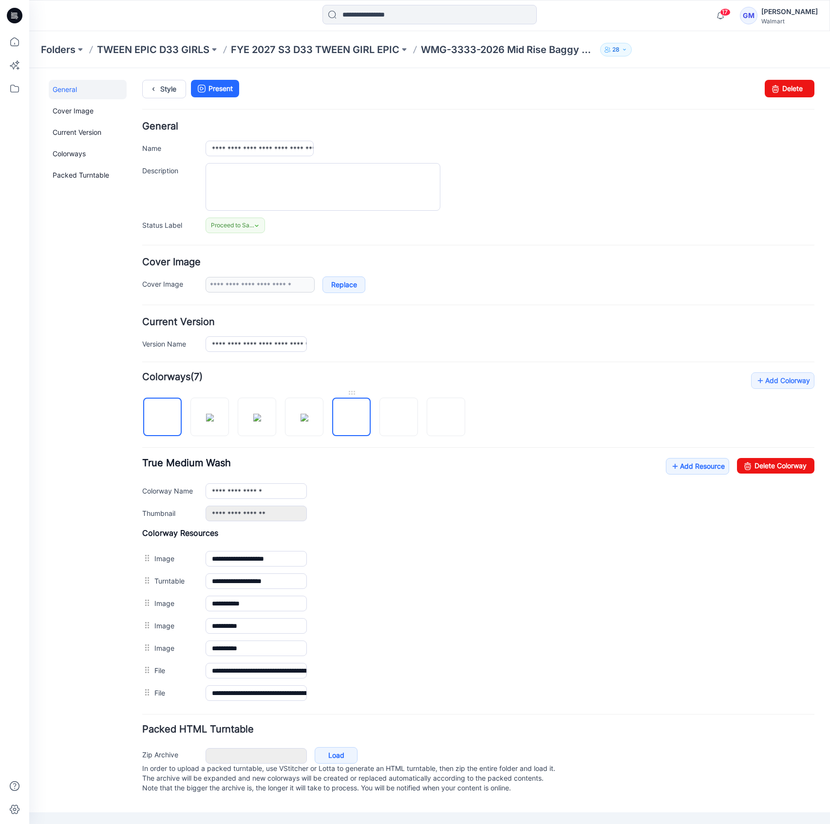
click at [352, 418] on img at bounding box center [352, 418] width 0 height 0
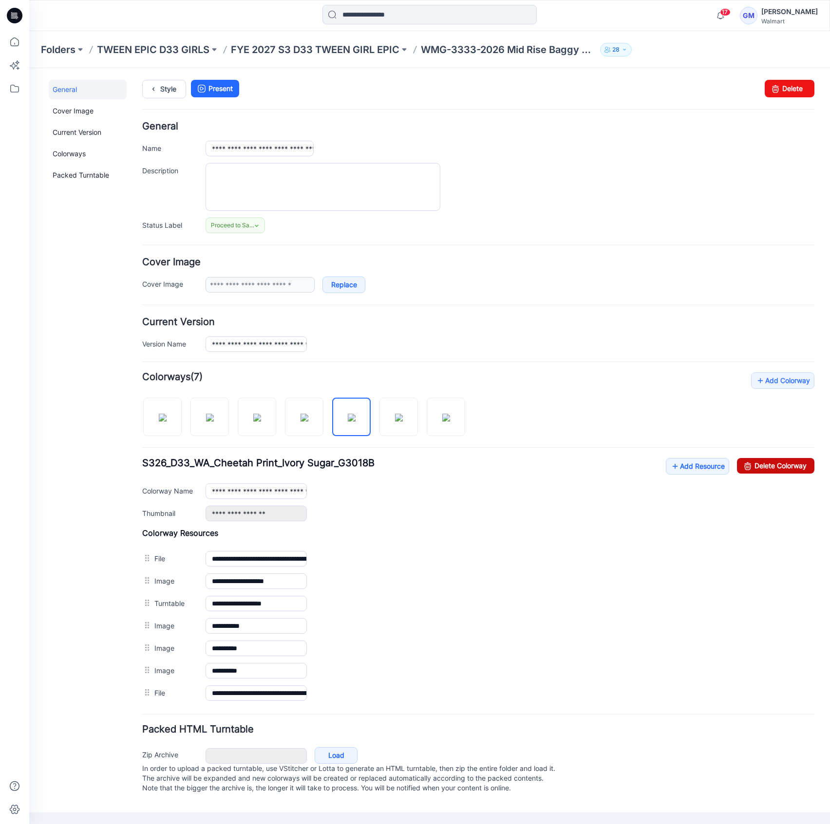
drag, startPoint x: 785, startPoint y: 465, endPoint x: 497, endPoint y: 124, distance: 446.8
click at [785, 465] on link "Delete Colorway" at bounding box center [775, 466] width 77 height 16
type input "**********"
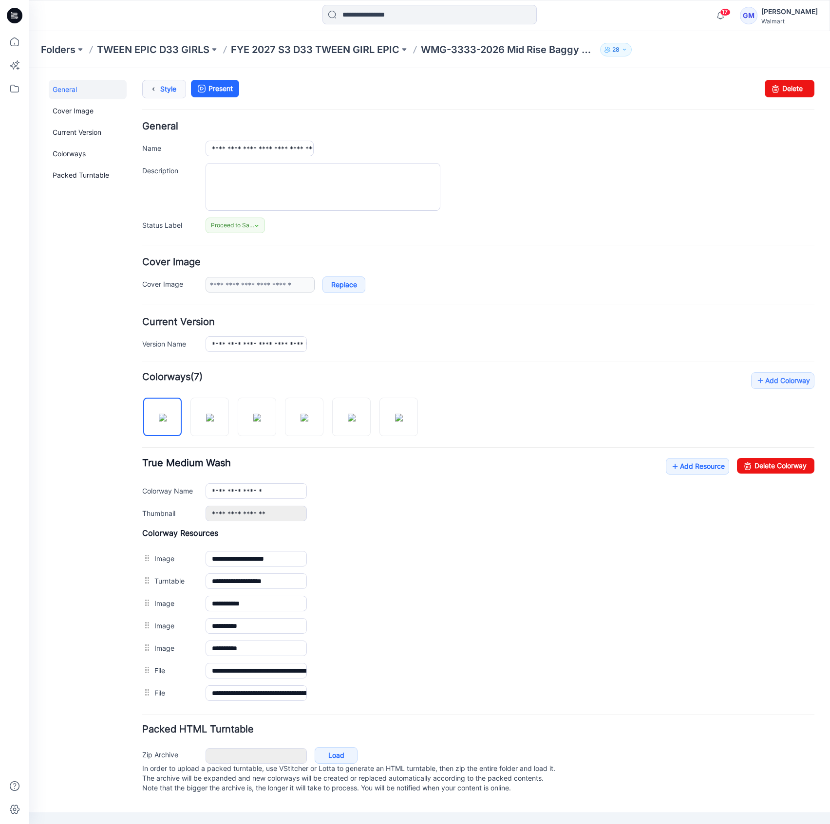
click at [158, 84] on icon at bounding box center [154, 89] width 14 height 18
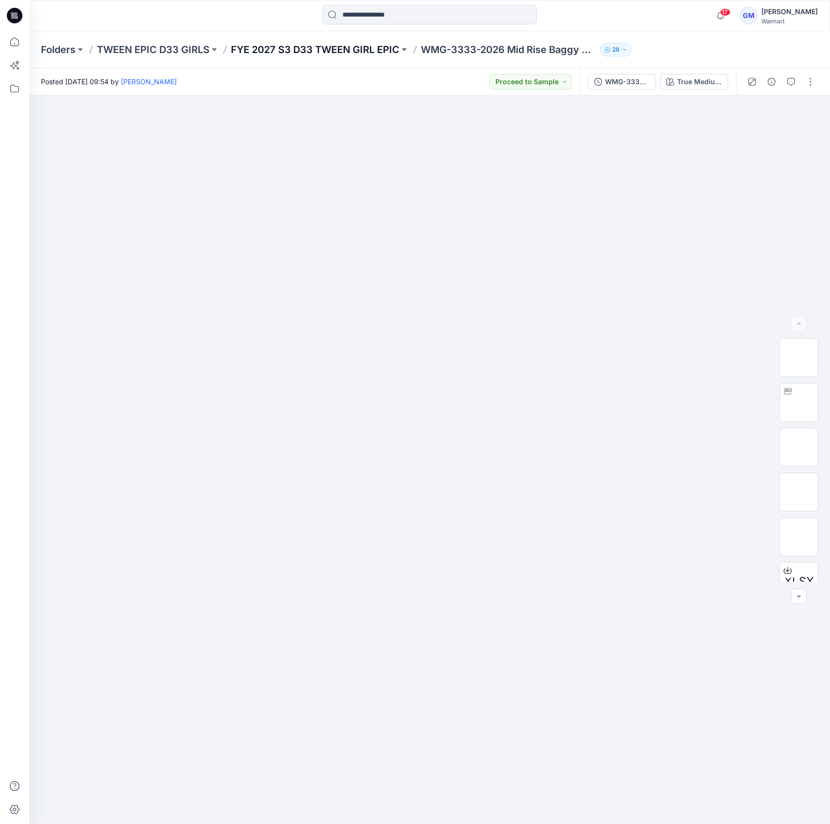
click at [336, 52] on p "FYE 2027 S3 D33 TWEEN GIRL EPIC" at bounding box center [315, 50] width 168 height 14
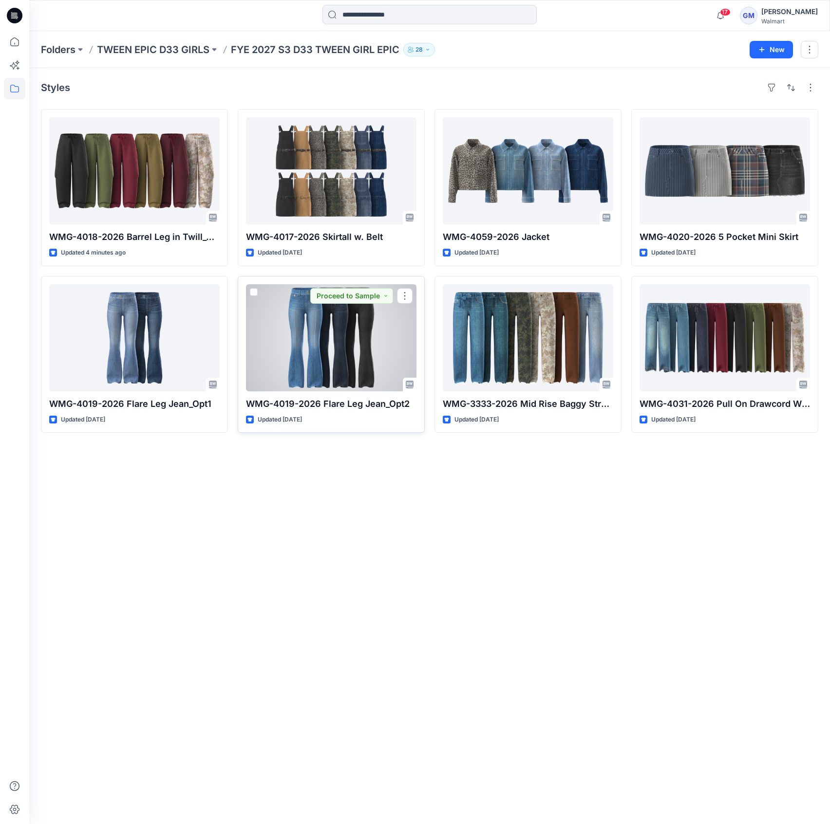
click at [312, 352] on div at bounding box center [331, 337] width 170 height 107
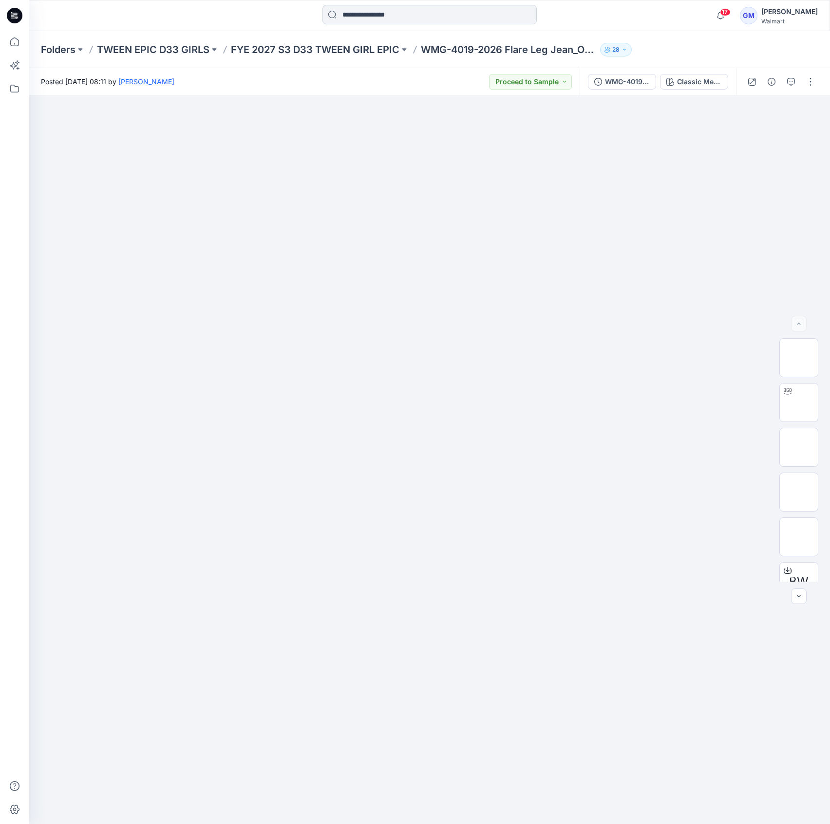
click at [436, 14] on input at bounding box center [429, 14] width 214 height 19
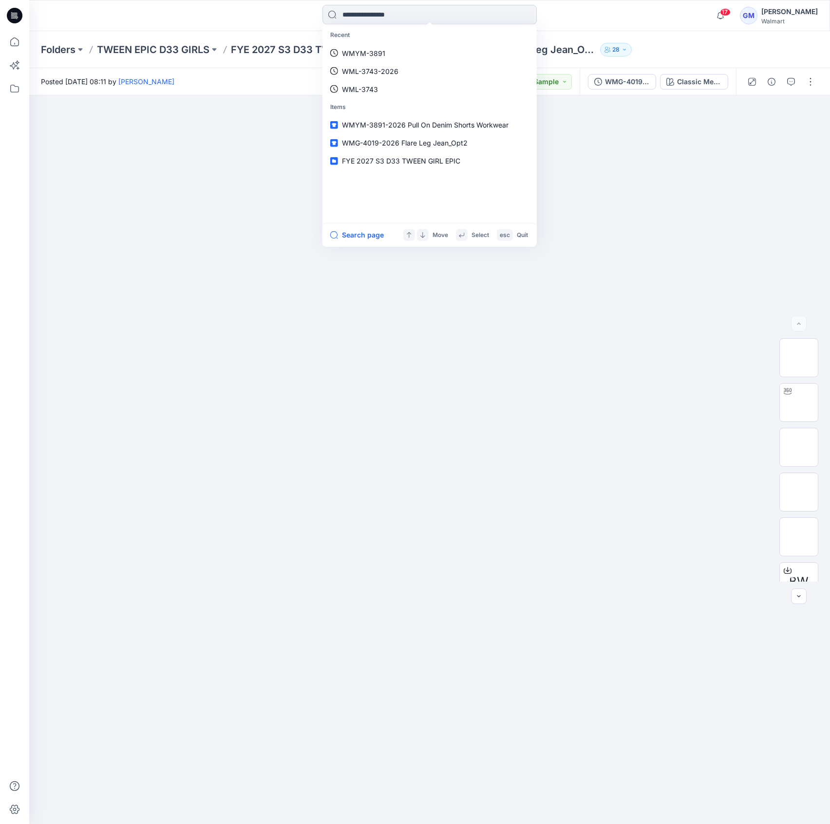
paste input "*********"
type input "*********"
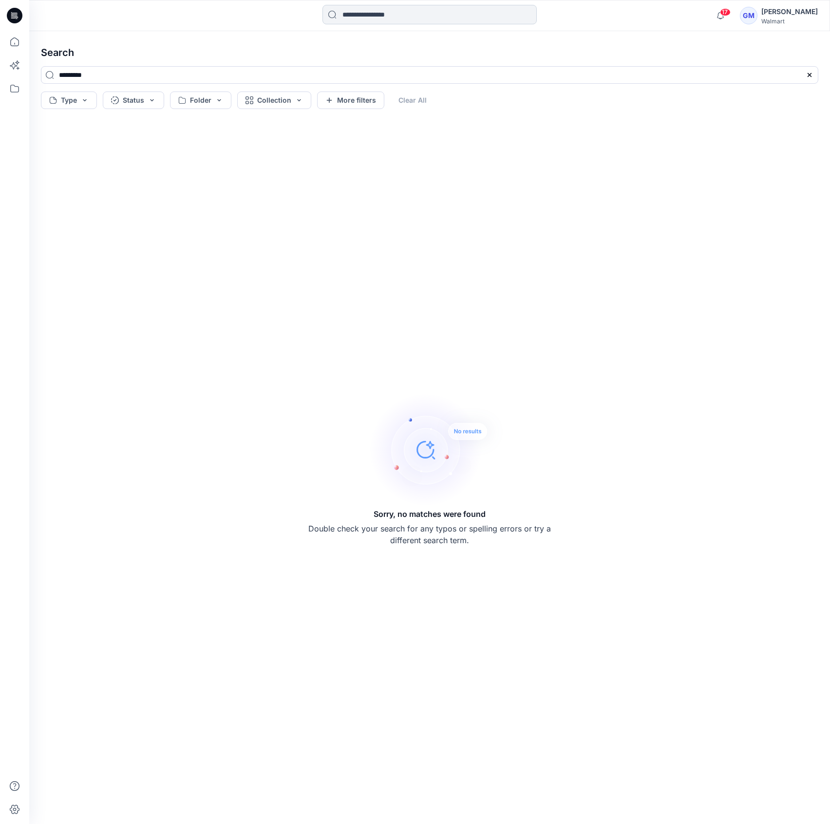
click at [440, 23] on input at bounding box center [429, 14] width 214 height 19
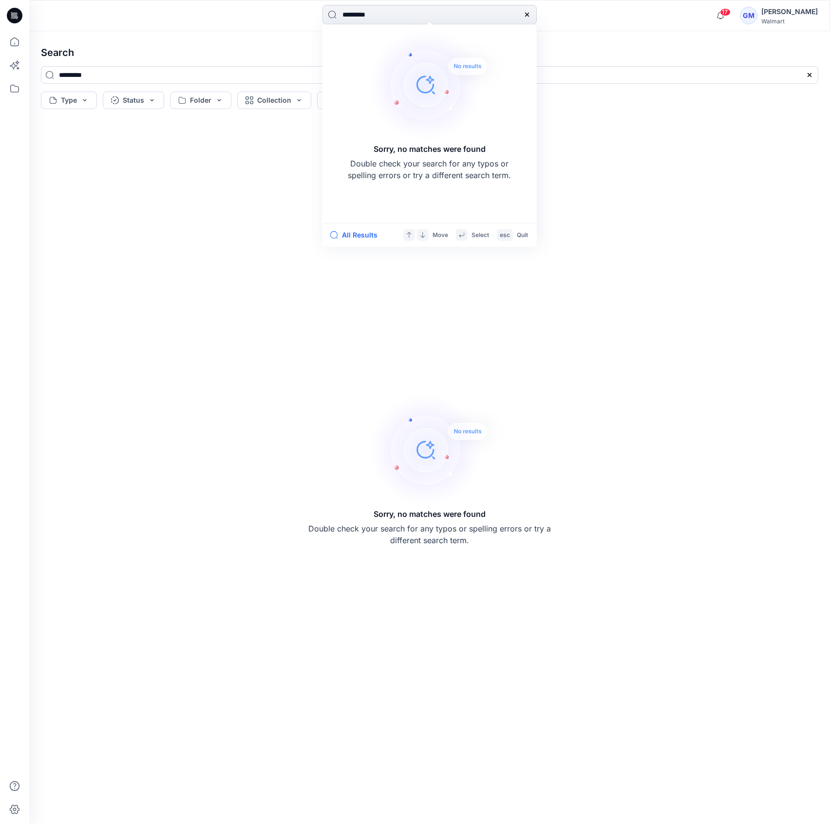
drag, startPoint x: 363, startPoint y: 12, endPoint x: 368, endPoint y: 11, distance: 5.4
click at [368, 11] on input "*********" at bounding box center [429, 14] width 214 height 19
type input "*********"
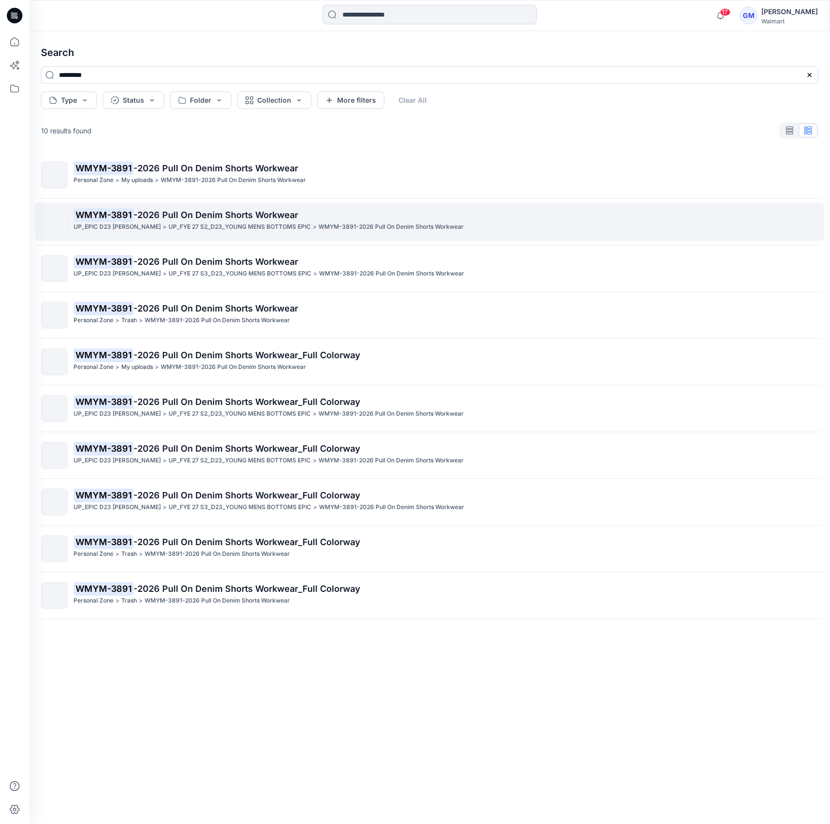
click at [393, 215] on p "WMYM-3891 -2026 Pull On Denim Shorts Workwear" at bounding box center [446, 215] width 744 height 14
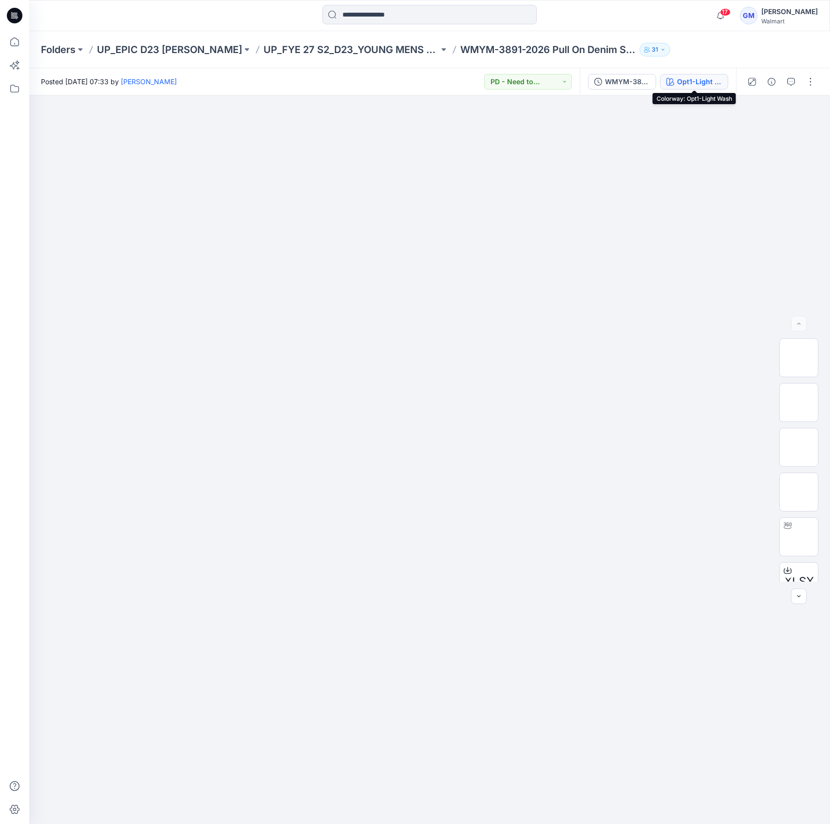
click at [691, 74] on button "Opt1-Light Wash" at bounding box center [694, 82] width 68 height 16
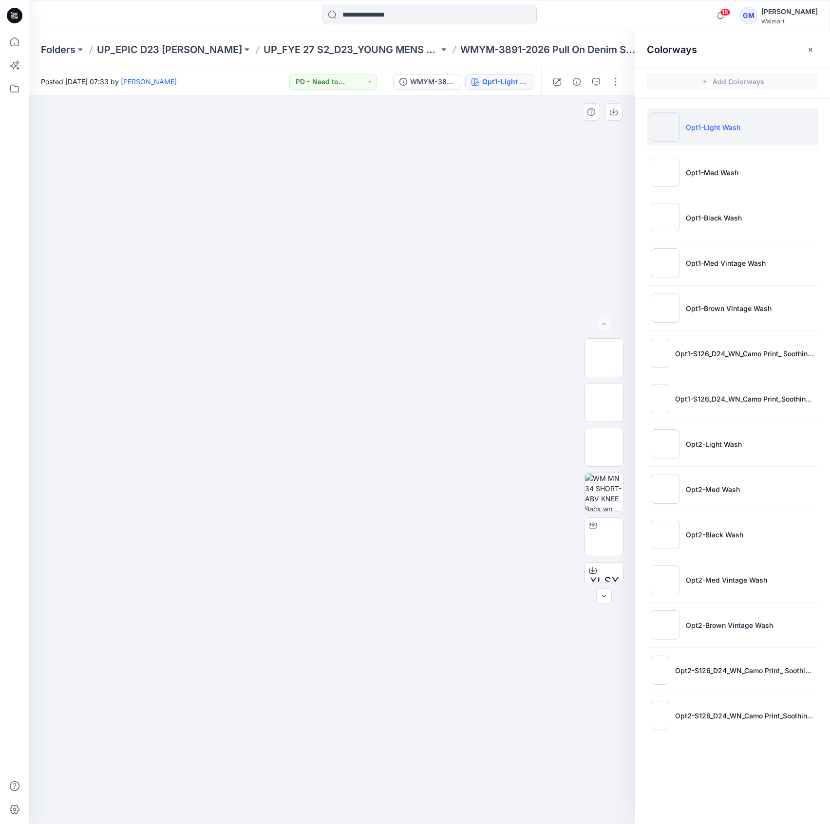
click at [169, 250] on div at bounding box center [332, 459] width 606 height 729
click at [196, 48] on p "UP_EPIC D23 [PERSON_NAME]" at bounding box center [169, 50] width 145 height 14
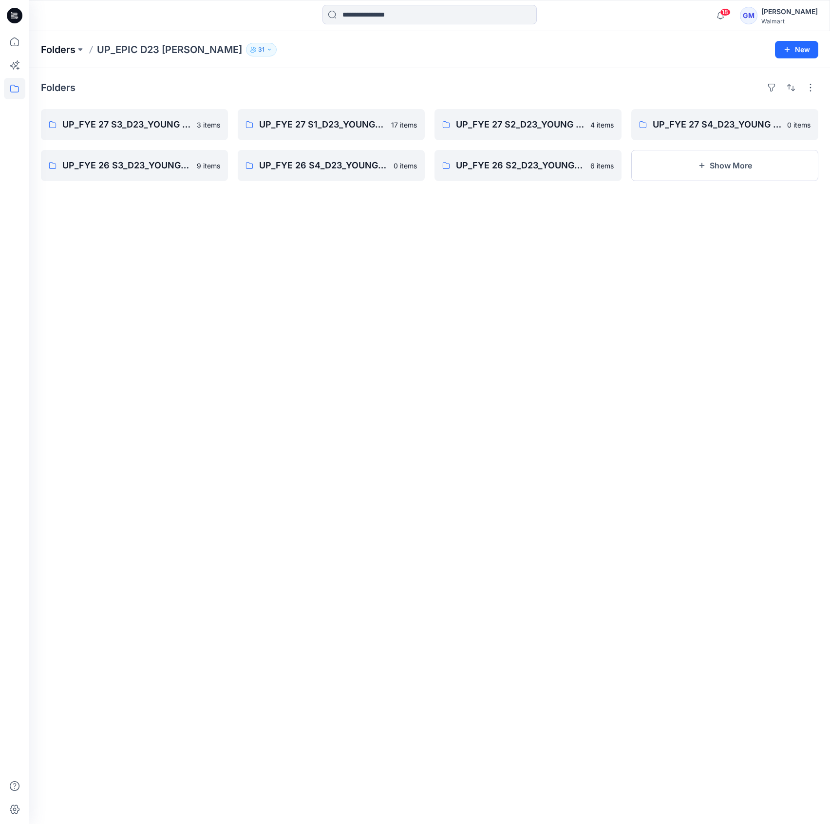
click at [68, 49] on p "Folders" at bounding box center [58, 50] width 35 height 14
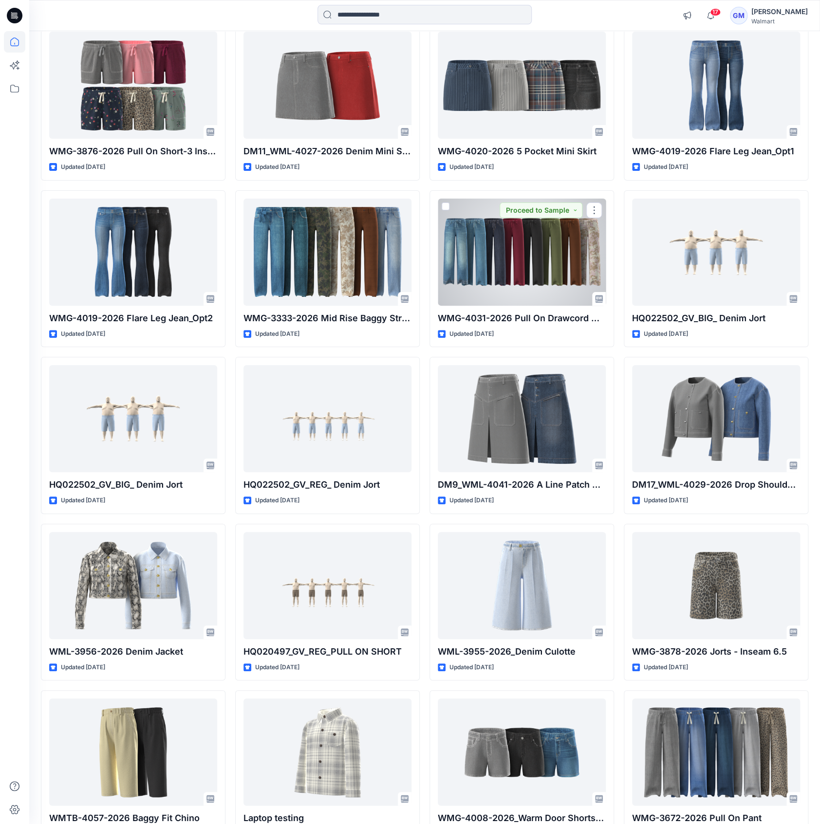
scroll to position [1849, 0]
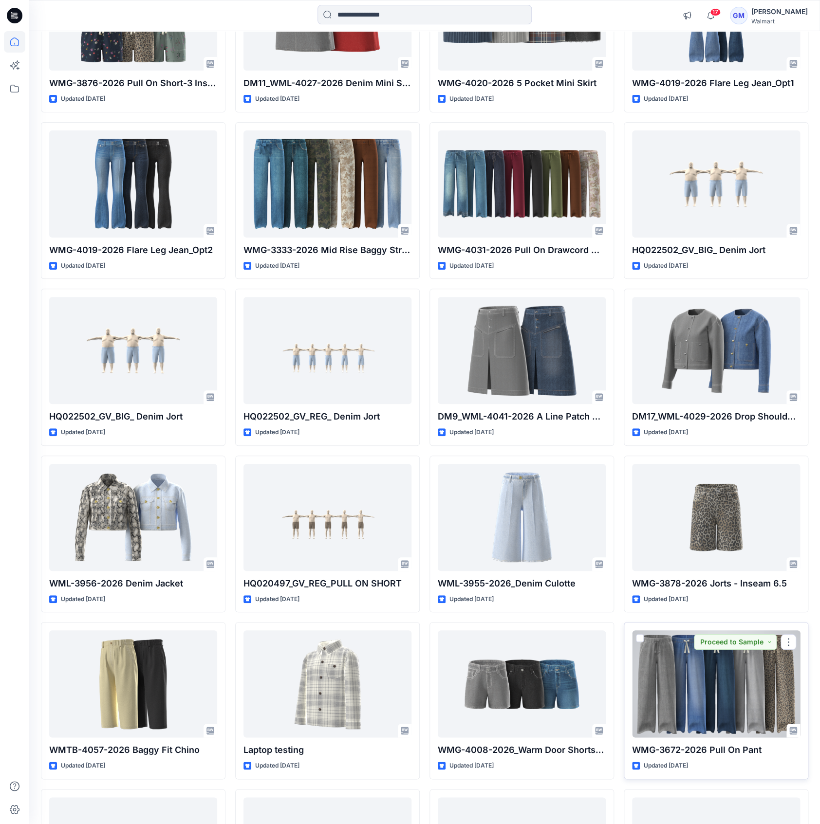
click at [700, 678] on div at bounding box center [716, 684] width 168 height 107
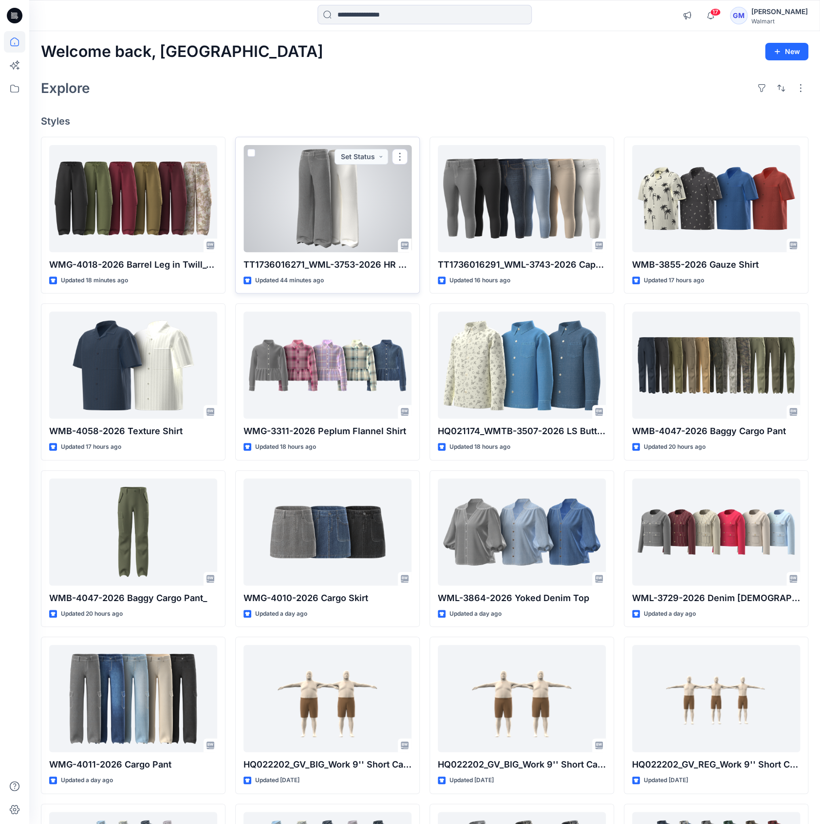
click at [311, 212] on div at bounding box center [327, 198] width 168 height 107
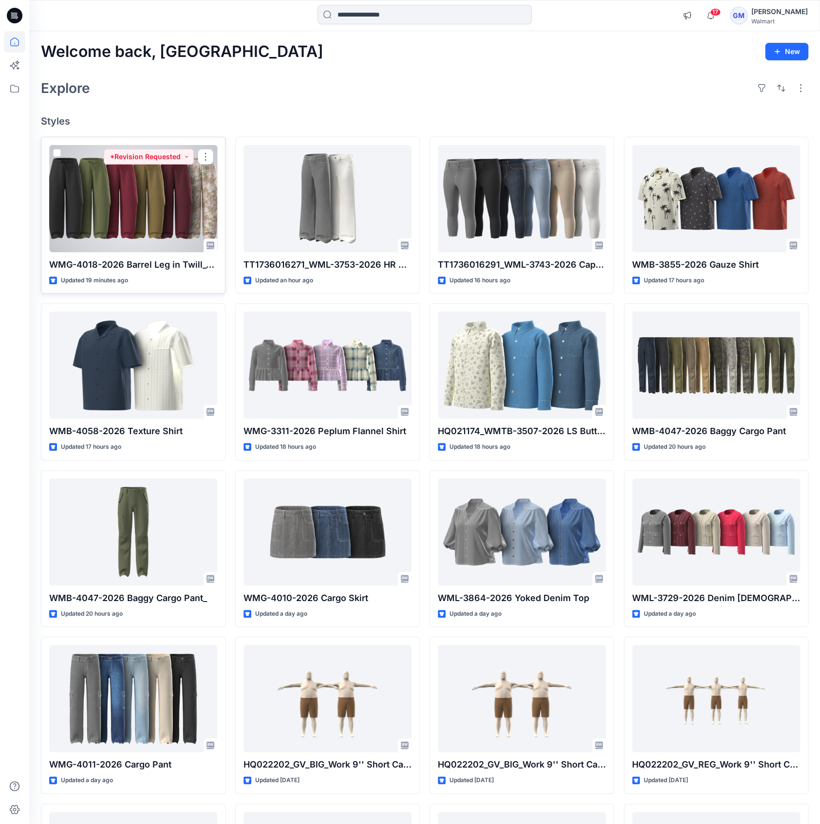
click at [114, 179] on div at bounding box center [133, 198] width 168 height 107
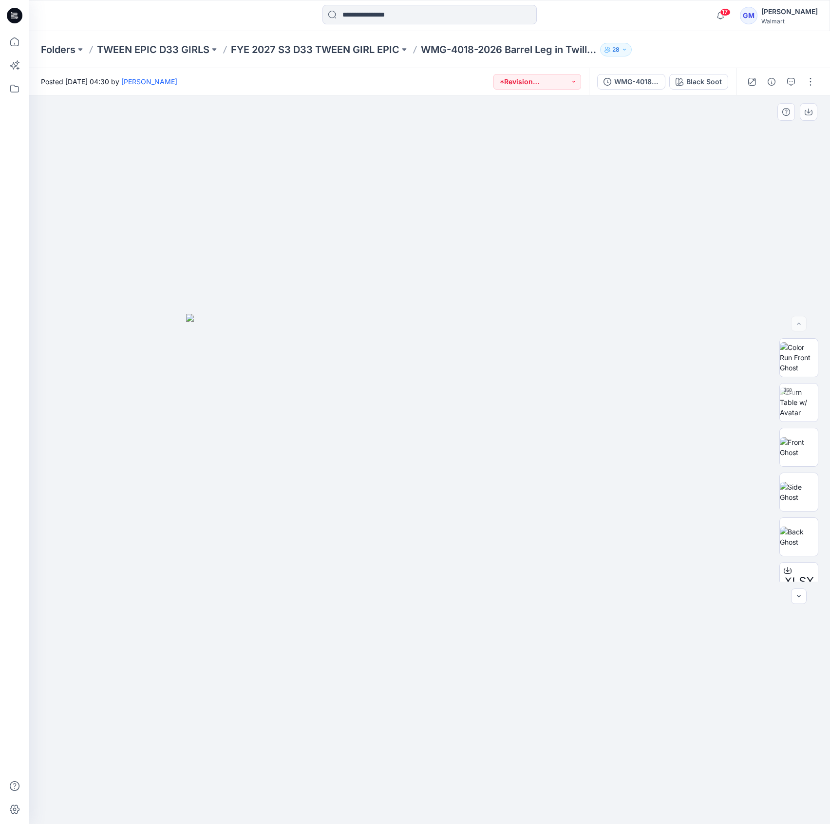
click at [155, 136] on div at bounding box center [429, 459] width 801 height 729
click at [17, 89] on icon at bounding box center [14, 88] width 21 height 21
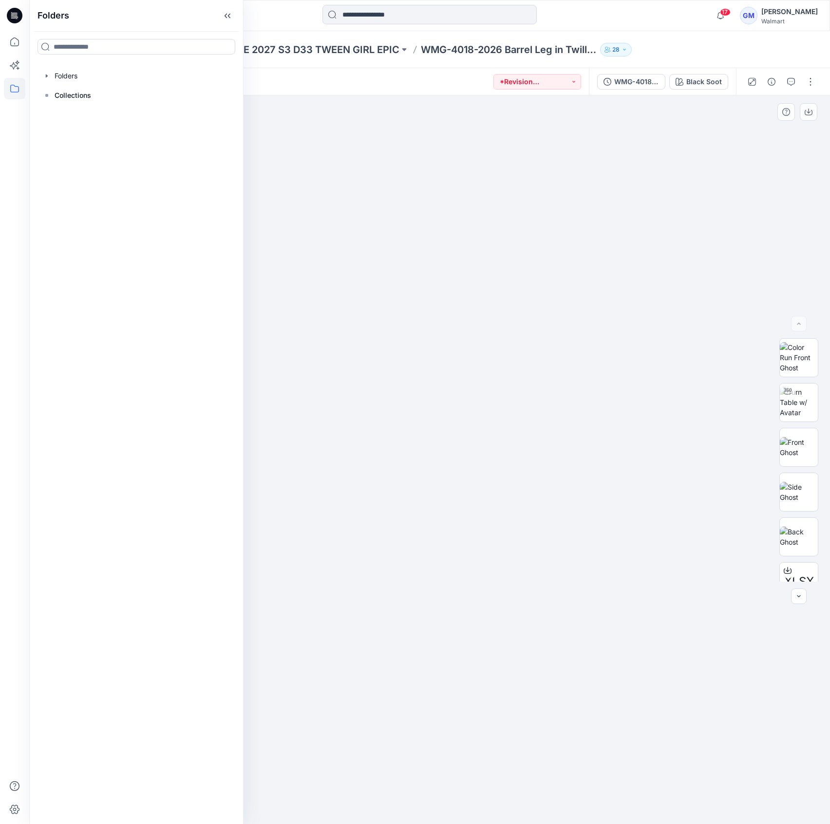
click at [630, 172] on div at bounding box center [429, 459] width 801 height 729
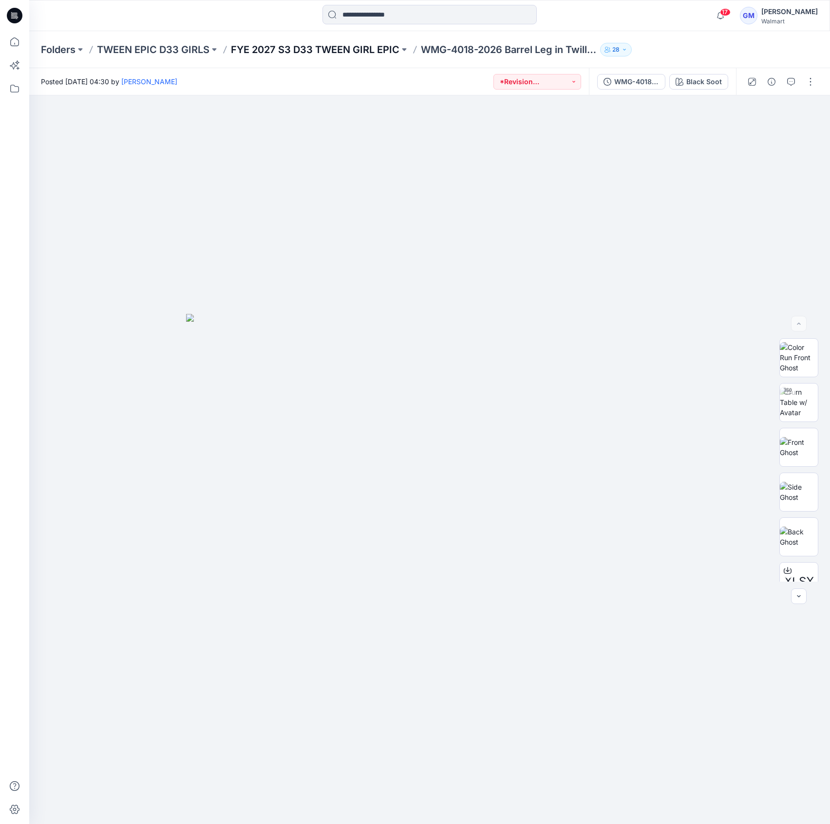
click at [366, 55] on p "FYE 2027 S3 D33 TWEEN GIRL EPIC" at bounding box center [315, 50] width 168 height 14
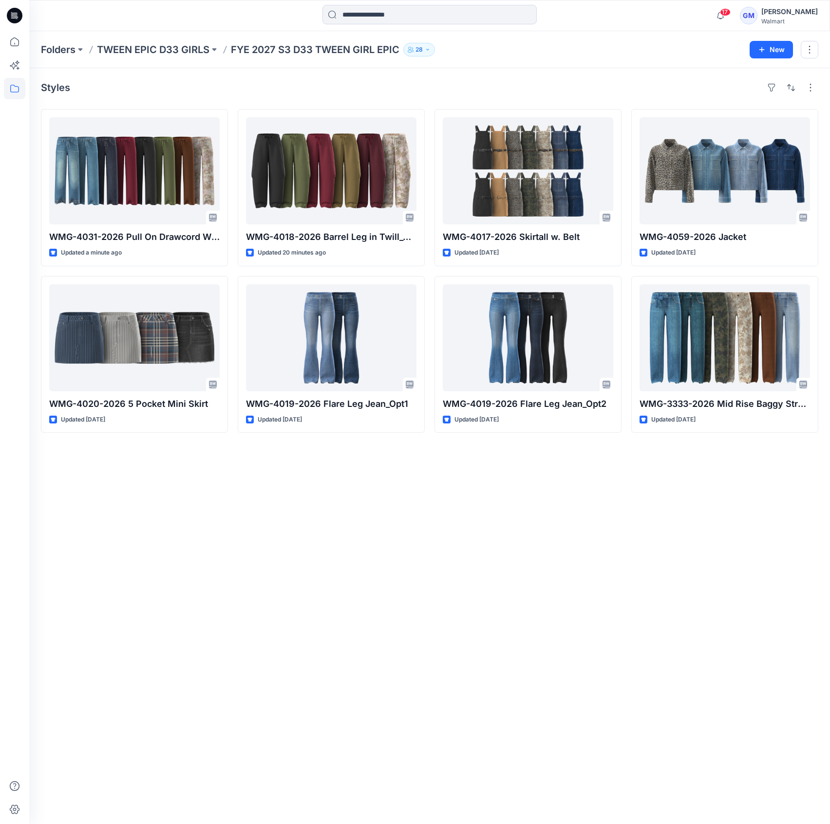
click at [24, 503] on div at bounding box center [14, 427] width 21 height 793
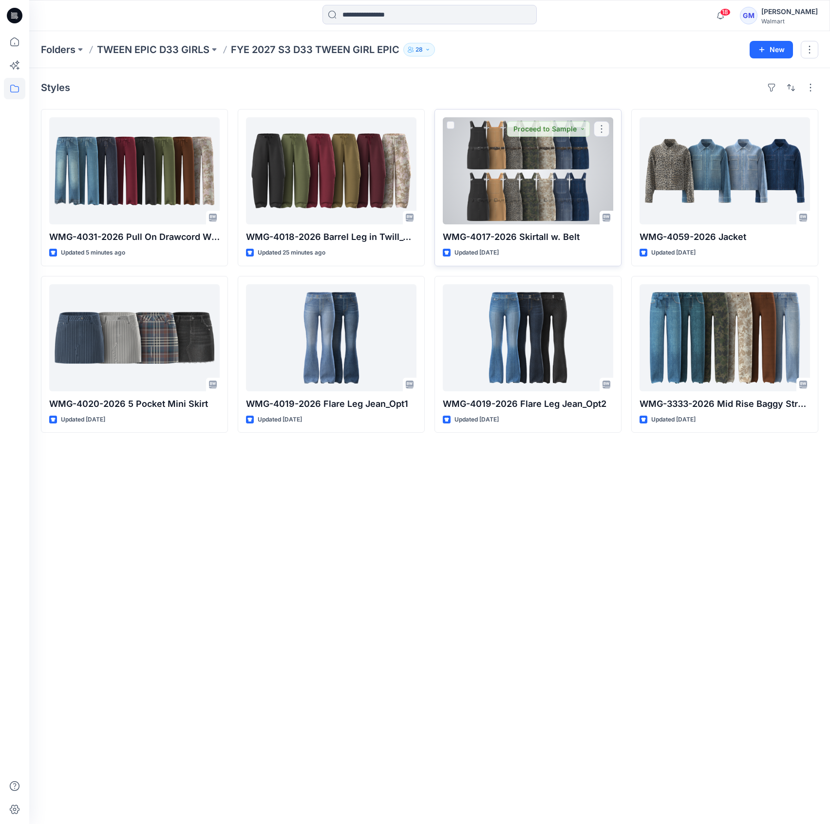
click at [507, 176] on div at bounding box center [528, 170] width 170 height 107
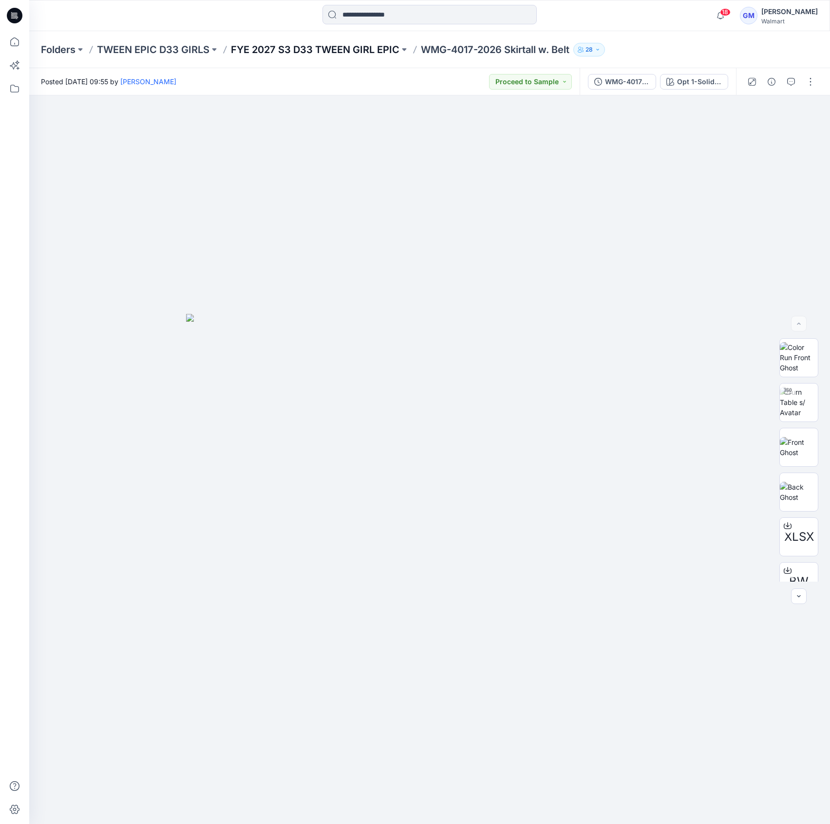
click at [346, 45] on p "FYE 2027 S3 D33 TWEEN GIRL EPIC" at bounding box center [315, 50] width 168 height 14
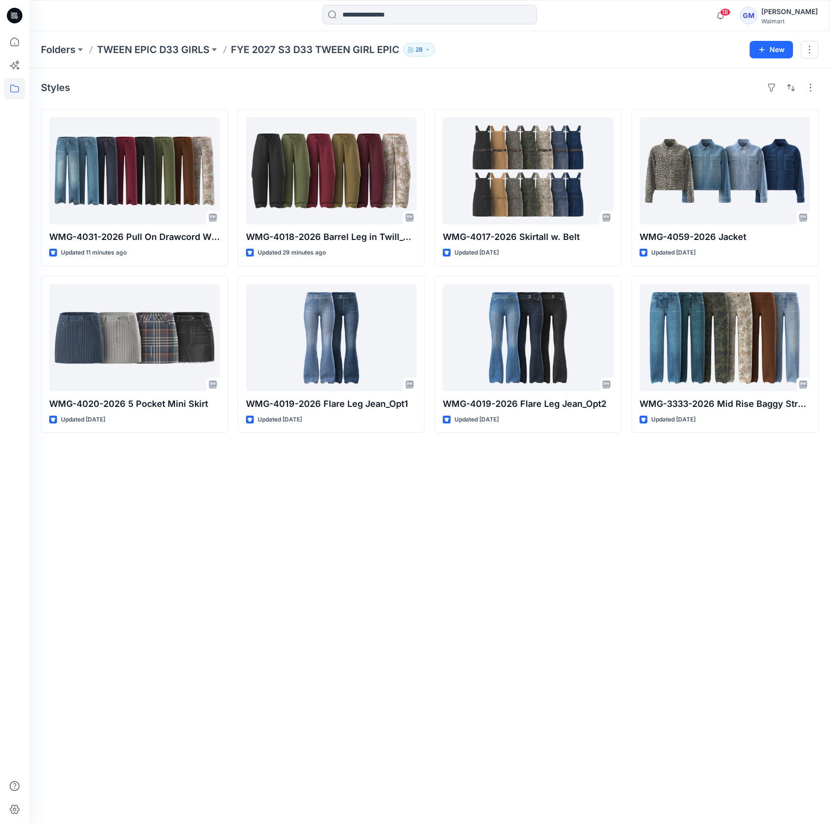
click at [131, 562] on div "Styles WMG-4031-2026 Pull On Drawcord Wide Leg_Opt3 Updated 11 minutes ago WMG-…" at bounding box center [429, 446] width 801 height 756
click at [76, 577] on div "Styles WMG-4031-2026 Pull On Drawcord Wide Leg_Opt3 Updated 11 minutes ago WMG-…" at bounding box center [429, 446] width 801 height 756
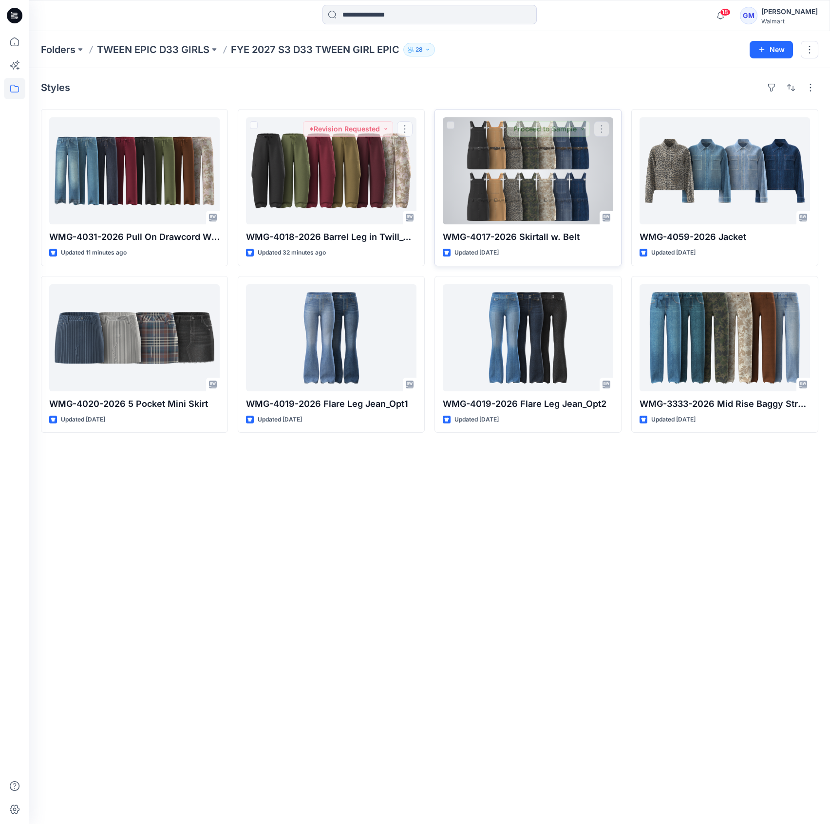
click at [476, 149] on div at bounding box center [528, 170] width 170 height 107
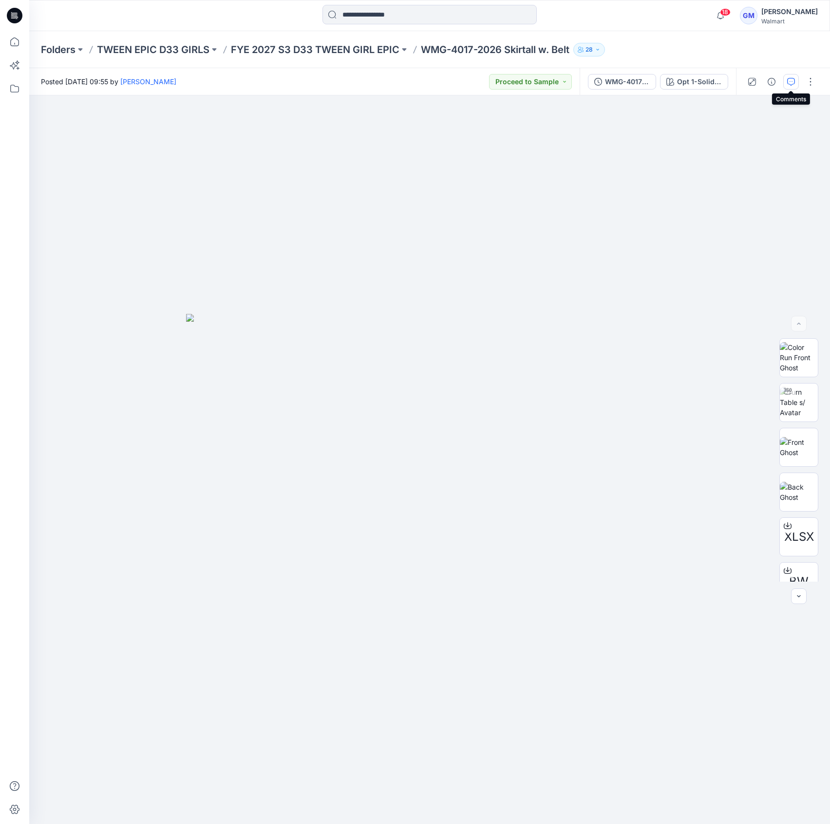
click at [787, 82] on icon "button" at bounding box center [791, 82] width 8 height 8
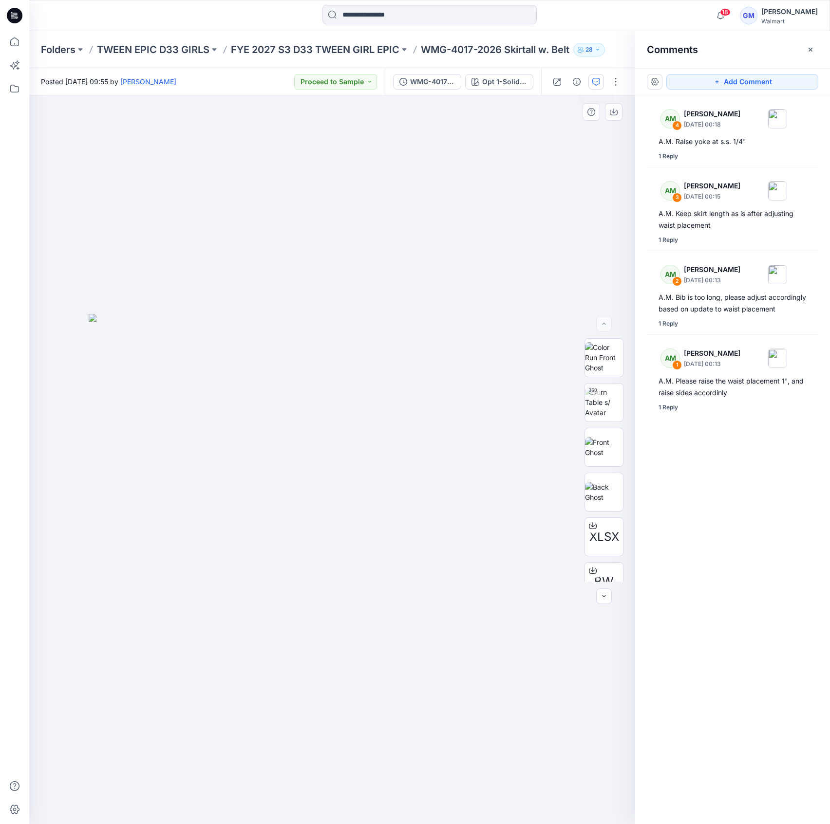
click at [141, 633] on div at bounding box center [332, 459] width 606 height 729
click at [337, 43] on p "FYE 2027 S3 D33 TWEEN GIRL EPIC" at bounding box center [315, 50] width 168 height 14
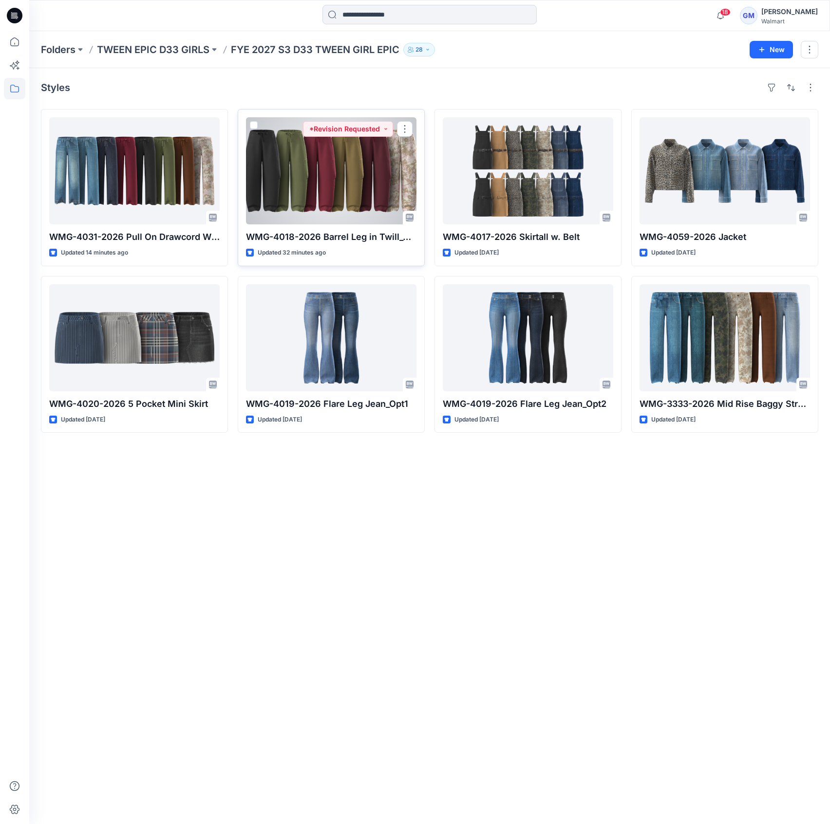
click at [333, 158] on div at bounding box center [331, 170] width 170 height 107
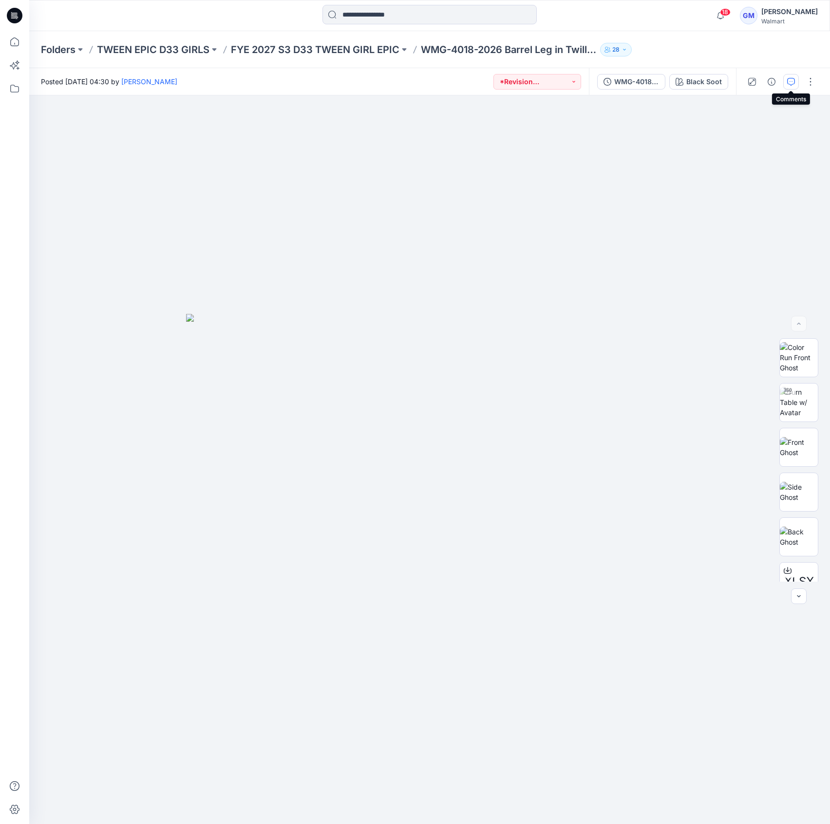
click at [788, 84] on icon "button" at bounding box center [791, 82] width 8 height 8
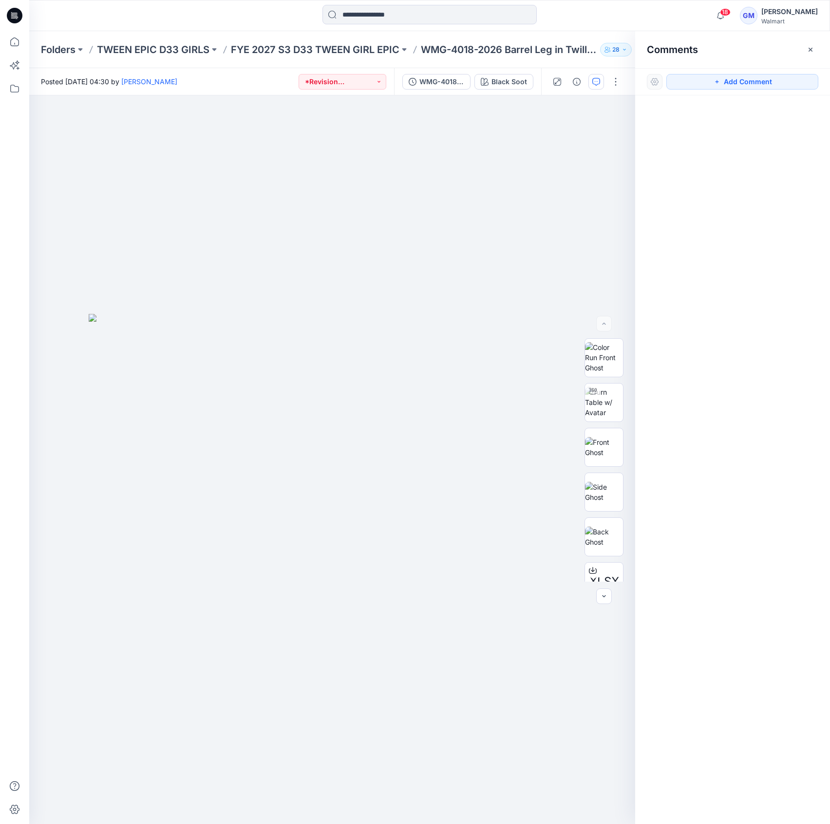
click at [812, 49] on icon "button" at bounding box center [810, 50] width 8 height 8
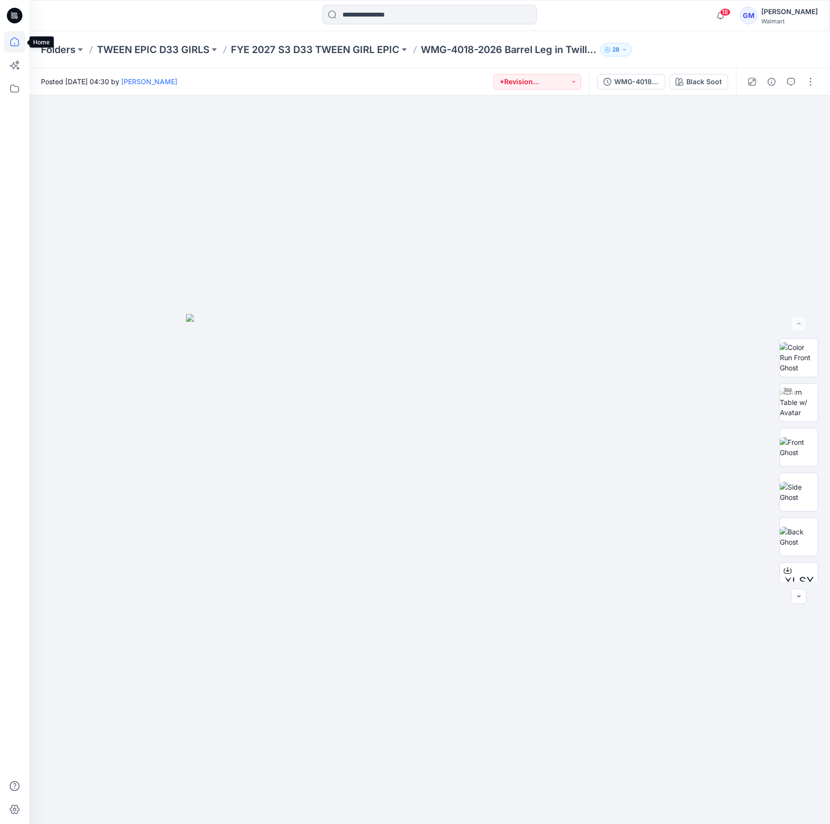
click at [21, 43] on icon at bounding box center [14, 41] width 21 height 21
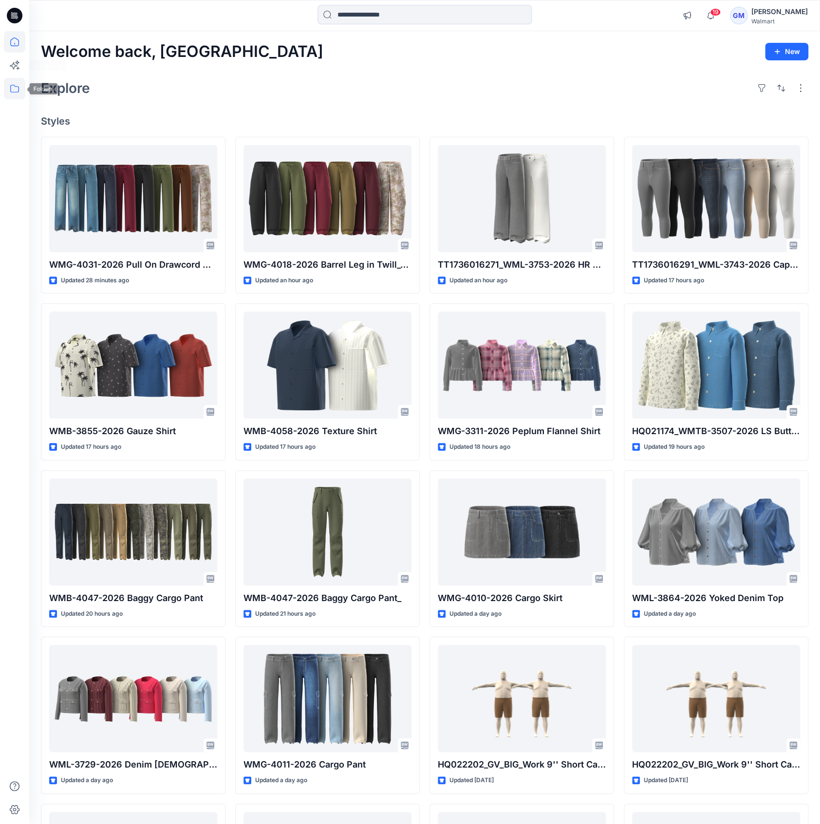
click at [8, 81] on icon at bounding box center [14, 88] width 21 height 21
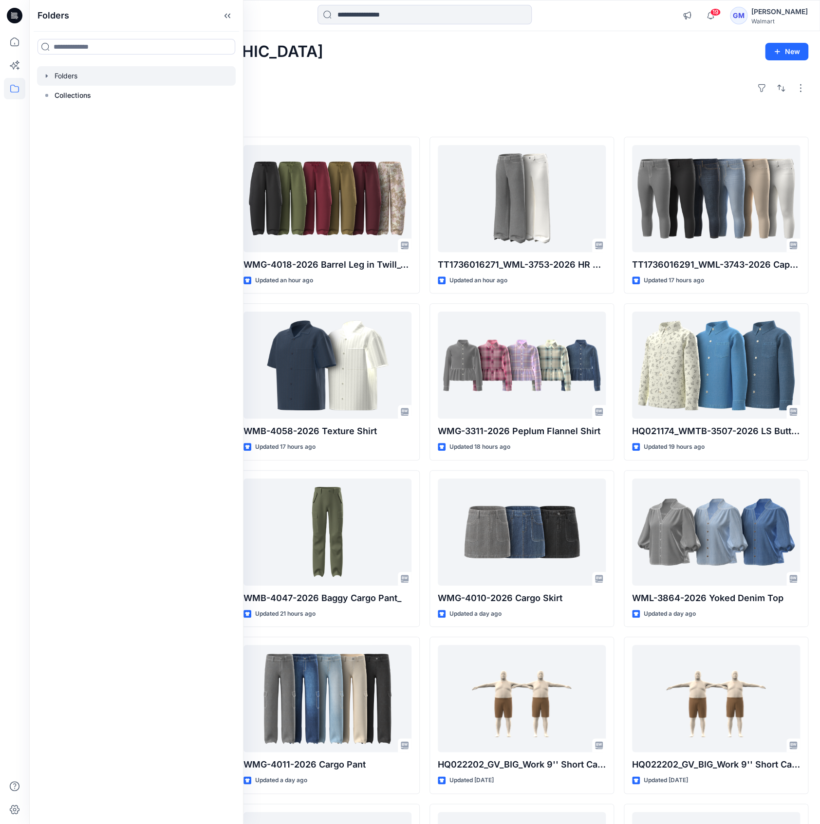
click at [75, 73] on div at bounding box center [136, 75] width 199 height 19
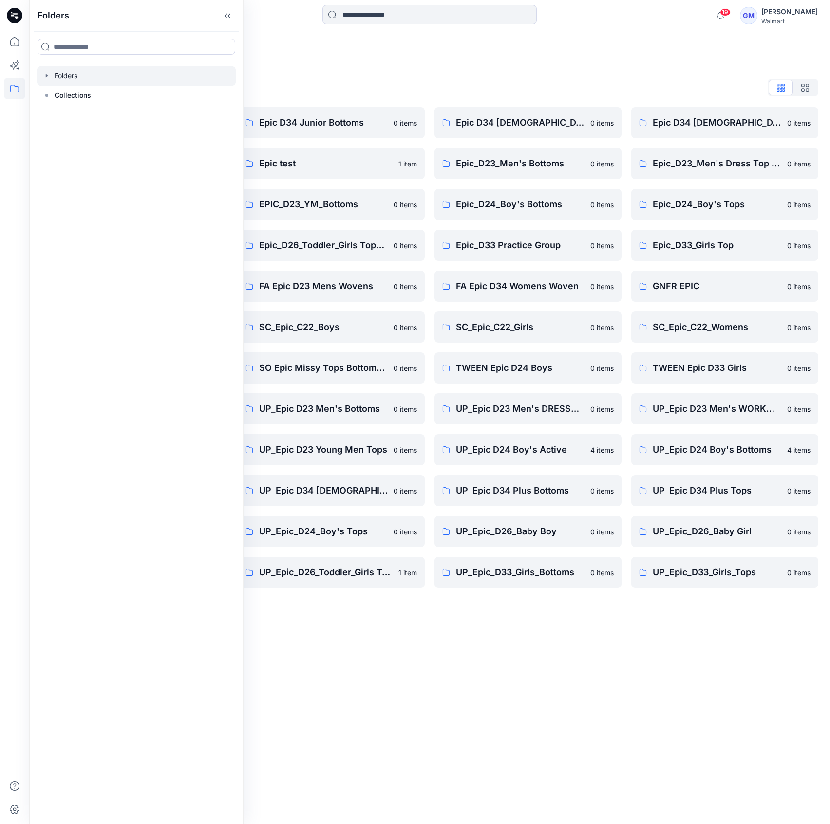
click at [429, 679] on div "Folders Folders List Epic D23 Young Men Tops 0 items Epic NYC practice board 0 …" at bounding box center [429, 427] width 801 height 793
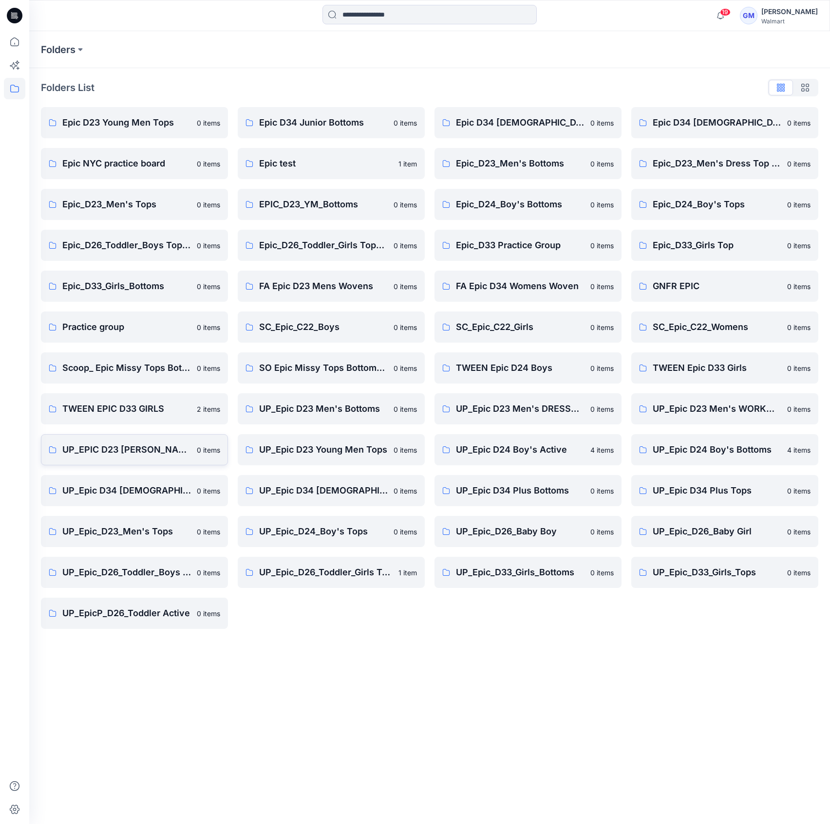
click at [164, 446] on p "UP_EPIC D23 [PERSON_NAME]" at bounding box center [126, 450] width 129 height 14
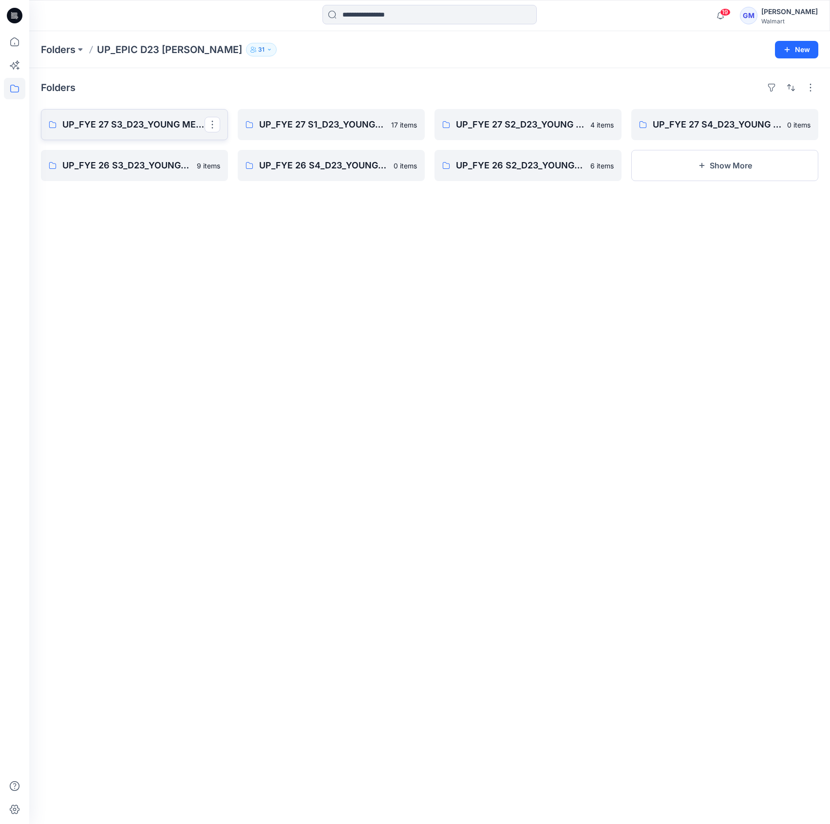
click at [150, 121] on p "UP_FYE 27 S3_D23_YOUNG MENS BOTTOMS EPIC" at bounding box center [133, 125] width 142 height 14
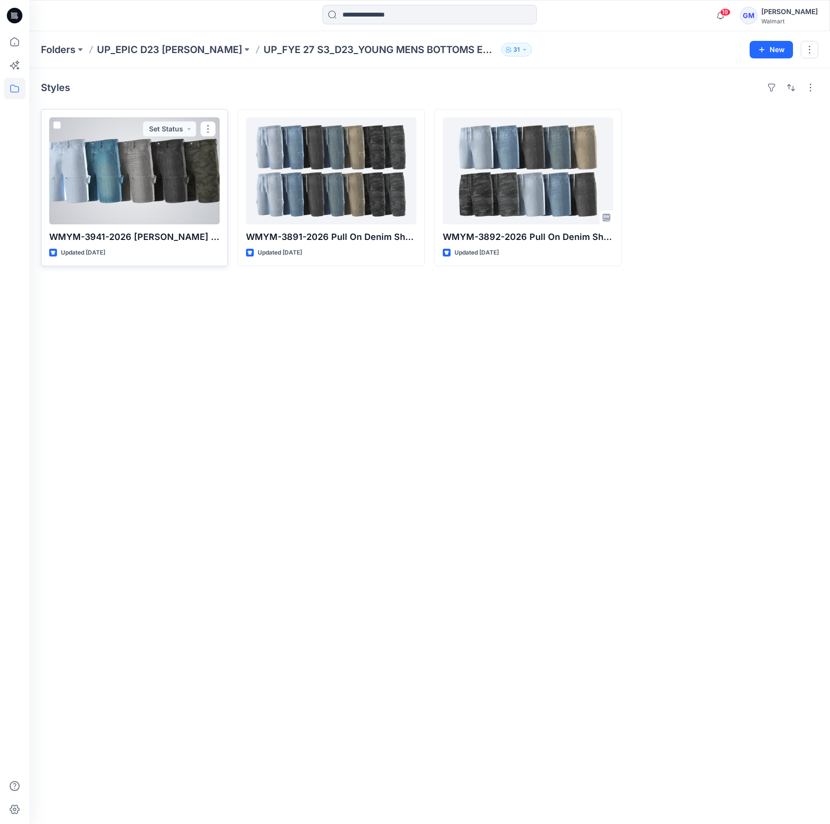
click at [91, 163] on div at bounding box center [134, 170] width 170 height 107
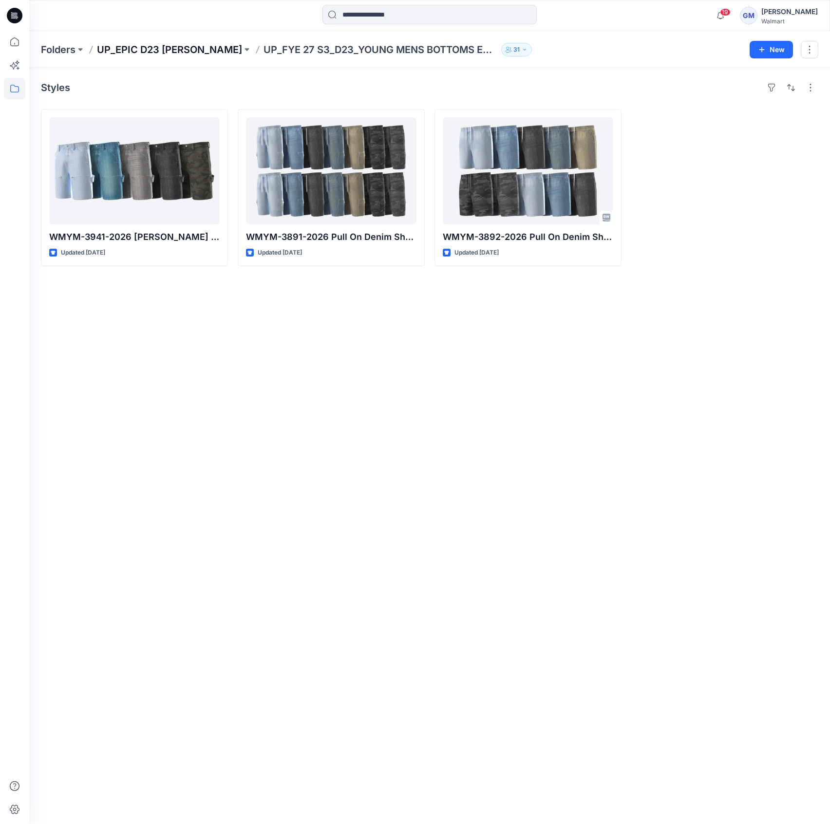
click at [165, 45] on p "UP_EPIC D23 [PERSON_NAME]" at bounding box center [169, 50] width 145 height 14
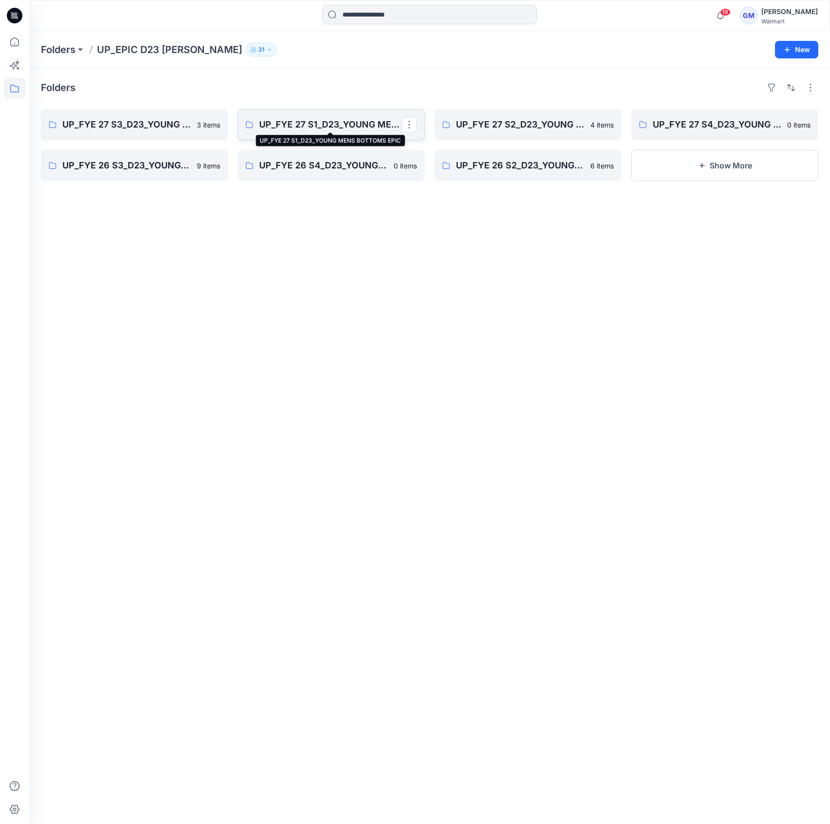
click at [324, 123] on p "UP_FYE 27 S1_D23_YOUNG MENS BOTTOMS EPIC" at bounding box center [330, 125] width 142 height 14
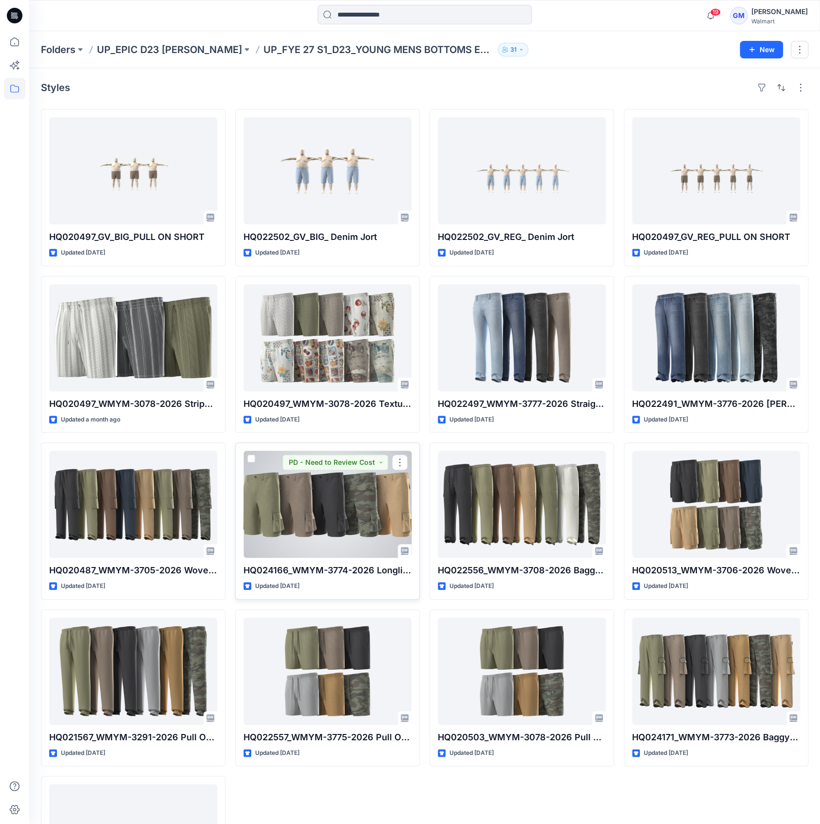
click at [324, 508] on div at bounding box center [327, 504] width 168 height 107
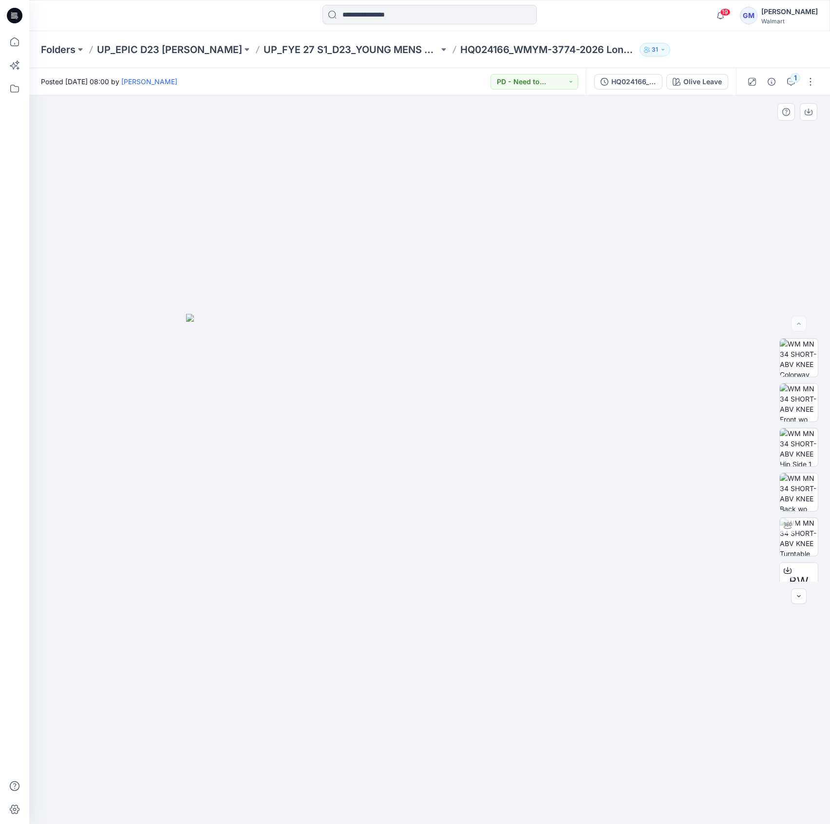
drag, startPoint x: 227, startPoint y: 169, endPoint x: 232, endPoint y: 169, distance: 5.4
click at [228, 169] on div at bounding box center [429, 459] width 801 height 729
click at [808, 490] on img at bounding box center [799, 492] width 38 height 38
click at [793, 407] on img at bounding box center [799, 403] width 38 height 38
click at [792, 448] on img at bounding box center [799, 448] width 38 height 38
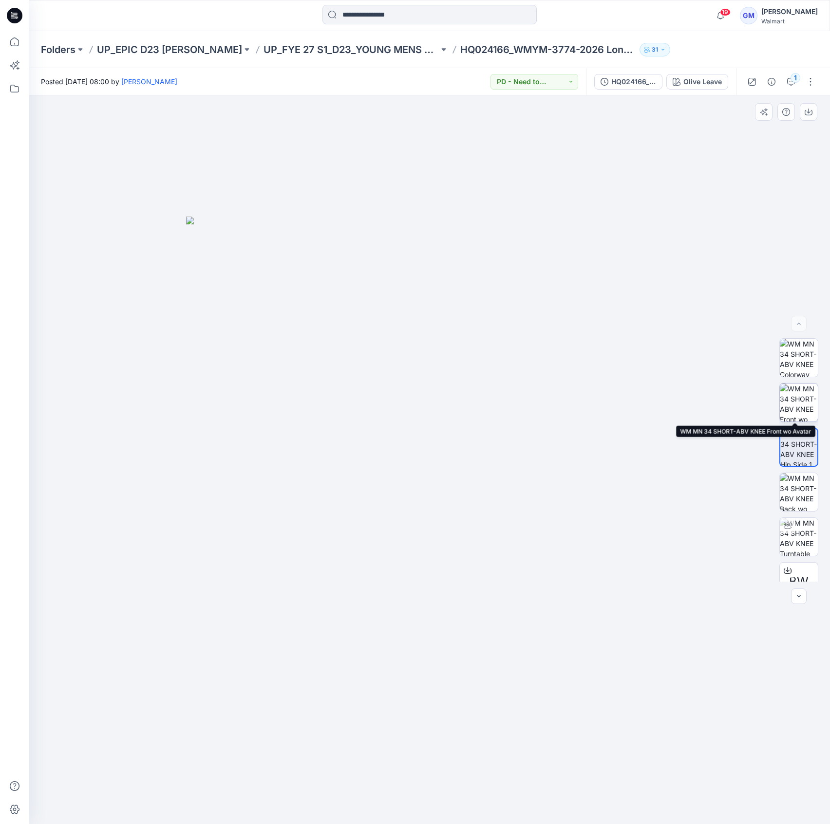
click at [801, 407] on img at bounding box center [799, 403] width 38 height 38
click at [4, 45] on icon at bounding box center [14, 41] width 21 height 21
click at [373, 55] on p "UP_FYE 27 S1_D23_YOUNG MENS BOTTOMS EPIC" at bounding box center [350, 50] width 175 height 14
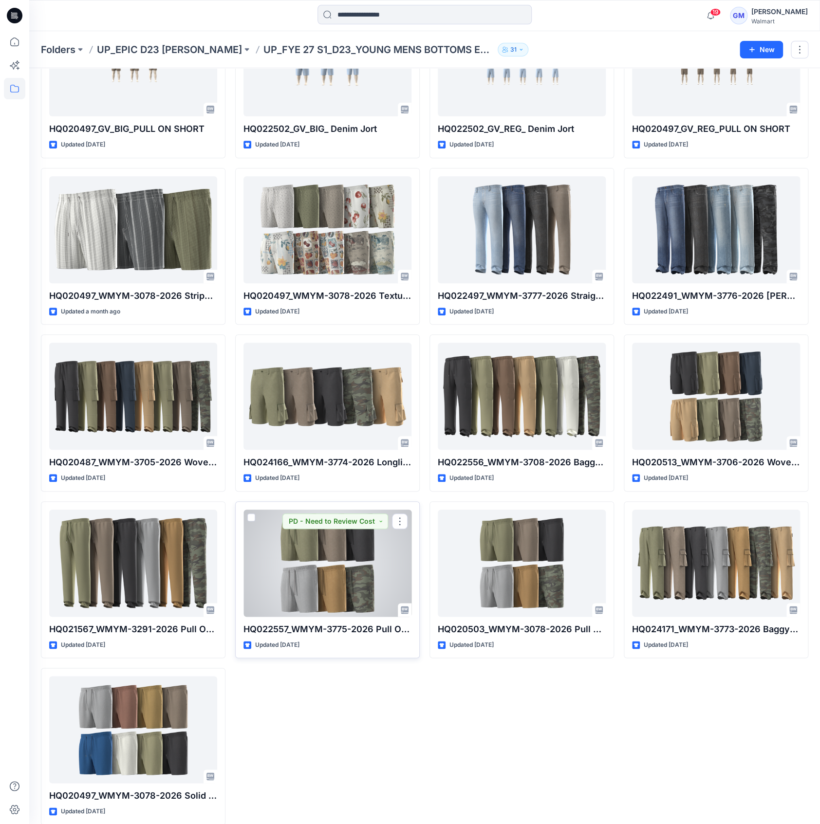
scroll to position [120, 0]
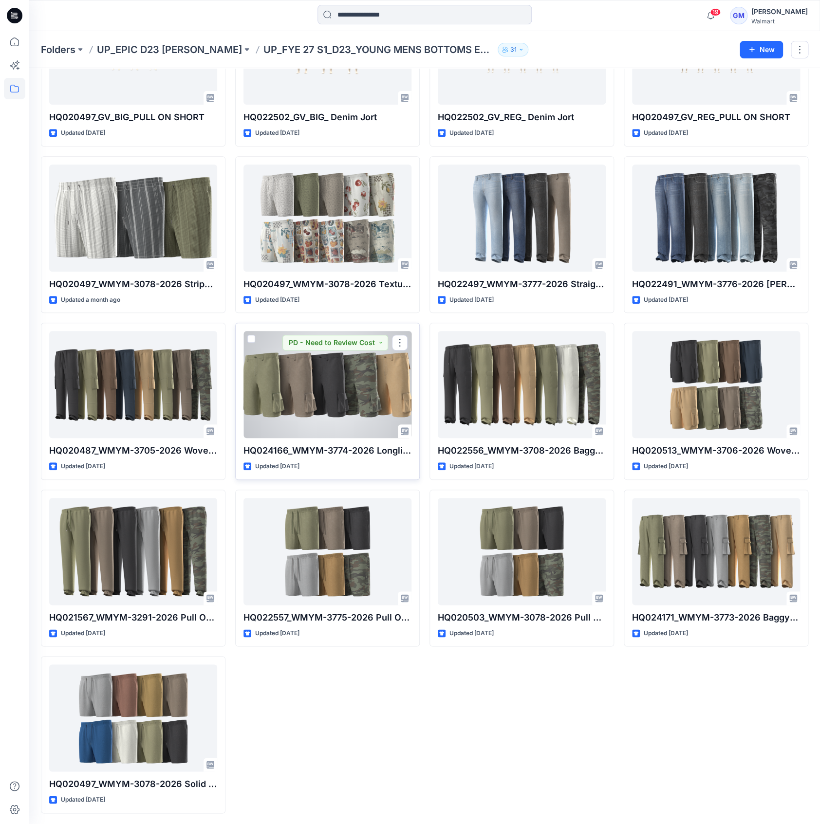
click at [340, 386] on div at bounding box center [327, 384] width 168 height 107
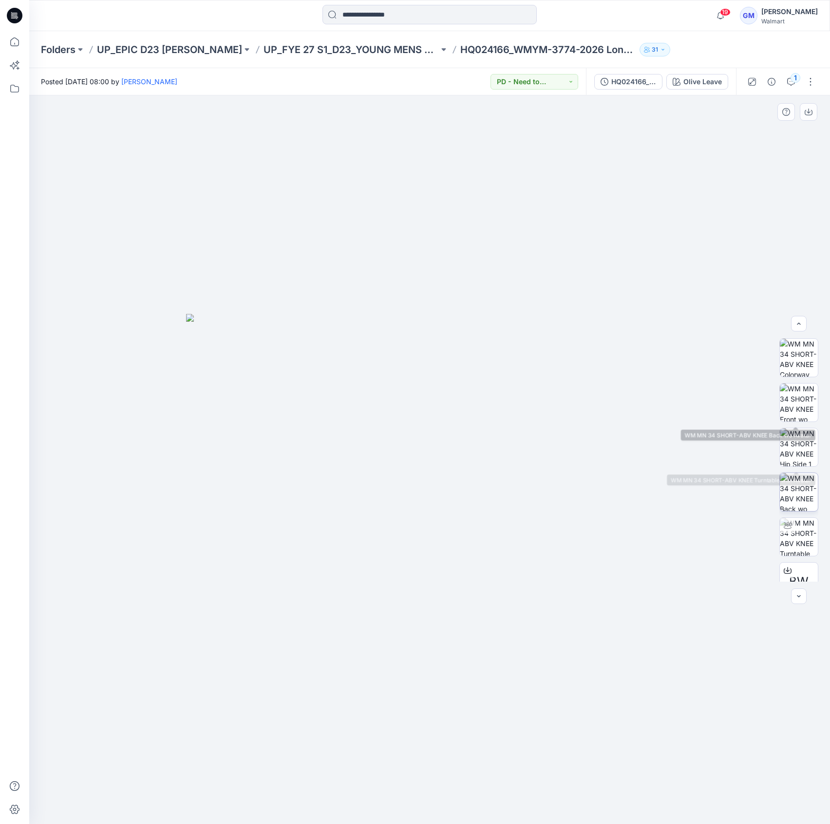
scroll to position [109, 0]
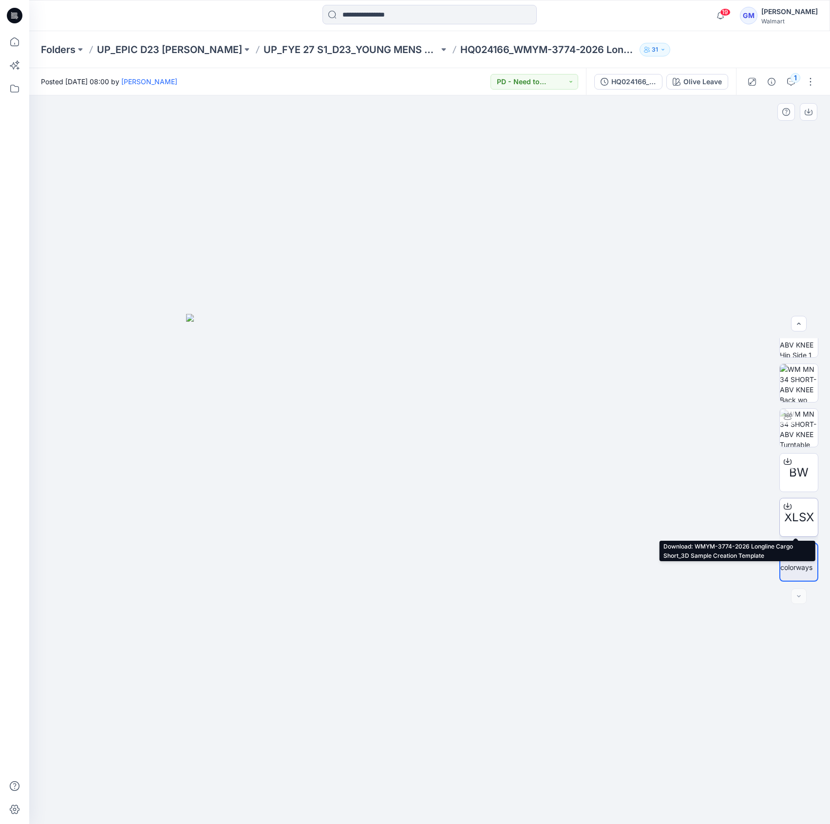
click at [780, 504] on div at bounding box center [788, 507] width 16 height 16
click at [296, 777] on div at bounding box center [429, 459] width 801 height 729
click at [387, 19] on input at bounding box center [429, 14] width 214 height 19
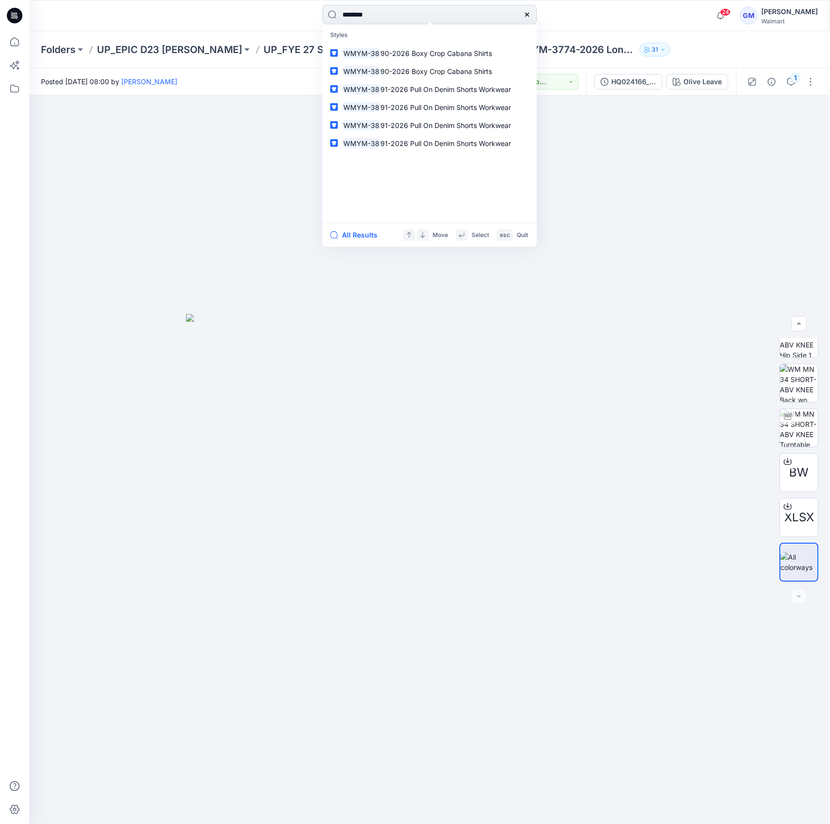
type input "*********"
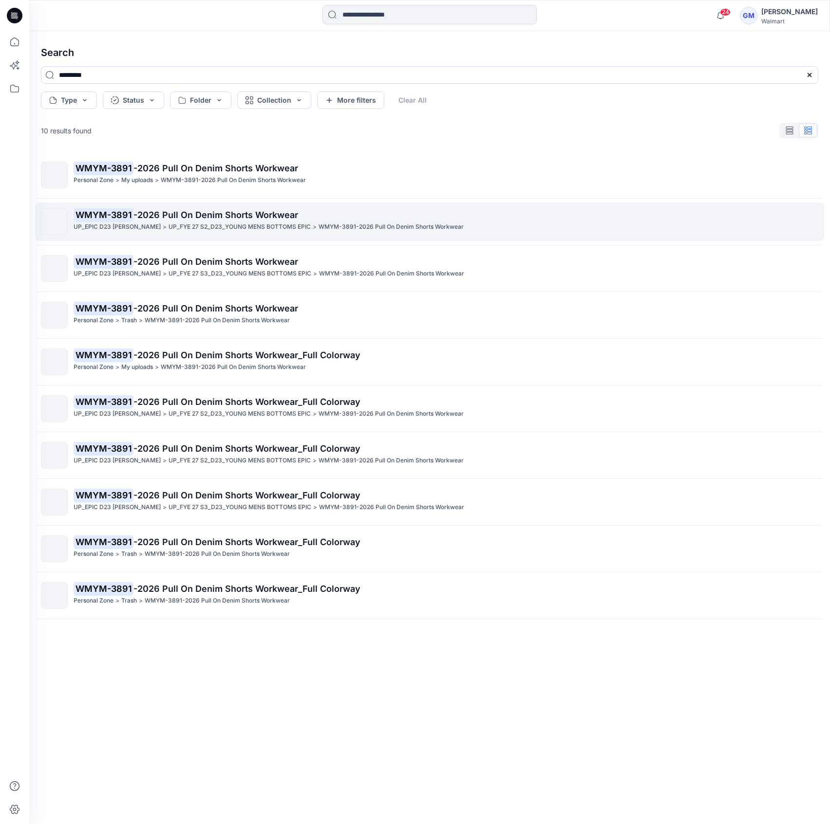
click at [348, 229] on p "WMYM-3891-2026 Pull On Denim Shorts Workwear" at bounding box center [390, 227] width 145 height 10
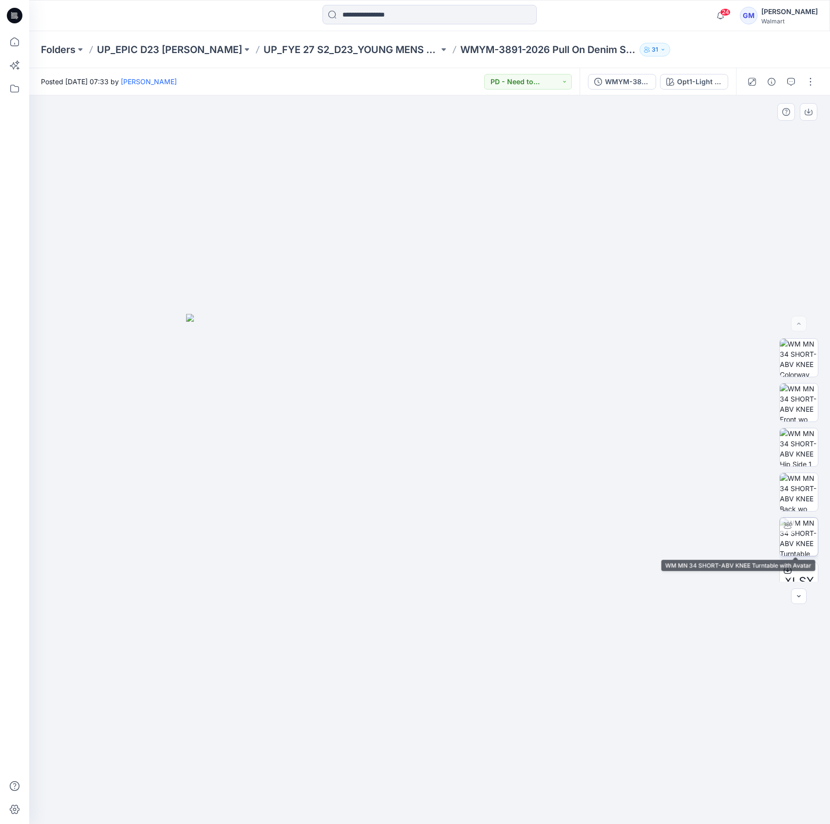
click at [795, 523] on img at bounding box center [799, 537] width 38 height 38
